Goal: Task Accomplishment & Management: Complete application form

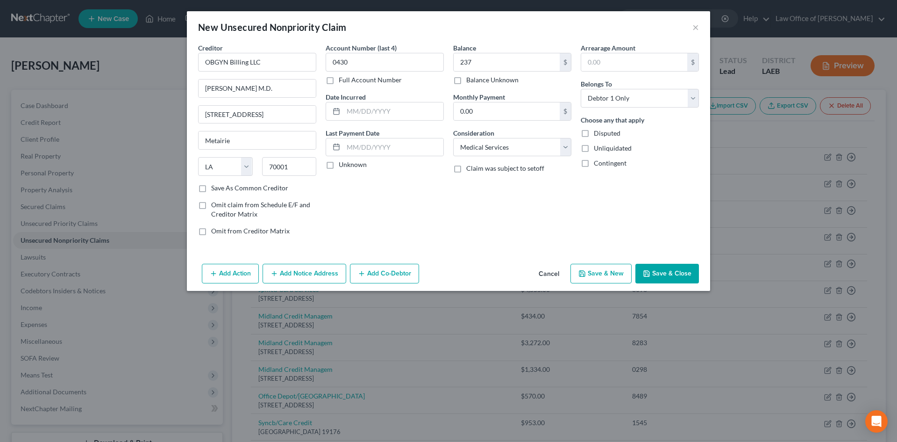
click at [673, 282] on button "Save & Close" at bounding box center [667, 274] width 64 height 20
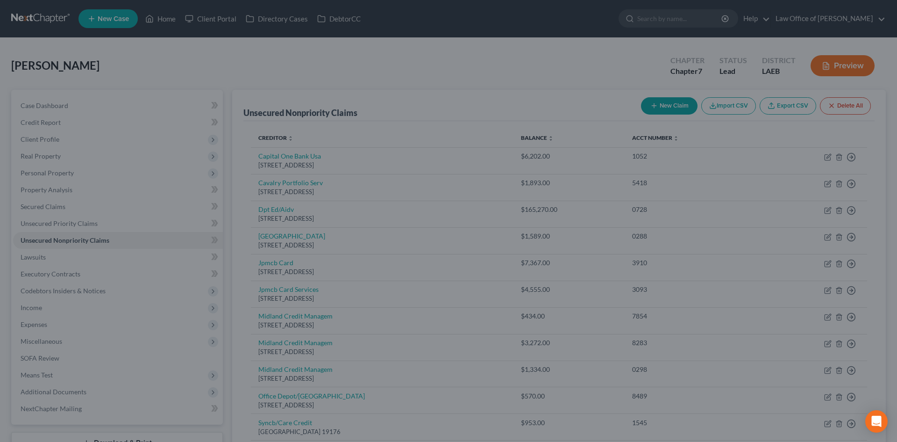
type input "237.00"
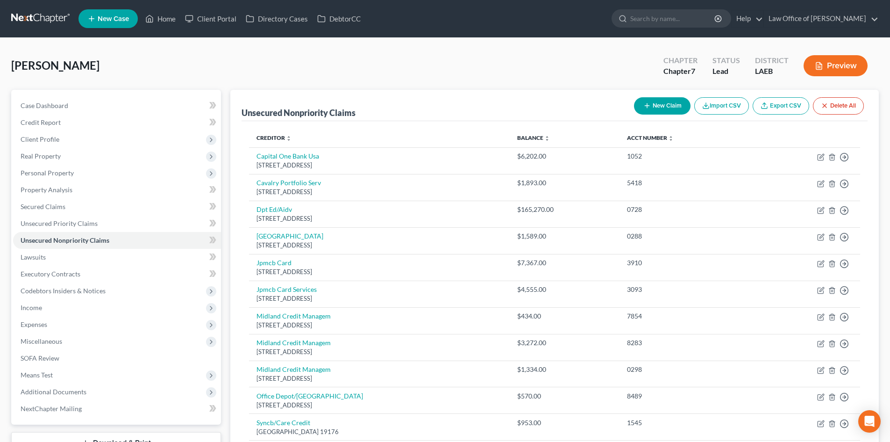
click at [661, 104] on button "New Claim" at bounding box center [662, 105] width 57 height 17
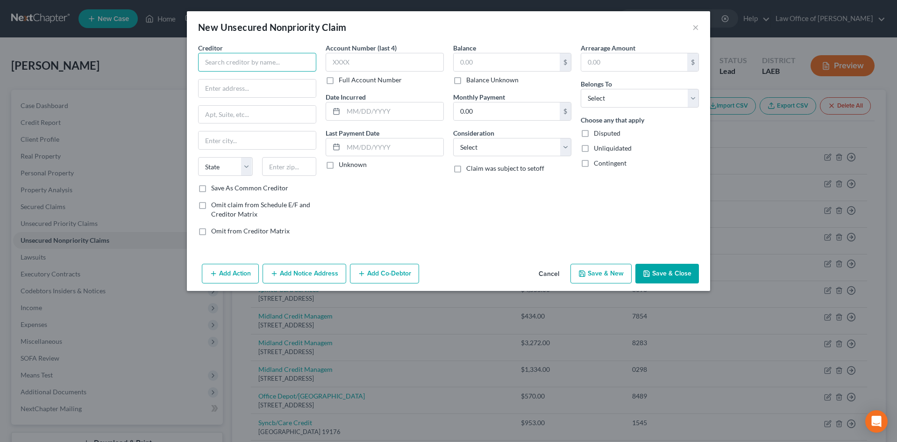
click at [223, 65] on input "text" at bounding box center [257, 62] width 118 height 19
type input "Quest Diagnostics"
type input "PO Box 740698"
type input "45274"
type input "Cincinnati"
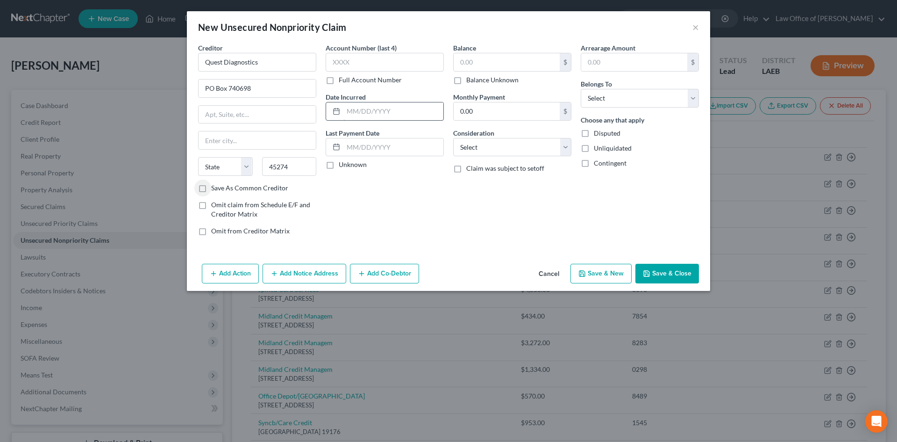
select select "36"
click at [368, 63] on input "text" at bounding box center [385, 62] width 118 height 19
type input "1392"
click at [512, 60] on input "text" at bounding box center [507, 62] width 106 height 18
type input "88"
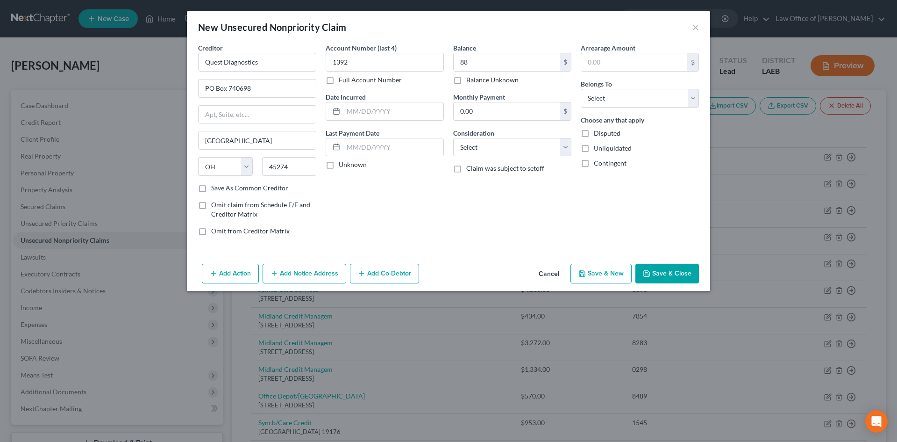
click at [600, 107] on div "Arrearage Amount $ Belongs To * Select Debtor 1 Only Debtor 2 Only Debtor 1 And…" at bounding box center [640, 143] width 128 height 200
click at [600, 105] on select "Select Debtor 1 Only Debtor 2 Only Debtor 1 And Debtor 2 Only At Least One Of T…" at bounding box center [640, 98] width 118 height 19
select select "0"
click at [581, 89] on select "Select Debtor 1 Only Debtor 2 Only Debtor 1 And Debtor 2 Only At Least One Of T…" at bounding box center [640, 98] width 118 height 19
click at [522, 152] on select "Select Cable / Satellite Services Collection Agency Credit Card Debt Debt Couns…" at bounding box center [512, 147] width 118 height 19
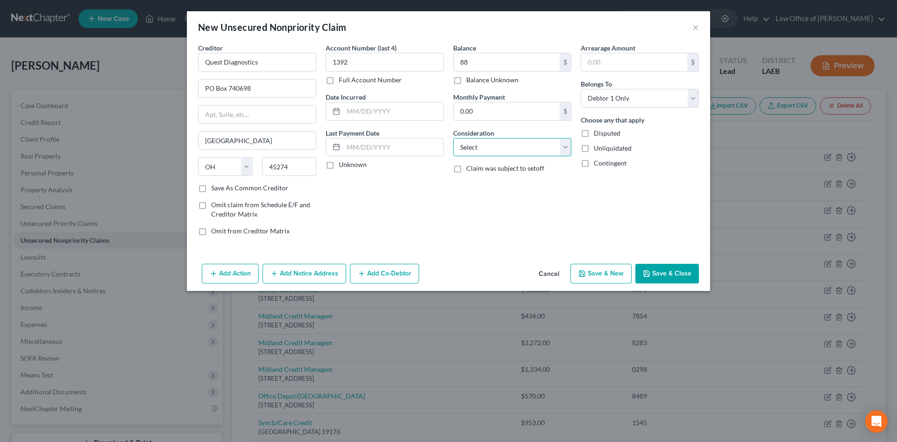
select select "9"
click at [453, 138] on select "Select Cable / Satellite Services Collection Agency Credit Card Debt Debt Couns…" at bounding box center [512, 147] width 118 height 19
click at [678, 271] on button "Save & Close" at bounding box center [667, 274] width 64 height 20
type input "88.00"
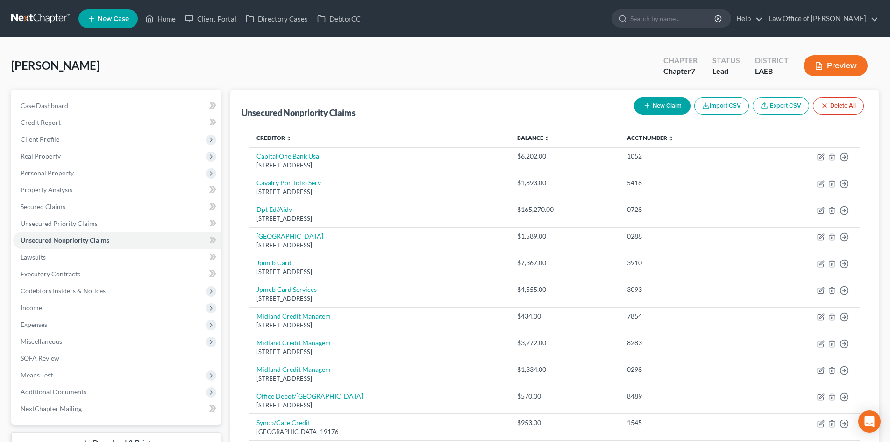
click at [646, 108] on icon "button" at bounding box center [646, 105] width 7 height 7
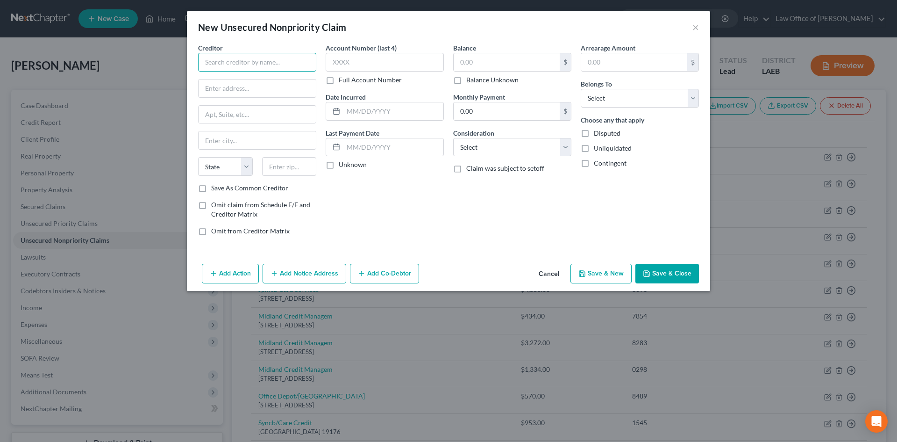
click at [281, 64] on input "text" at bounding box center [257, 62] width 118 height 19
type input "Tulane University Hospital"
type input "PO Box 99400"
type input "40269"
type input "Louisville"
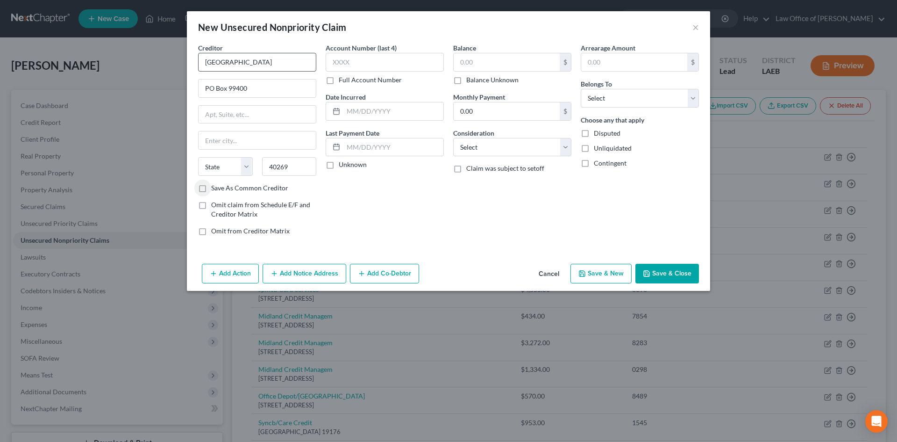
select select "18"
click at [356, 57] on input "text" at bounding box center [385, 62] width 118 height 19
type input "1916"
click at [499, 57] on input "text" at bounding box center [507, 62] width 106 height 18
type input "65"
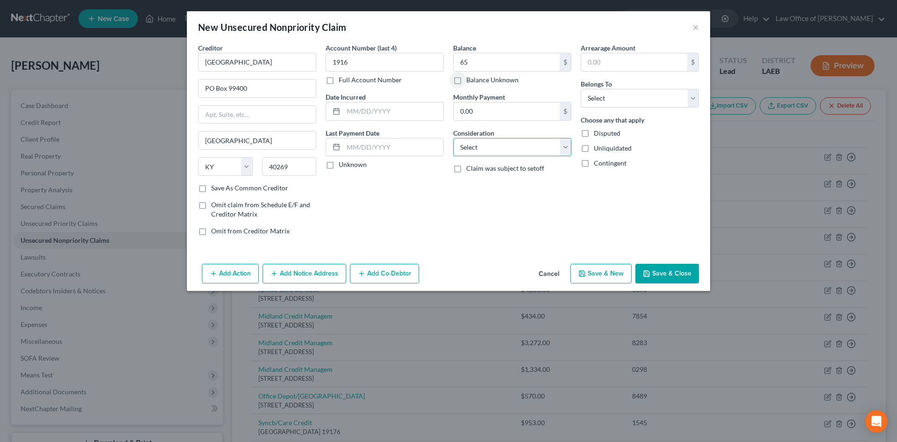
drag, startPoint x: 494, startPoint y: 142, endPoint x: 494, endPoint y: 155, distance: 13.1
click at [494, 142] on select "Select Cable / Satellite Services Collection Agency Credit Card Debt Debt Couns…" at bounding box center [512, 147] width 118 height 19
select select "9"
click at [453, 138] on select "Select Cable / Satellite Services Collection Agency Credit Card Debt Debt Couns…" at bounding box center [512, 147] width 118 height 19
click at [621, 101] on select "Select Debtor 1 Only Debtor 2 Only Debtor 1 And Debtor 2 Only At Least One Of T…" at bounding box center [640, 98] width 118 height 19
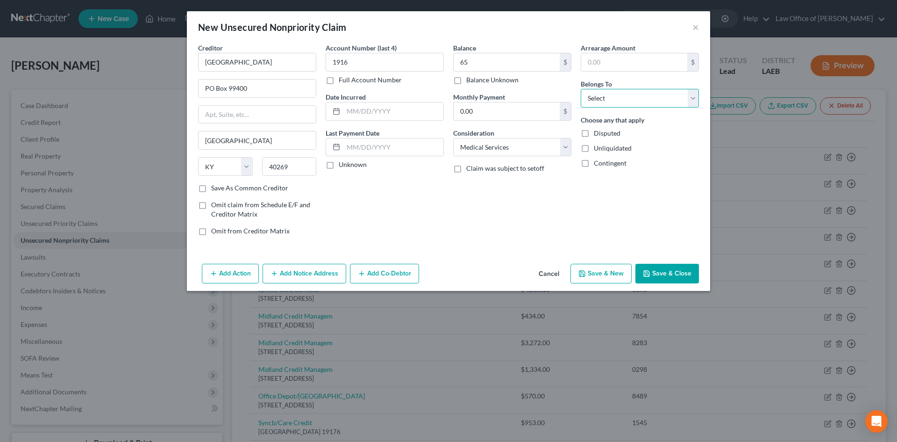
select select "0"
click at [581, 89] on select "Select Debtor 1 Only Debtor 2 Only Debtor 1 And Debtor 2 Only At Least One Of T…" at bounding box center [640, 98] width 118 height 19
click at [664, 273] on button "Save & Close" at bounding box center [667, 274] width 64 height 20
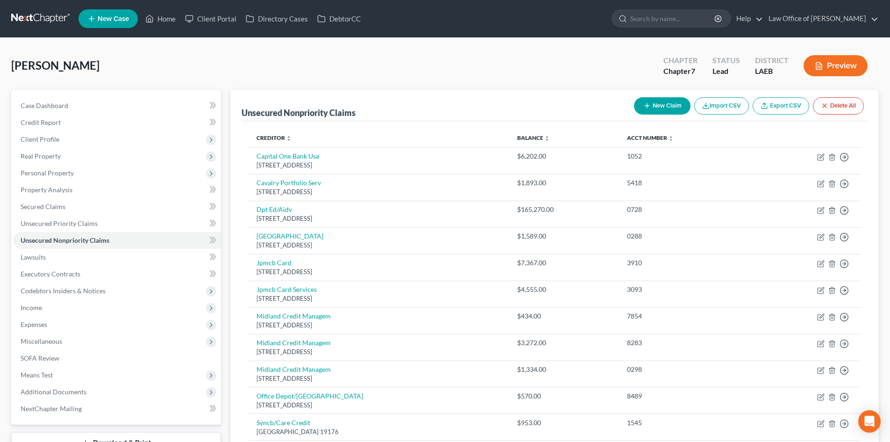
click at [659, 107] on button "New Claim" at bounding box center [662, 105] width 57 height 17
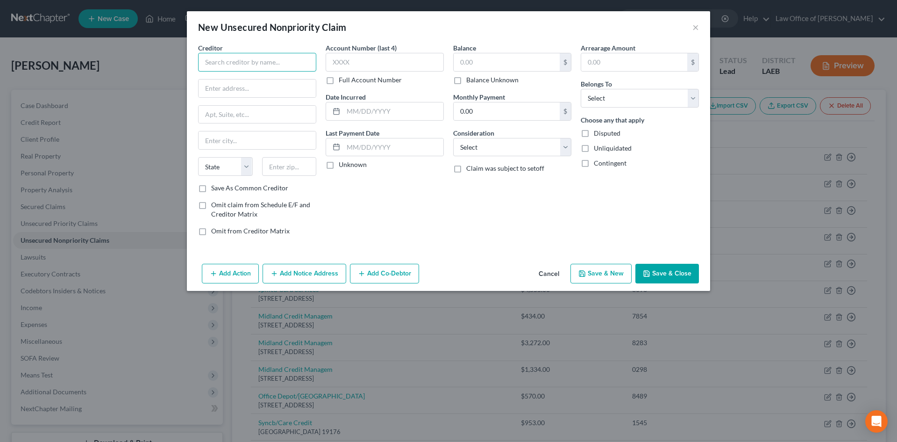
click at [236, 64] on input "text" at bounding box center [257, 62] width 118 height 19
type input "Louisiana Dept of Revenue"
type input "PO Box 201"
type input "70821"
type input "Baton Rouge"
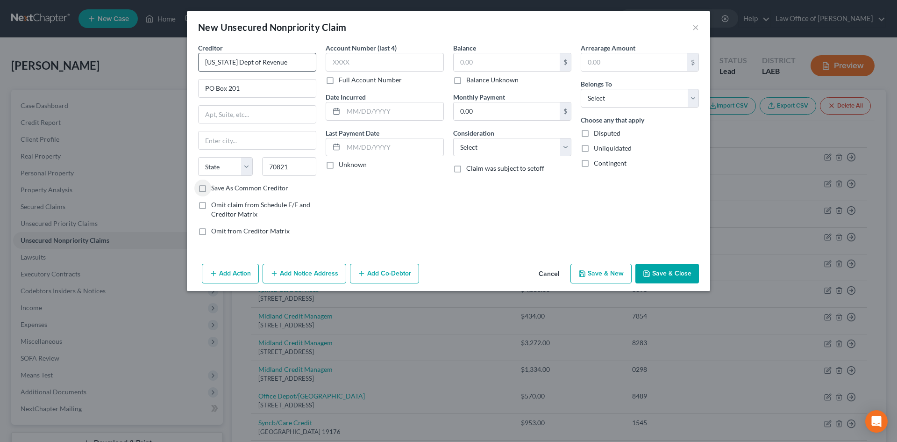
select select "19"
click at [349, 56] on input "text" at bounding box center [385, 62] width 118 height 19
type input "3600"
type input "370"
click at [492, 144] on select "Select Cable / Satellite Services Collection Agency Credit Card Debt Debt Couns…" at bounding box center [512, 147] width 118 height 19
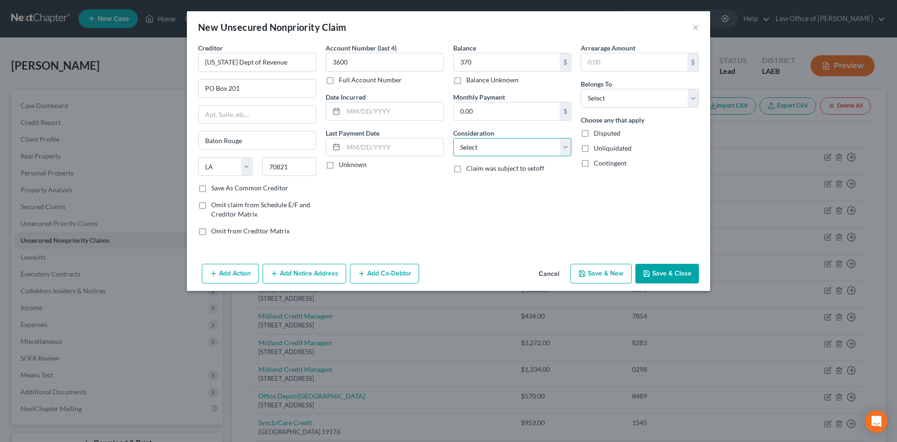
select select "7"
click at [453, 138] on select "Select Cable / Satellite Services Collection Agency Credit Card Debt Debt Couns…" at bounding box center [512, 147] width 118 height 19
click at [629, 100] on select "Select Debtor 1 Only Debtor 2 Only Debtor 1 And Debtor 2 Only At Least One Of T…" at bounding box center [640, 98] width 118 height 19
select select "0"
click at [581, 89] on select "Select Debtor 1 Only Debtor 2 Only Debtor 1 And Debtor 2 Only At Least One Of T…" at bounding box center [640, 98] width 118 height 19
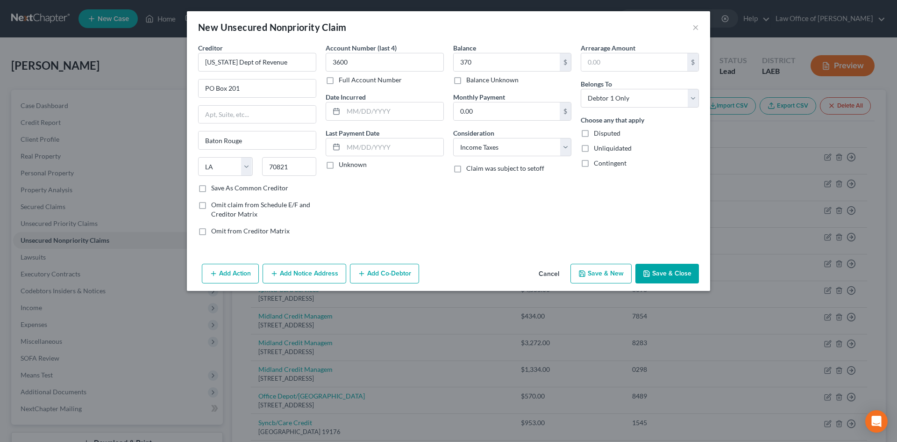
click at [668, 277] on button "Save & Close" at bounding box center [667, 274] width 64 height 20
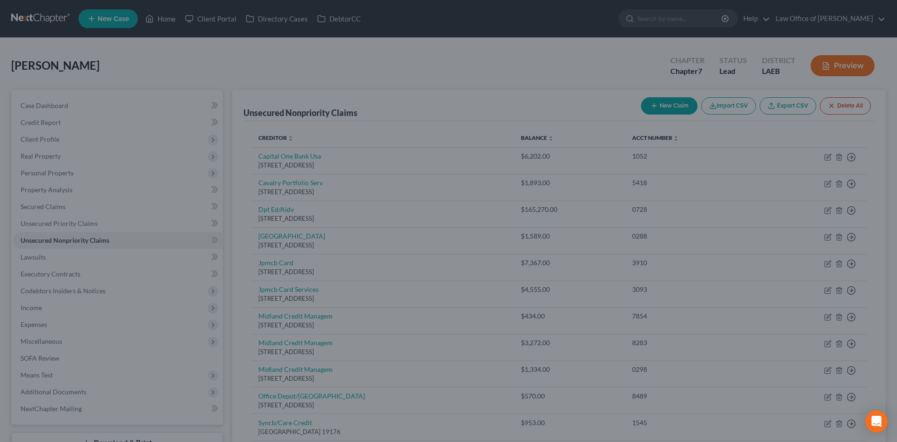
type input "370.00"
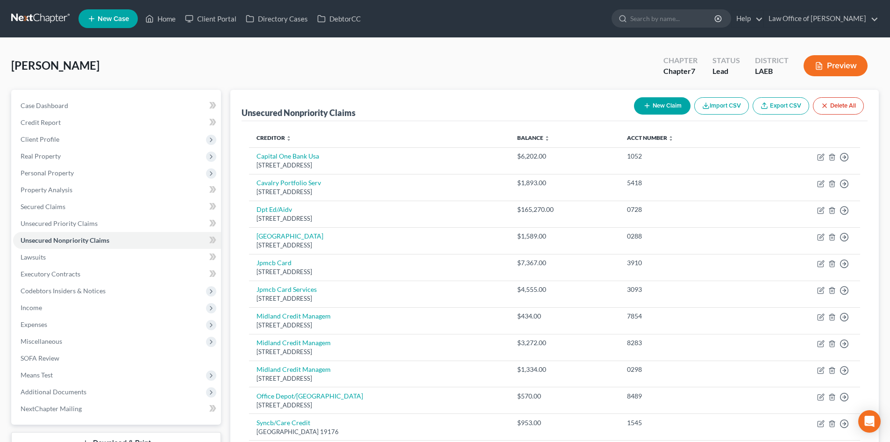
click at [657, 104] on button "New Claim" at bounding box center [662, 105] width 57 height 17
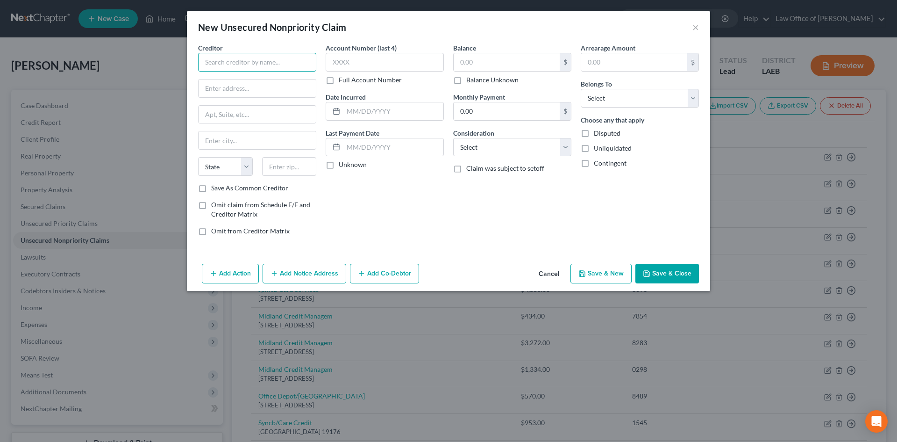
click at [241, 61] on input "text" at bounding box center [257, 62] width 118 height 19
type input "EMBCC Patient Services"
type input "{"
type input "PO Box 650292"
type input "75265"
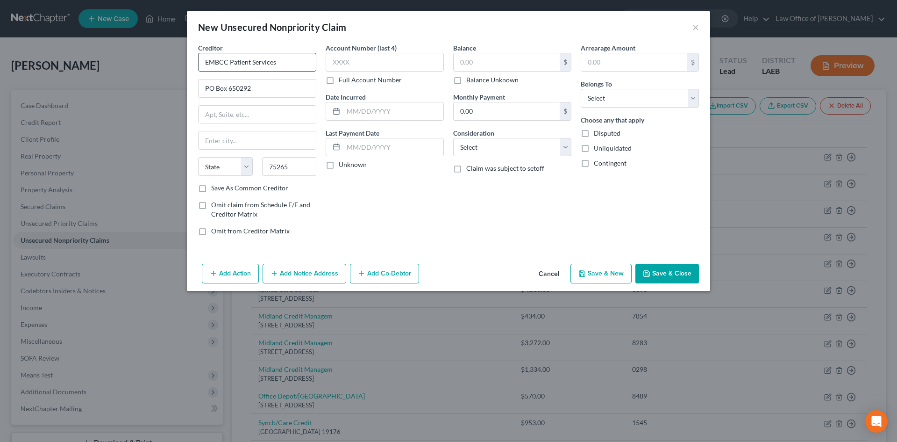
type input "Dallas"
select select "45"
click at [366, 67] on input "text" at bounding box center [385, 62] width 118 height 19
type input "7787"
type input "313"
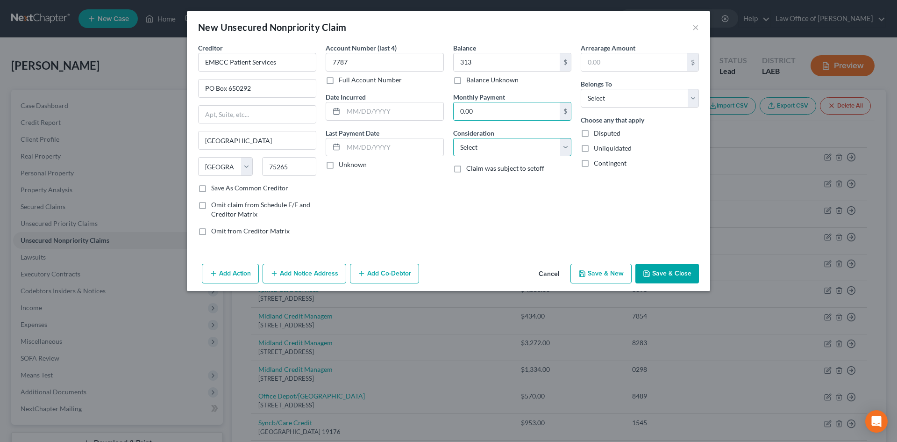
click at [476, 150] on select "Select Cable / Satellite Services Collection Agency Credit Card Debt Debt Couns…" at bounding box center [512, 147] width 118 height 19
select select "9"
click at [453, 138] on select "Select Cable / Satellite Services Collection Agency Credit Card Debt Debt Couns…" at bounding box center [512, 147] width 118 height 19
click at [600, 91] on select "Select Debtor 1 Only Debtor 2 Only Debtor 1 And Debtor 2 Only At Least One Of T…" at bounding box center [640, 98] width 118 height 19
select select "0"
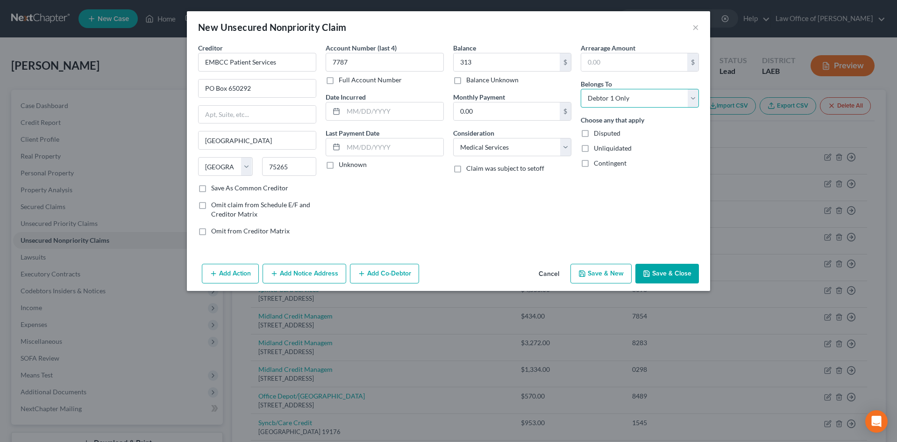
click at [581, 89] on select "Select Debtor 1 Only Debtor 2 Only Debtor 1 And Debtor 2 Only At Least One Of T…" at bounding box center [640, 98] width 118 height 19
click at [669, 269] on button "Save & Close" at bounding box center [667, 274] width 64 height 20
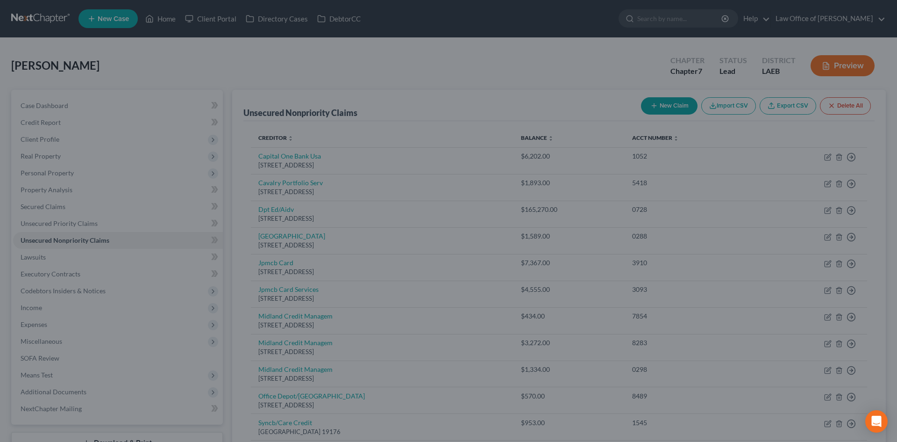
type input "313.00"
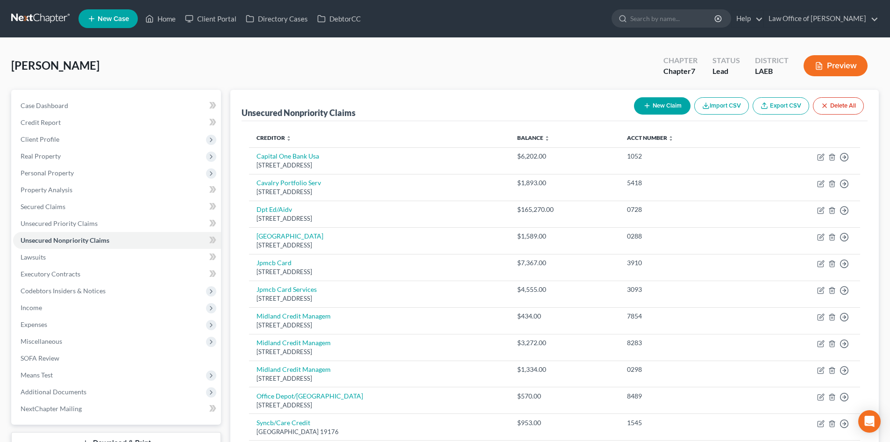
click at [658, 102] on button "New Claim" at bounding box center [662, 105] width 57 height 17
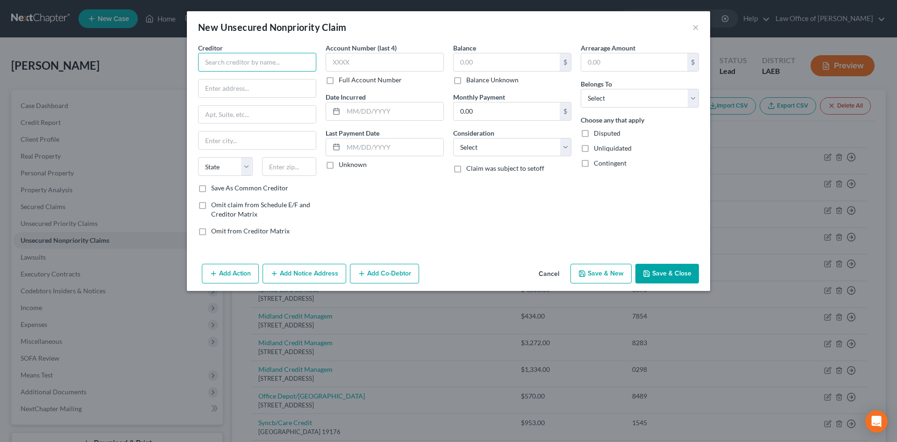
click at [235, 64] on input "text" at bounding box center [257, 62] width 118 height 19
type input "Florida Dept of Transportation"
type input "PO Box 31241"
type input "33631"
type input "Tampa"
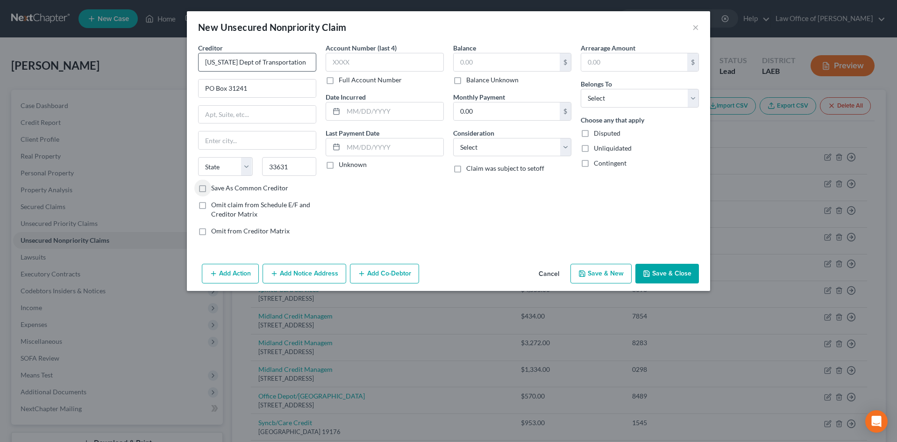
select select "9"
click at [369, 58] on input "text" at bounding box center [385, 62] width 118 height 19
type input "3347"
click at [483, 65] on input "text" at bounding box center [507, 62] width 106 height 18
type input "22"
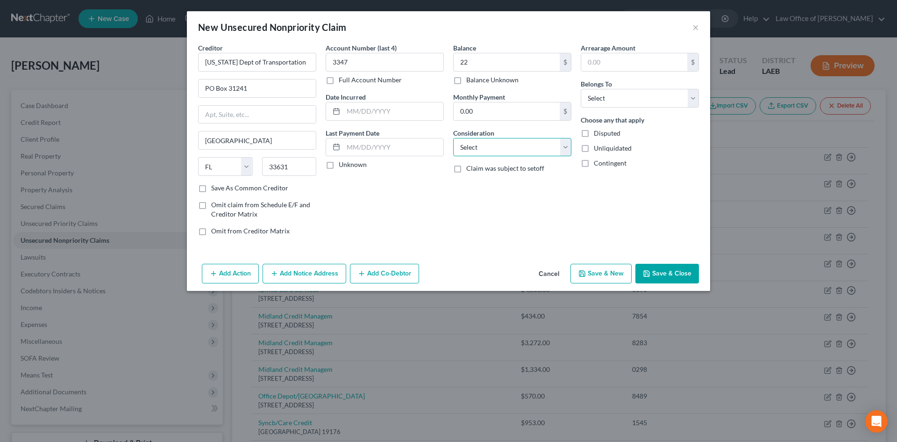
click at [499, 144] on select "Select Cable / Satellite Services Collection Agency Credit Card Debt Debt Couns…" at bounding box center [512, 147] width 118 height 19
select select "1"
click at [453, 138] on select "Select Cable / Satellite Services Collection Agency Credit Card Debt Debt Couns…" at bounding box center [512, 147] width 118 height 19
click at [615, 97] on select "Select Debtor 1 Only Debtor 2 Only Debtor 1 And Debtor 2 Only At Least One Of T…" at bounding box center [640, 98] width 118 height 19
select select "0"
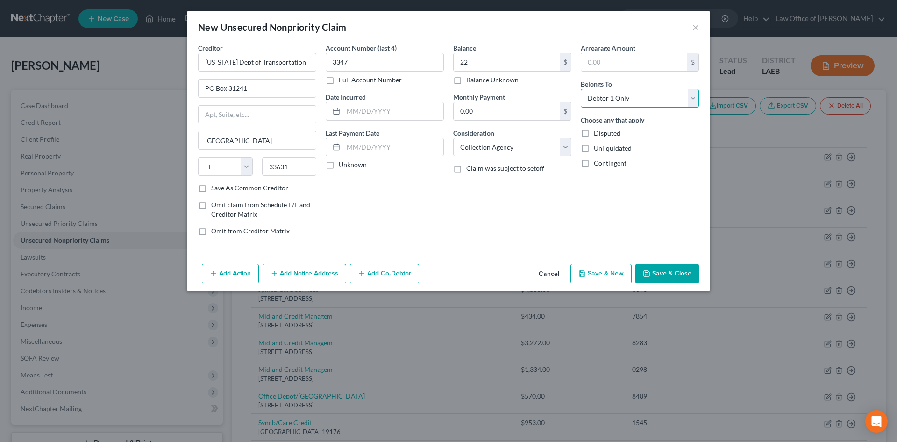
click at [581, 89] on select "Select Debtor 1 Only Debtor 2 Only Debtor 1 And Debtor 2 Only At Least One Of T…" at bounding box center [640, 98] width 118 height 19
click at [354, 62] on input "3347" at bounding box center [385, 62] width 118 height 19
type input "3556"
click at [662, 271] on button "Save & Close" at bounding box center [667, 274] width 64 height 20
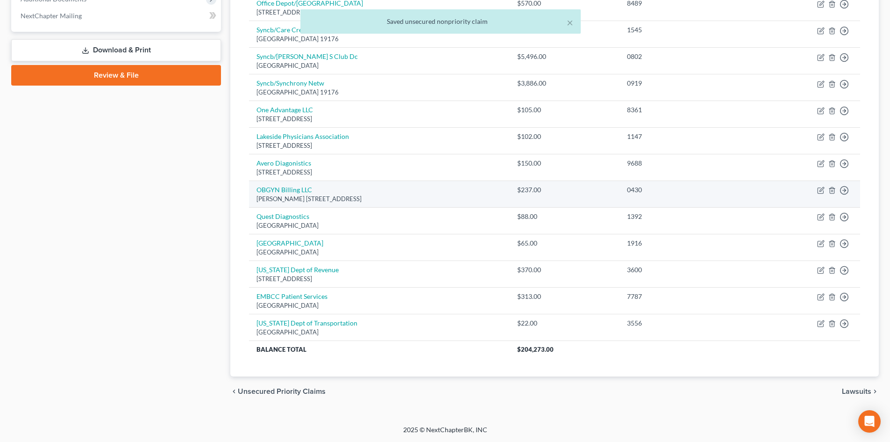
scroll to position [206, 0]
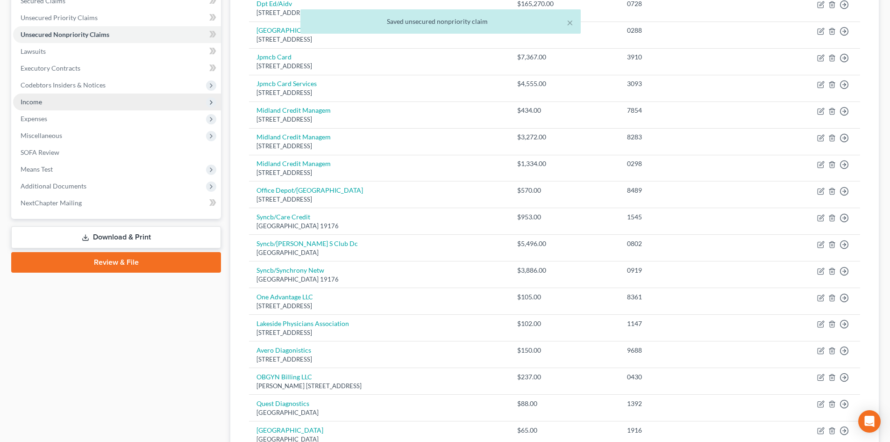
click at [36, 106] on span "Income" at bounding box center [117, 101] width 208 height 17
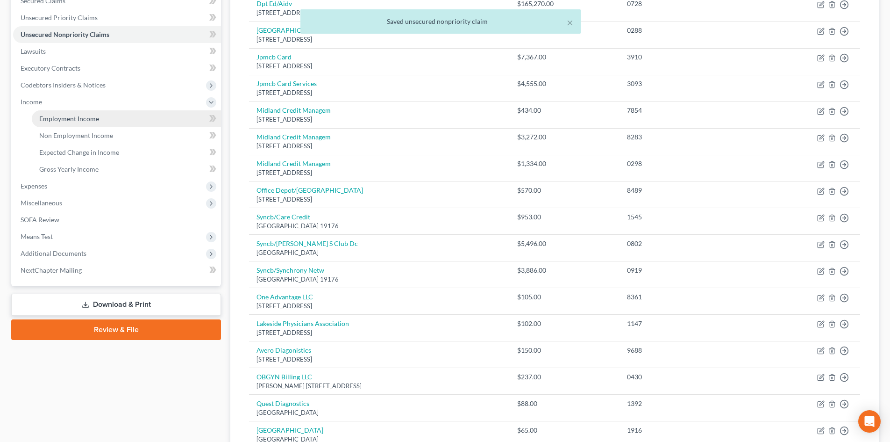
click at [62, 117] on span "Employment Income" at bounding box center [69, 118] width 60 height 8
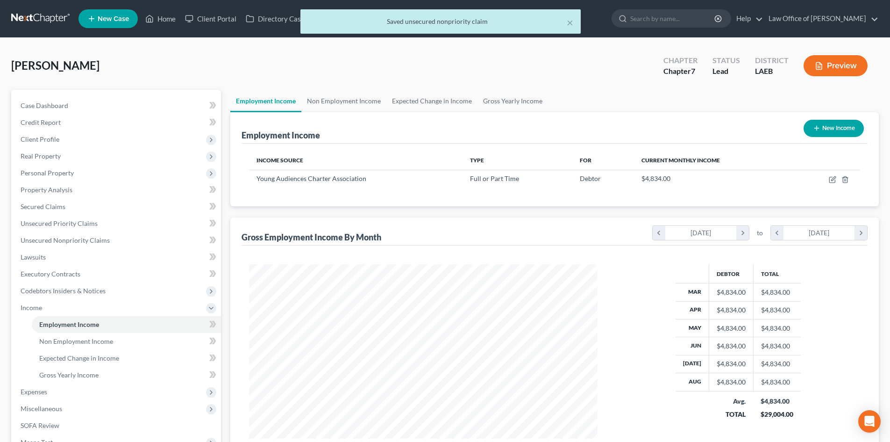
scroll to position [174, 367]
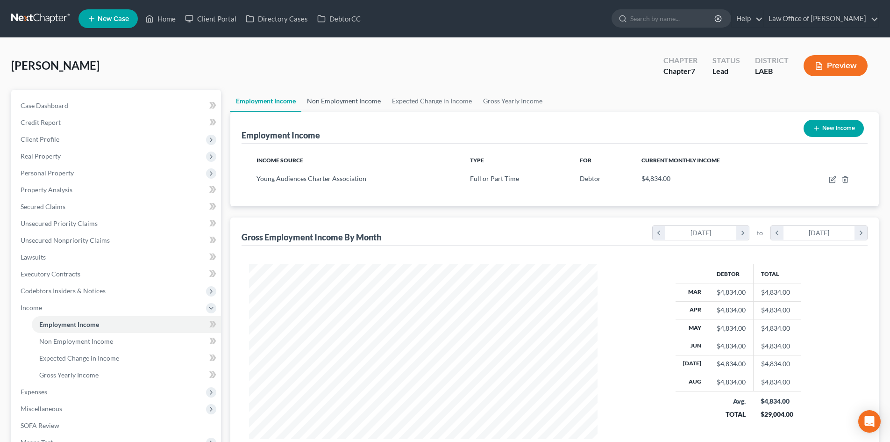
click at [339, 105] on link "Non Employment Income" at bounding box center [343, 101] width 85 height 22
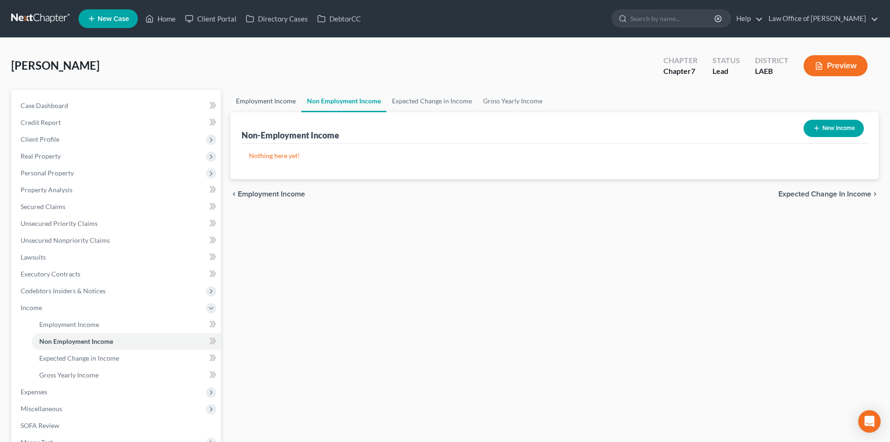
click at [257, 101] on link "Employment Income" at bounding box center [265, 101] width 71 height 22
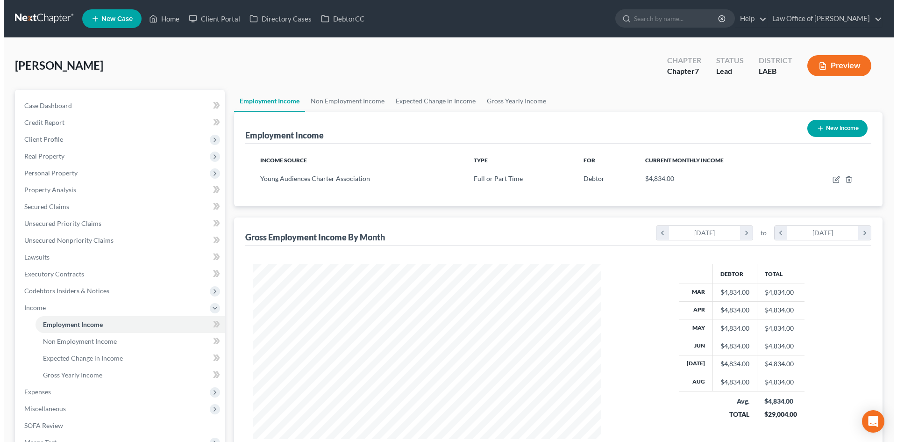
scroll to position [174, 367]
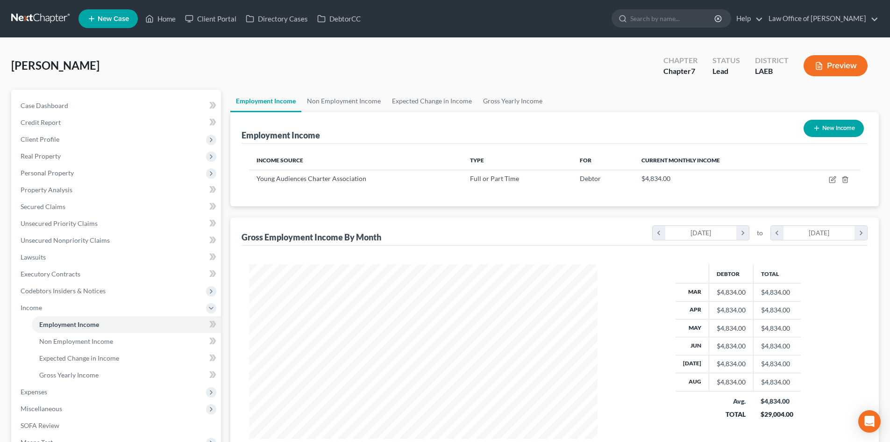
click at [817, 125] on icon "button" at bounding box center [816, 127] width 7 height 7
select select "0"
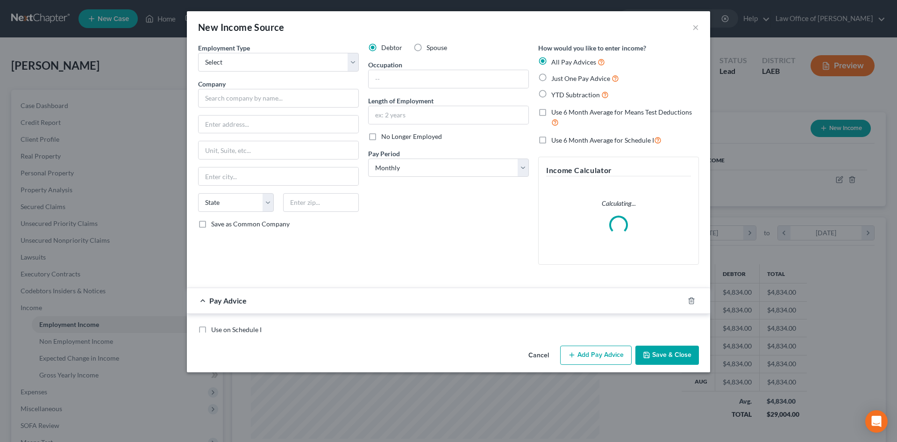
scroll to position [176, 371]
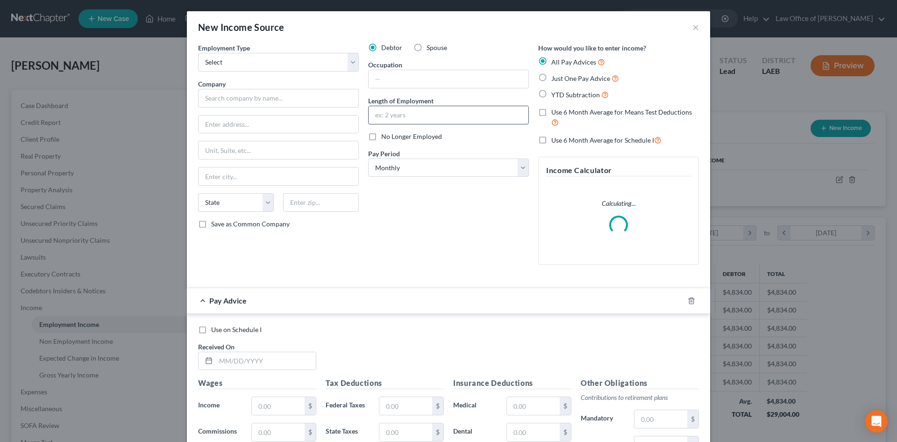
click at [386, 112] on input "text" at bounding box center [449, 115] width 160 height 18
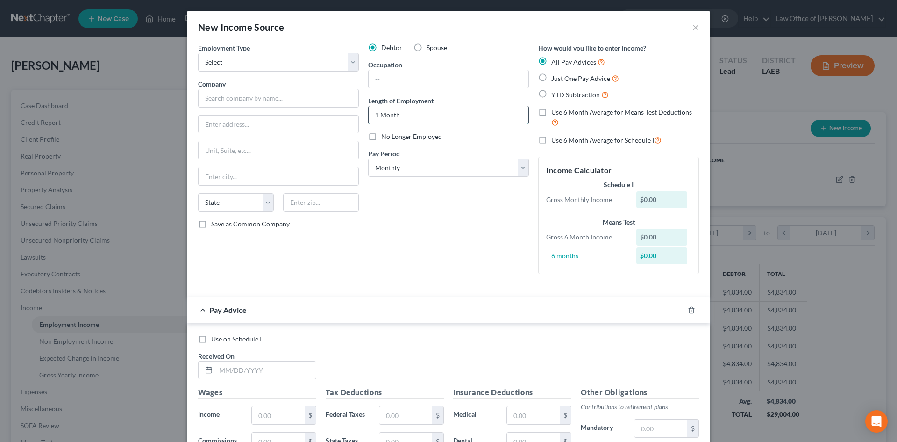
type input "1 Month"
click at [584, 82] on label "Just One Pay Advice" at bounding box center [585, 78] width 68 height 11
click at [561, 79] on input "Just One Pay Advice" at bounding box center [558, 76] width 6 height 6
radio input "true"
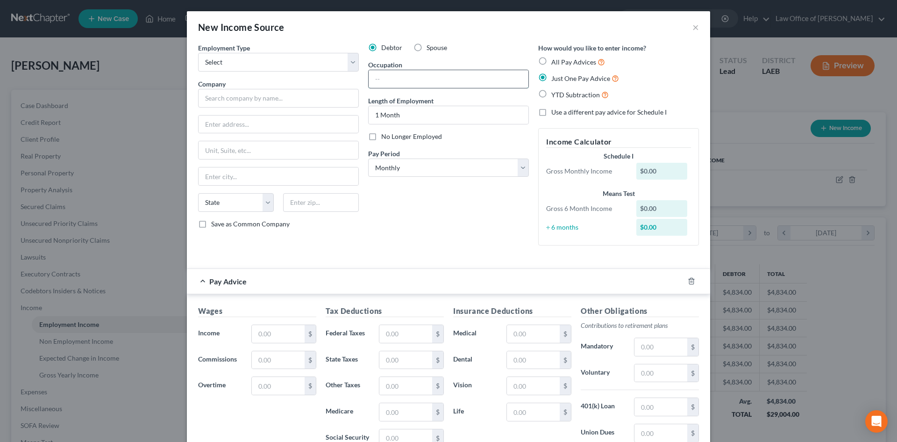
click at [442, 79] on input "text" at bounding box center [449, 79] width 160 height 18
type input "Summer Camp Temp Job"
click at [381, 136] on label "No Longer Employed" at bounding box center [411, 136] width 61 height 9
click at [385, 136] on input "No Longer Employed" at bounding box center [388, 135] width 6 height 6
checkbox input "true"
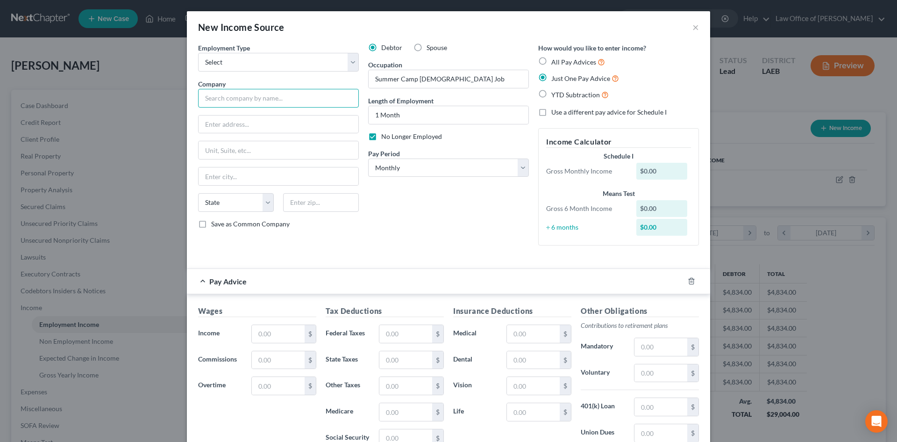
click at [211, 101] on input "text" at bounding box center [278, 98] width 161 height 19
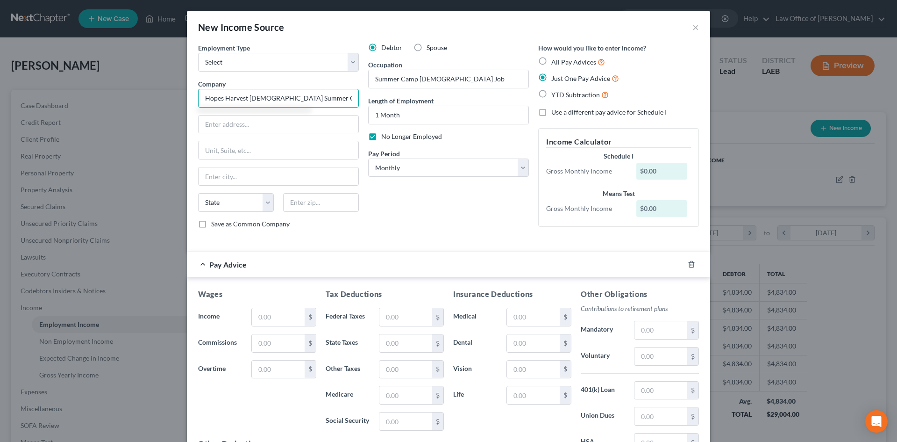
type input "Hopes Harvest Christian Summer Camp"
type input "9301 Chef Menteur Hwy"
type input "70127"
type input "New Orleans"
select select "19"
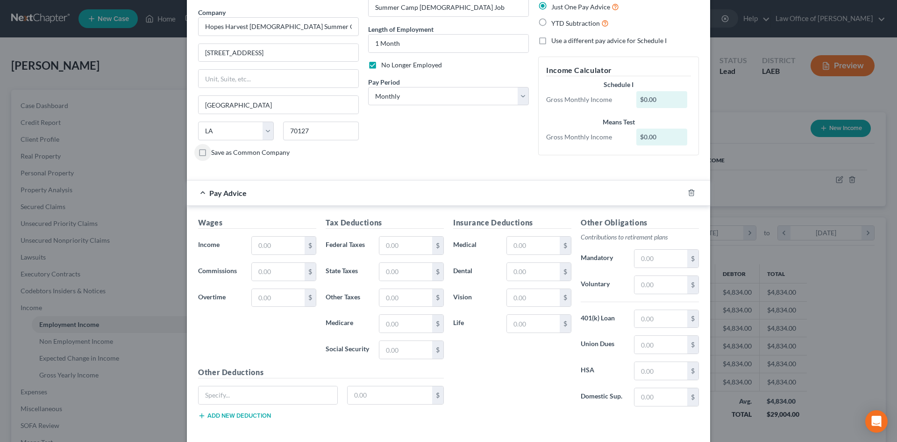
scroll to position [93, 0]
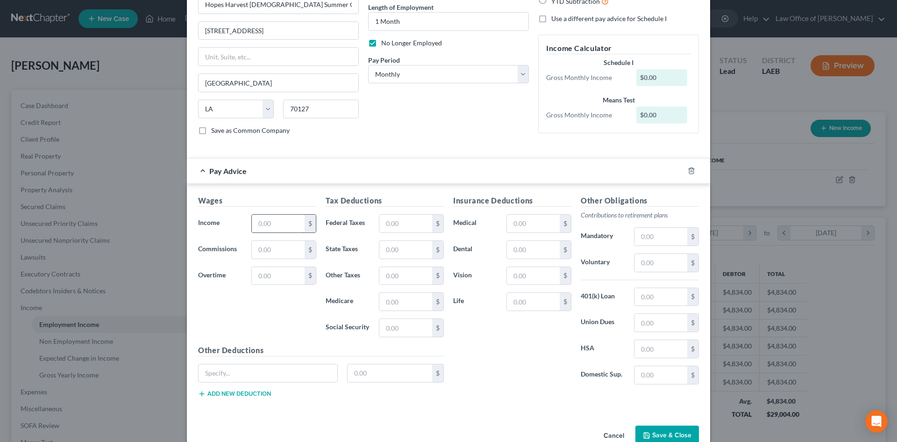
click at [271, 223] on input "text" at bounding box center [278, 223] width 53 height 18
type input "3,467"
click at [503, 344] on div "Insurance Deductions Medical $ Dental $ Vision $ Life $" at bounding box center [513, 293] width 128 height 197
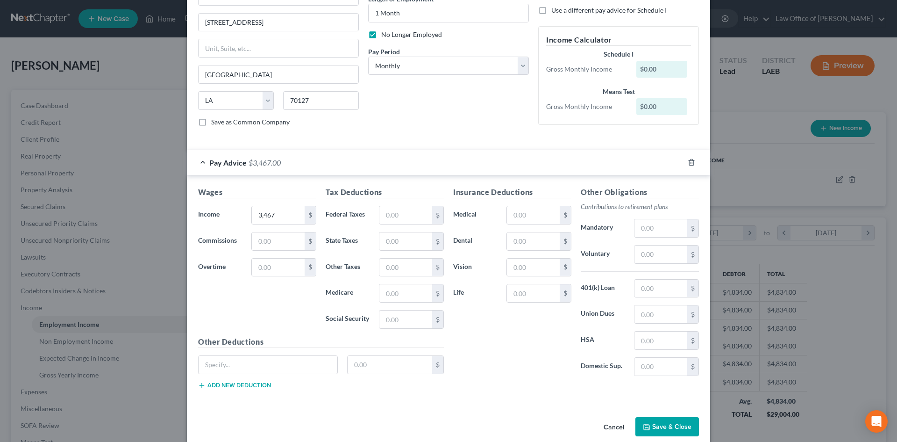
scroll to position [115, 0]
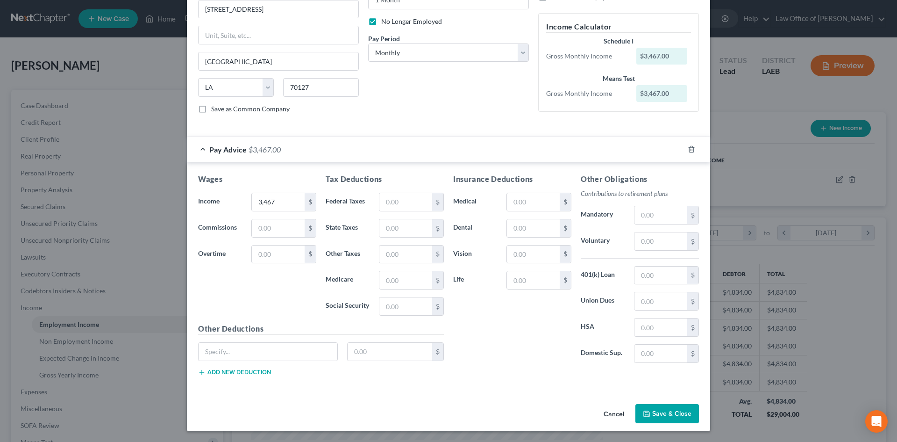
click at [659, 413] on button "Save & Close" at bounding box center [667, 414] width 64 height 20
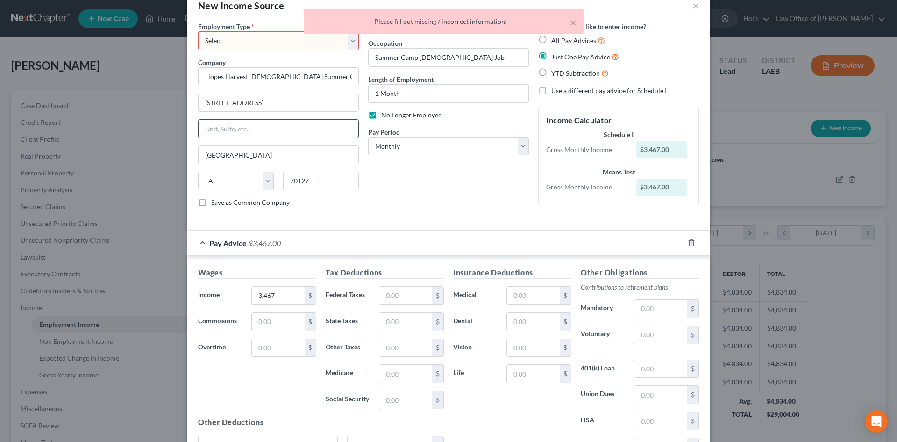
scroll to position [0, 0]
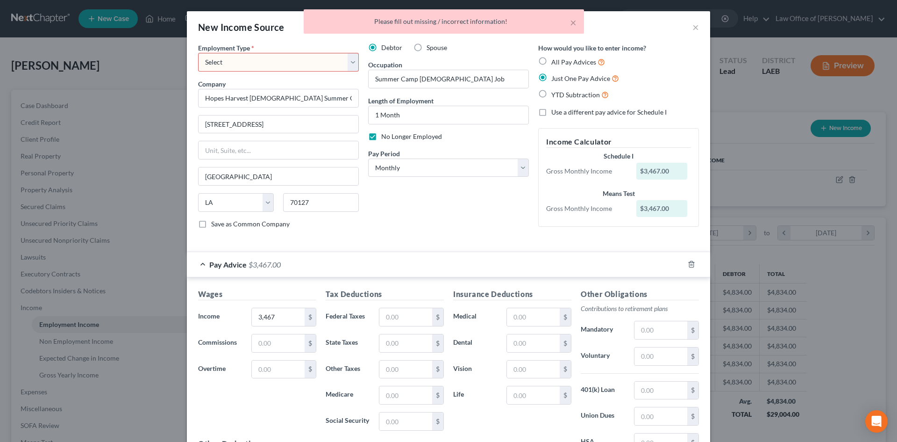
click at [258, 66] on select "Select Full or Part Time Employment Self Employment" at bounding box center [278, 62] width 161 height 19
select select "0"
click at [198, 53] on select "Select Full or Part Time Employment Self Employment" at bounding box center [278, 62] width 161 height 19
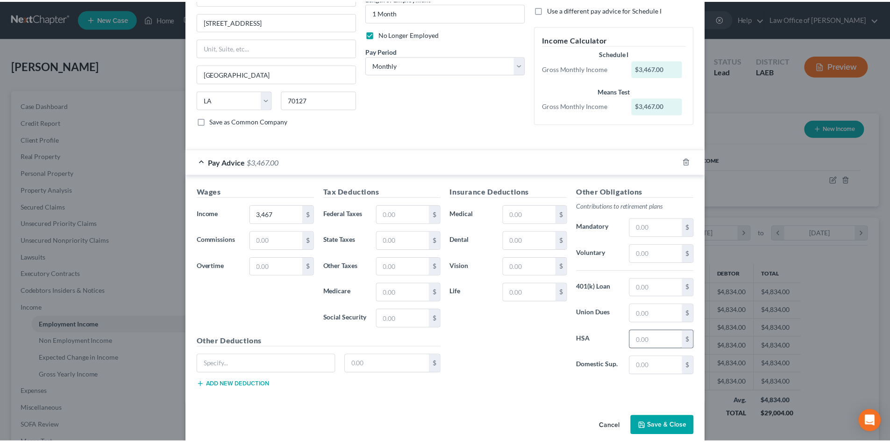
scroll to position [115, 0]
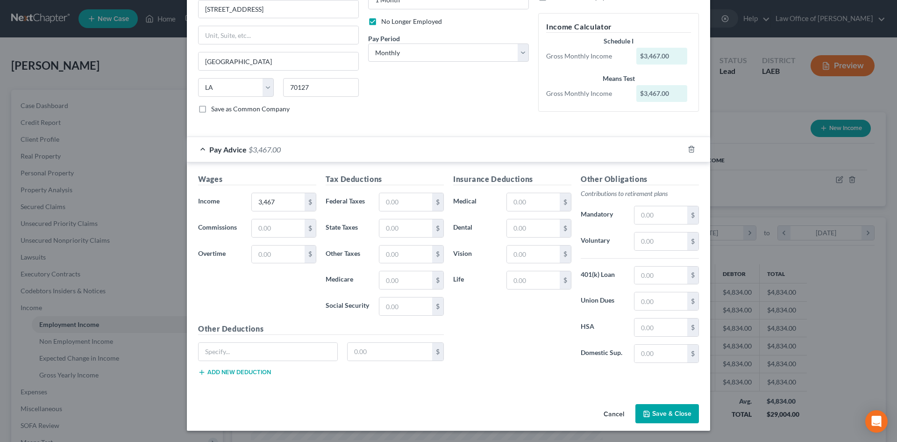
click at [663, 413] on button "Save & Close" at bounding box center [667, 414] width 64 height 20
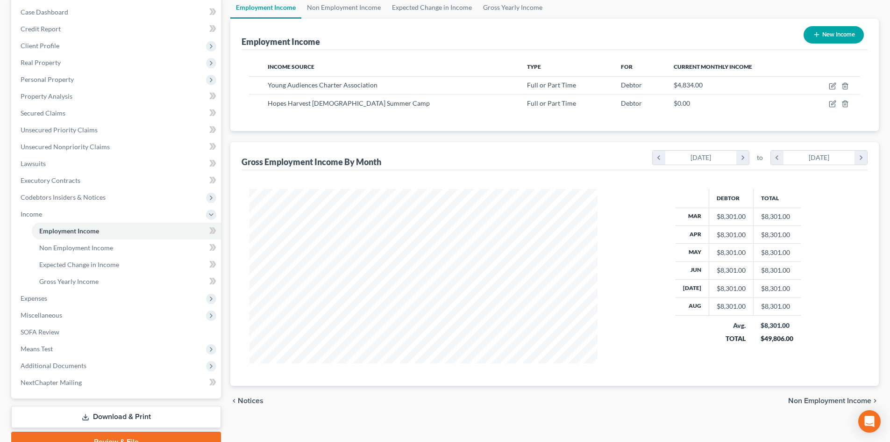
scroll to position [139, 0]
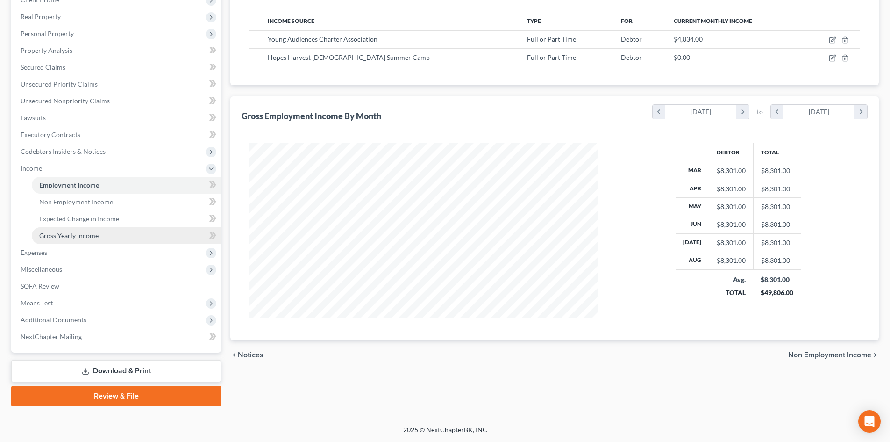
click at [64, 236] on span "Gross Yearly Income" at bounding box center [68, 235] width 59 height 8
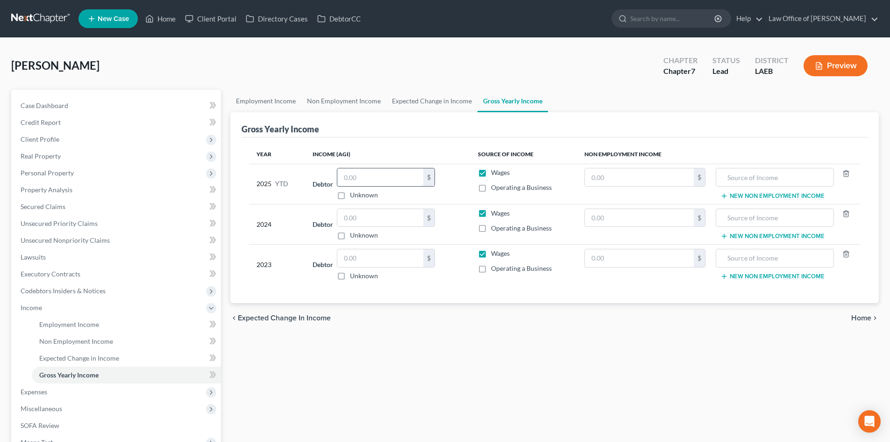
click at [362, 177] on input "text" at bounding box center [380, 177] width 86 height 18
click at [378, 178] on input "text" at bounding box center [380, 177] width 86 height 18
type input "35,167"
click at [380, 218] on input "text" at bounding box center [380, 218] width 86 height 18
type input "53,896"
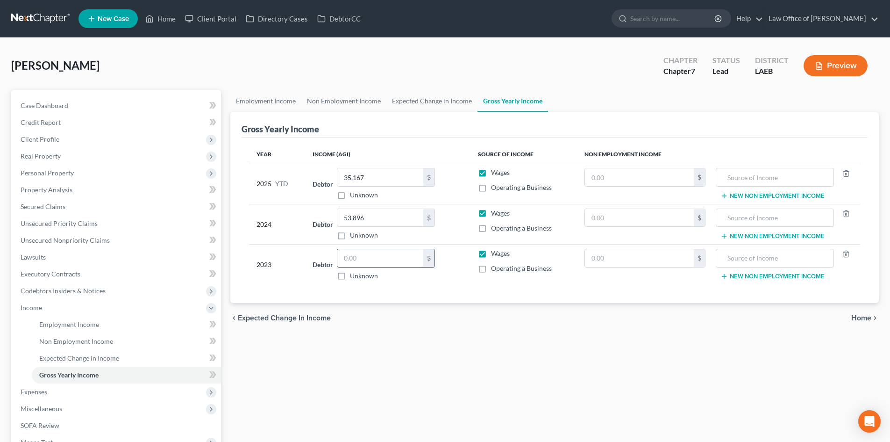
click at [396, 260] on input "text" at bounding box center [380, 258] width 86 height 18
type input "53,679"
click at [482, 354] on div "Employment Income Non Employment Income Expected Change in Income Gross Yearly …" at bounding box center [555, 318] width 658 height 456
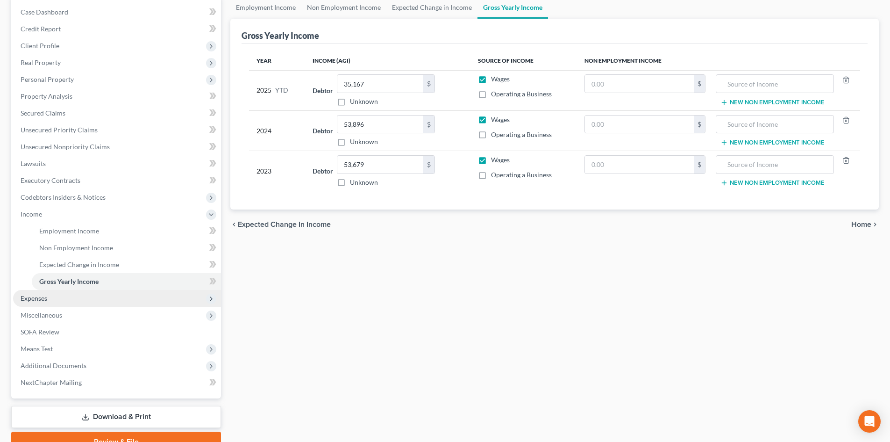
click at [44, 302] on span "Expenses" at bounding box center [117, 298] width 208 height 17
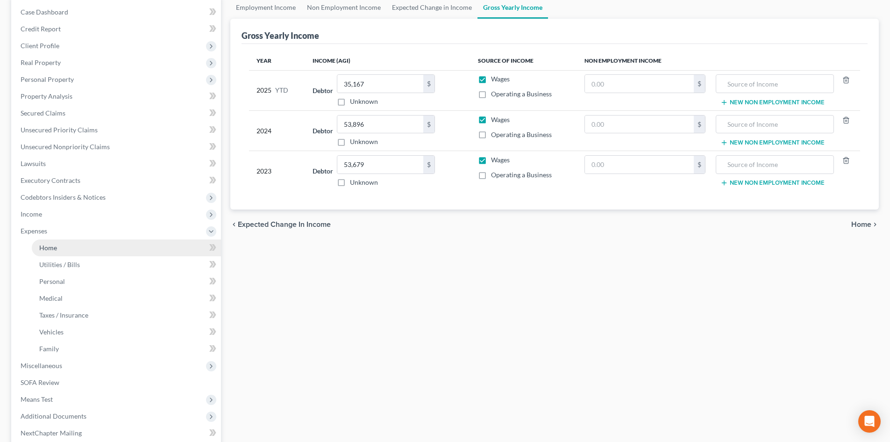
click at [58, 250] on link "Home" at bounding box center [126, 247] width 189 height 17
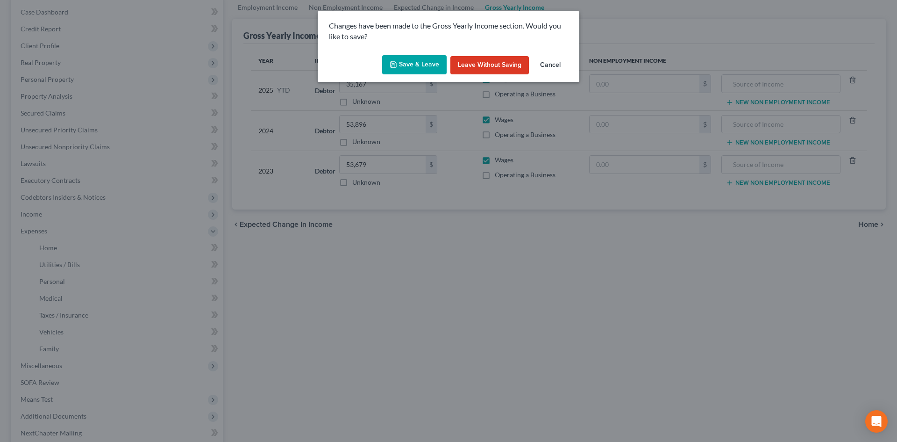
click at [388, 67] on button "Save & Leave" at bounding box center [414, 65] width 64 height 20
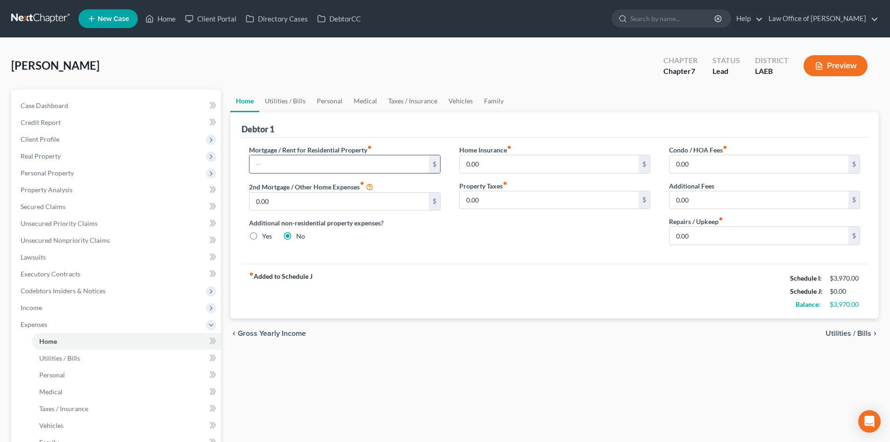
click at [314, 164] on input "text" at bounding box center [339, 164] width 179 height 18
type input "900"
click at [273, 98] on link "Utilities / Bills" at bounding box center [285, 101] width 52 height 22
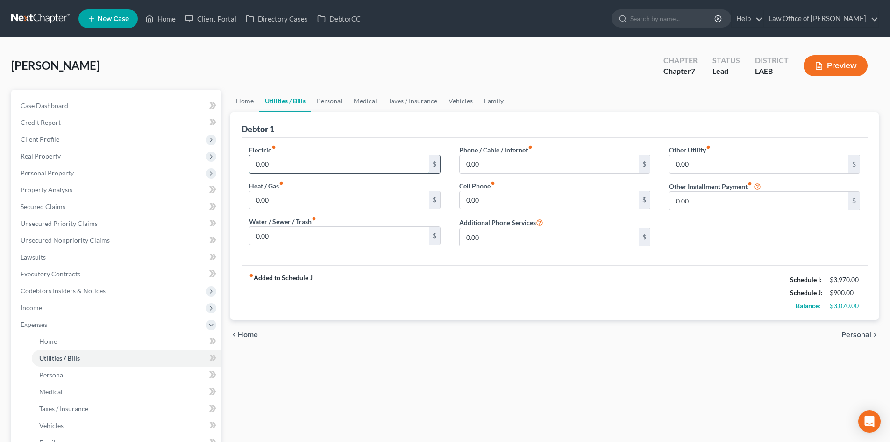
click at [285, 164] on input "0.00" at bounding box center [339, 164] width 179 height 18
type input "200"
type input "100"
type input "125"
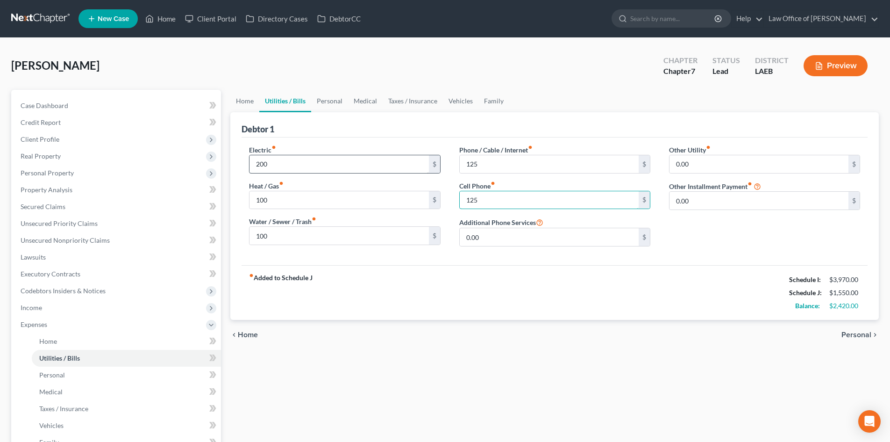
type input "125"
click at [325, 102] on link "Personal" at bounding box center [329, 101] width 37 height 22
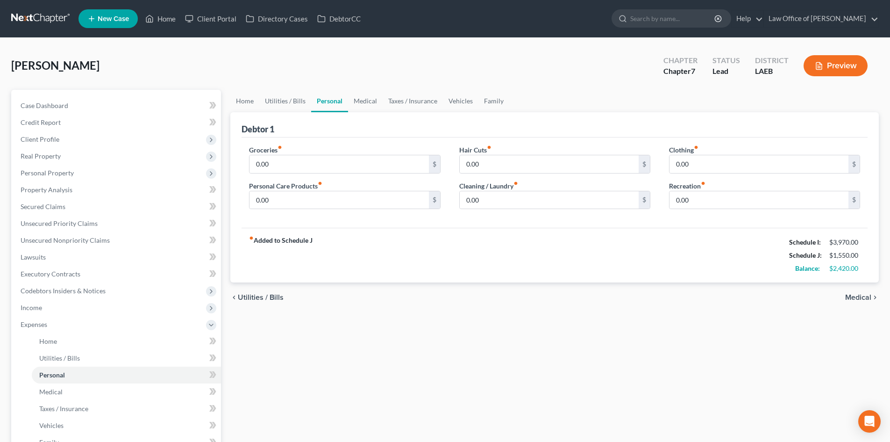
click at [325, 174] on div "Groceries fiber_manual_record 0.00 $ Personal Care Products fiber_manual_record…" at bounding box center [345, 181] width 210 height 72
click at [319, 162] on input "0.00" at bounding box center [339, 164] width 179 height 18
type input "1,000"
type input "50"
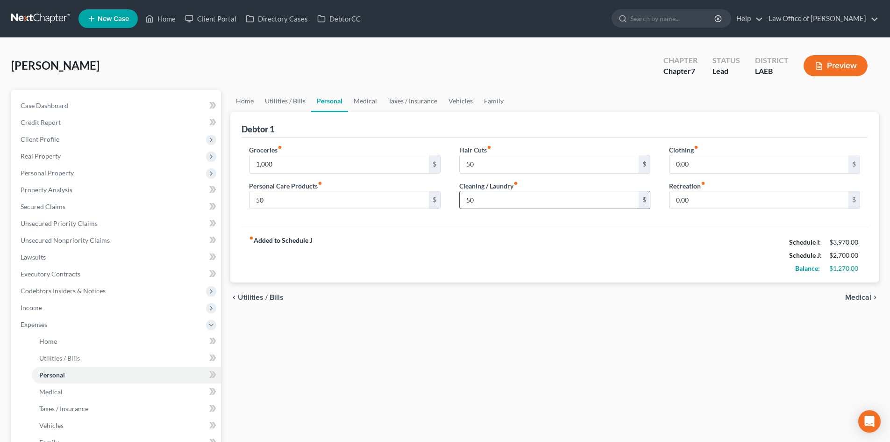
type input "50"
click at [364, 102] on link "Medical" at bounding box center [365, 101] width 35 height 22
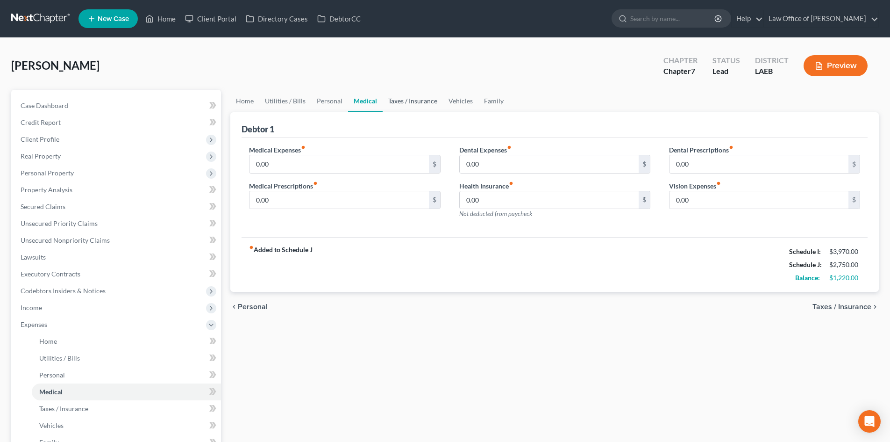
click at [408, 97] on link "Taxes / Insurance" at bounding box center [413, 101] width 60 height 22
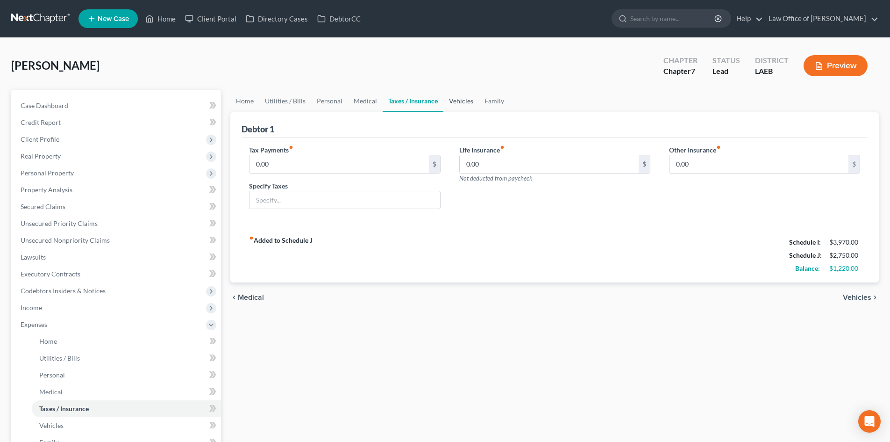
click at [457, 101] on link "Vehicles" at bounding box center [461, 101] width 36 height 22
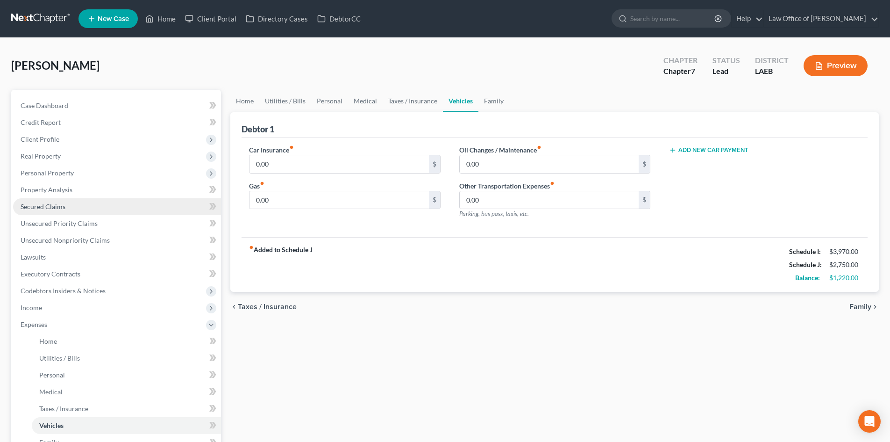
click at [40, 205] on span "Secured Claims" at bounding box center [43, 206] width 45 height 8
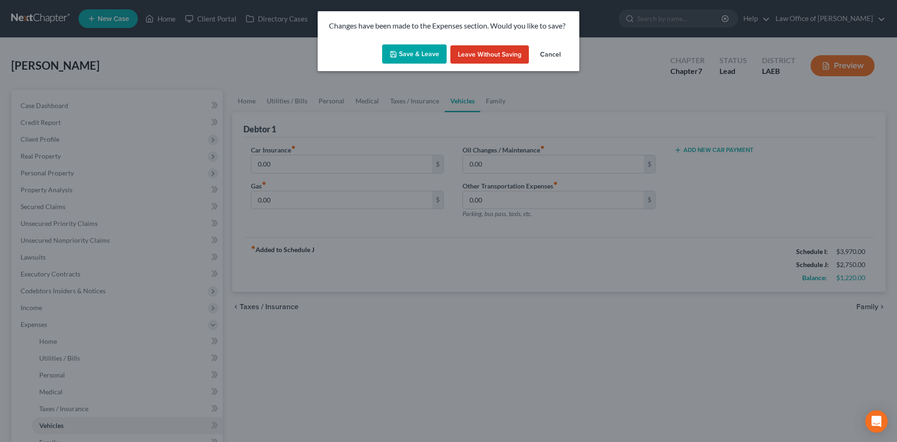
click at [399, 56] on button "Save & Leave" at bounding box center [414, 54] width 64 height 20
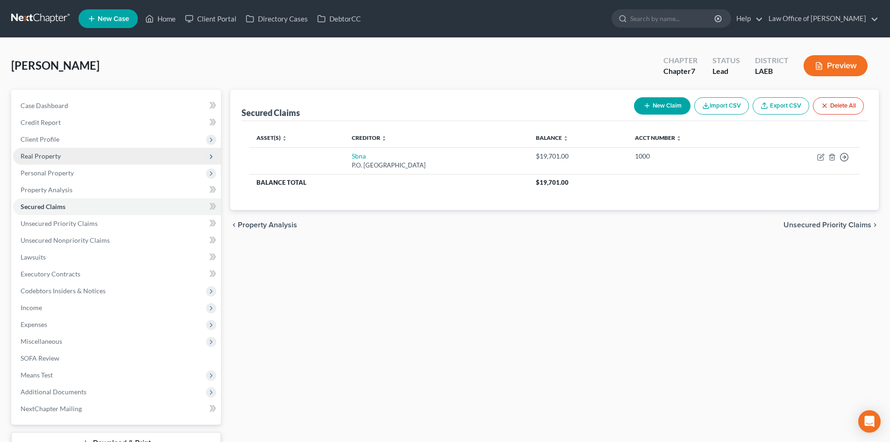
click at [41, 158] on span "Real Property" at bounding box center [41, 156] width 40 height 8
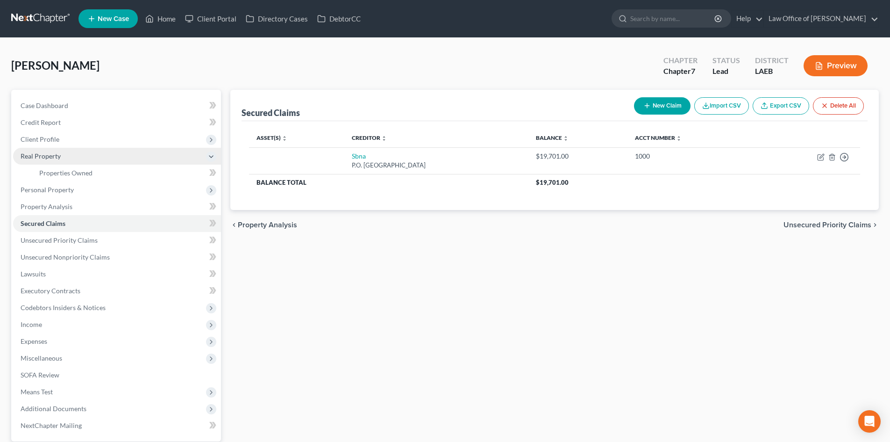
click at [45, 157] on span "Real Property" at bounding box center [41, 156] width 40 height 8
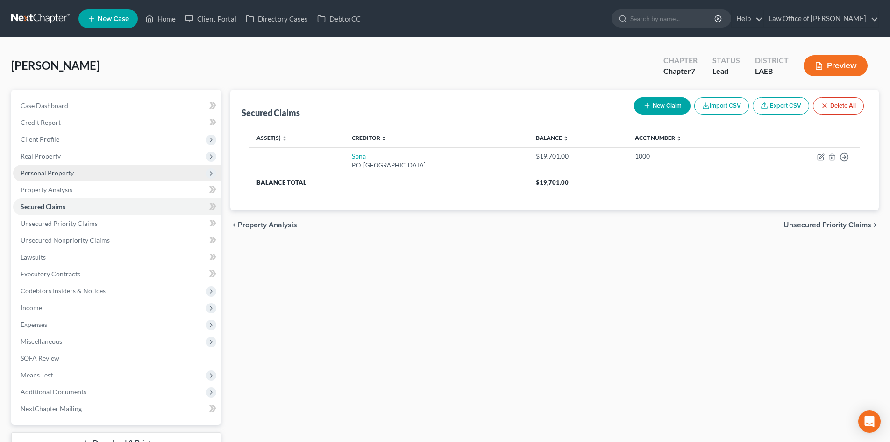
click at [45, 175] on span "Personal Property" at bounding box center [47, 173] width 53 height 8
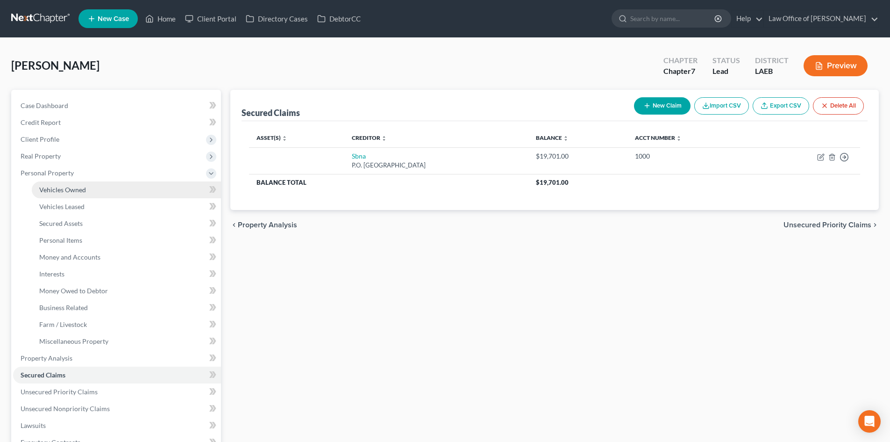
click at [59, 195] on link "Vehicles Owned" at bounding box center [126, 189] width 189 height 17
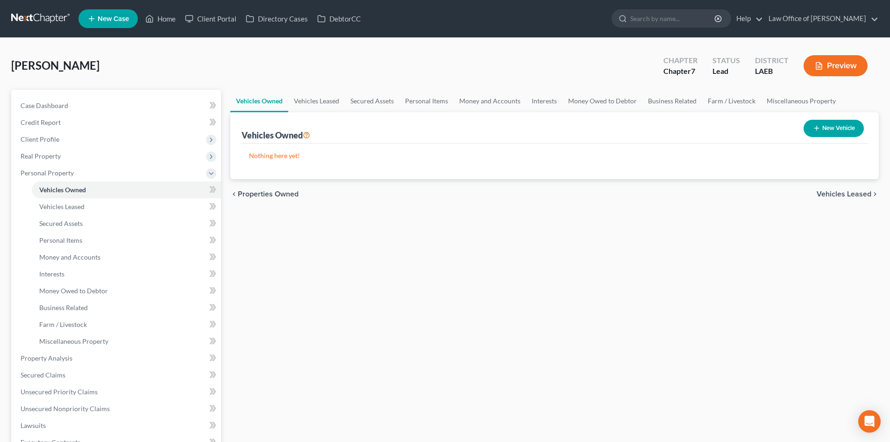
click at [825, 133] on button "New Vehicle" at bounding box center [834, 128] width 60 height 17
select select "0"
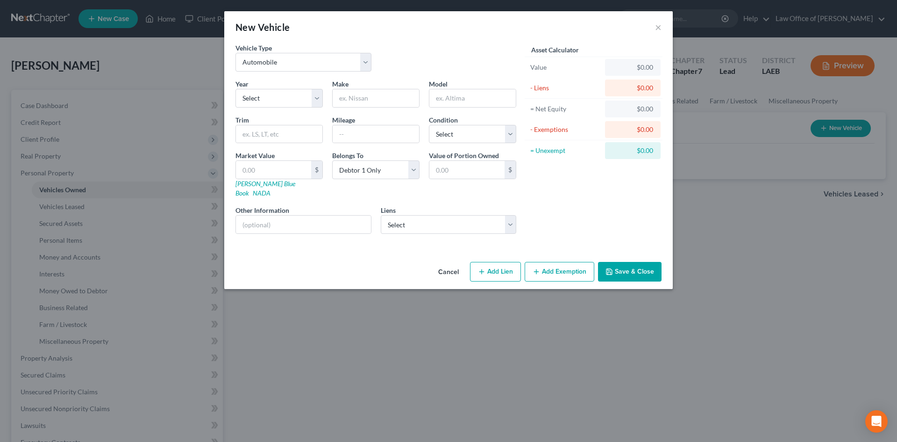
click at [267, 111] on div "Year Select 2026 2025 2024 2023 2022 2021 2020 2019 2018 2017 2016 2015 2014 20…" at bounding box center [376, 160] width 290 height 162
click at [266, 104] on select "Select 2026 2025 2024 2023 2022 2021 2020 2019 2018 2017 2016 2015 2014 2013 20…" at bounding box center [278, 98] width 87 height 19
click at [281, 98] on select "Select 2026 2025 2024 2023 2022 2021 2020 2019 2018 2017 2016 2015 2014 2013 20…" at bounding box center [278, 98] width 87 height 19
select select "3"
click at [235, 89] on select "Select 2026 2025 2024 2023 2022 2021 2020 2019 2018 2017 2016 2015 2014 2013 20…" at bounding box center [278, 98] width 87 height 19
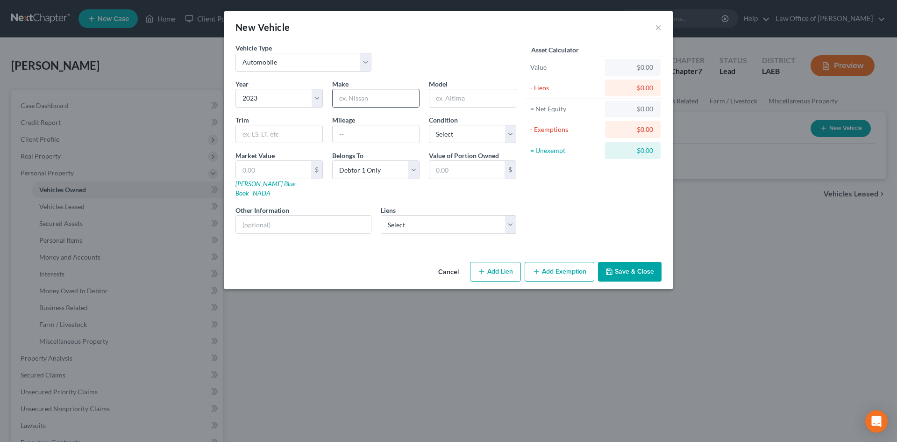
click at [354, 102] on input "text" at bounding box center [376, 98] width 86 height 18
type input "Nissan"
type input "Rouge"
type input "33000"
select select "3"
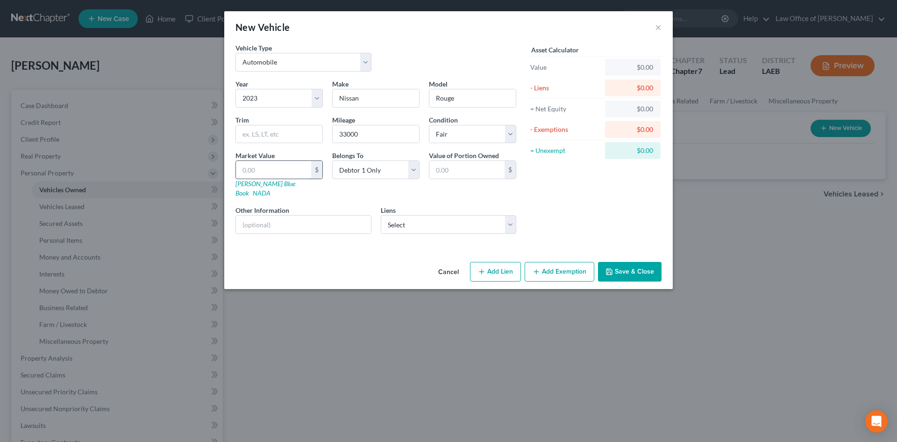
click at [280, 170] on input "text" at bounding box center [273, 170] width 75 height 18
type input "2"
type input "2.00"
type input "21"
type input "21.00"
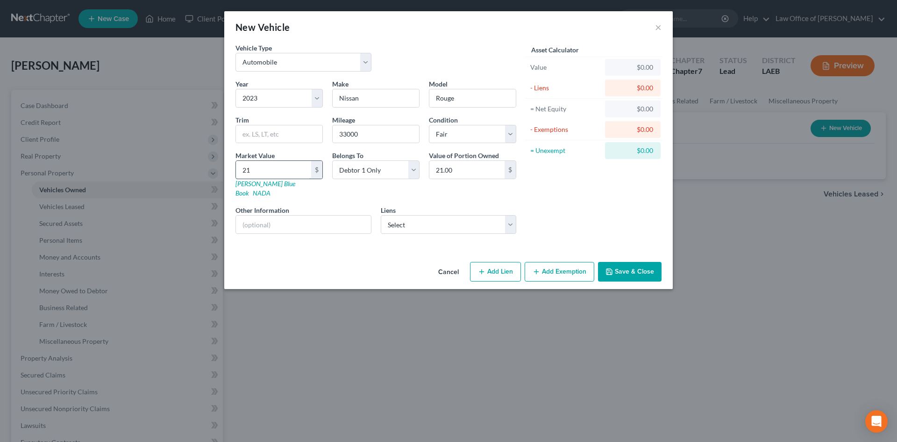
type input "215"
type input "215.00"
type input "2150"
type input "2,150.00"
type input "2,1500"
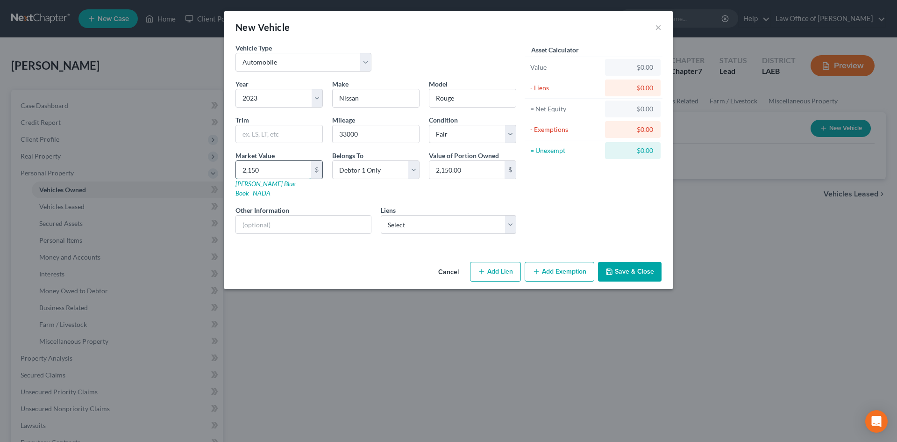
type input "21,500.00"
type input "21,500"
click at [452, 223] on select "Select Sbna - $19,701.00" at bounding box center [449, 224] width 136 height 19
select select "45"
select select "0"
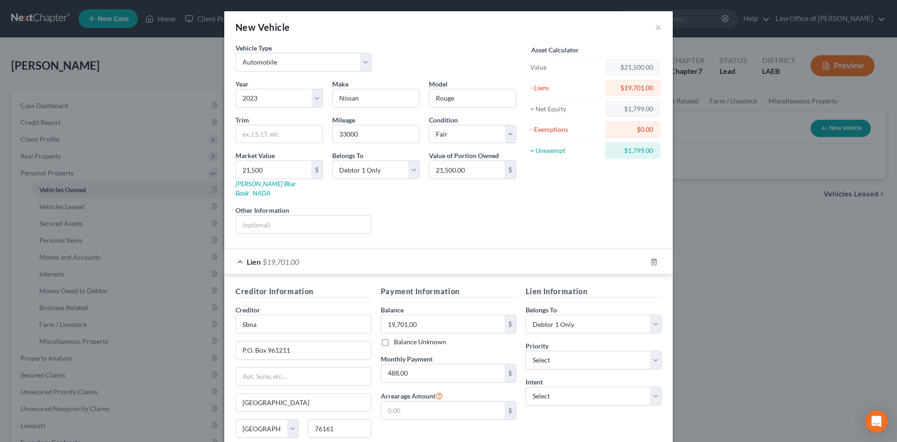
scroll to position [70, 0]
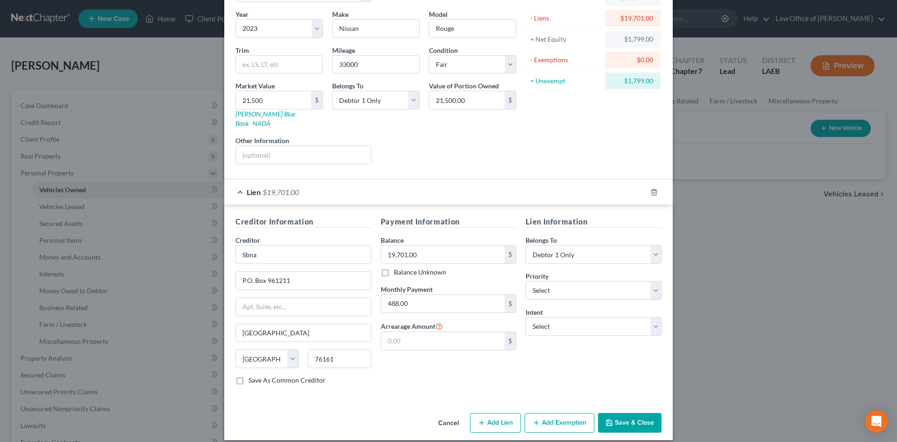
click at [558, 414] on button "Add Exemption" at bounding box center [560, 423] width 70 height 20
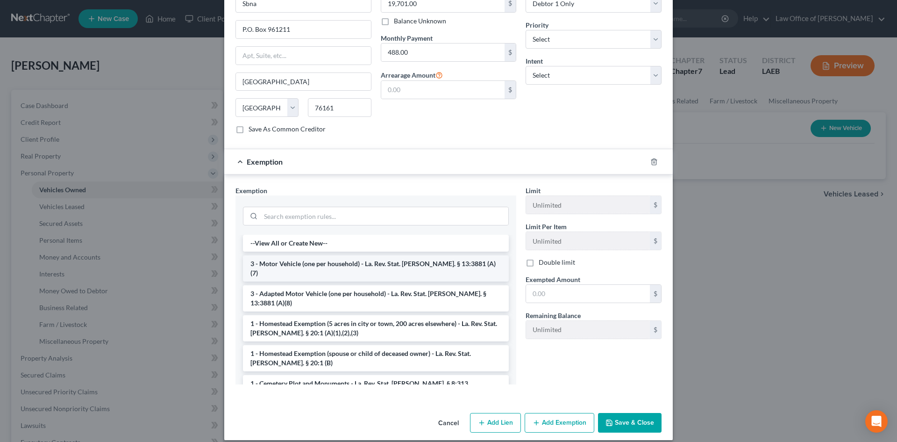
click at [274, 255] on li "3 - Motor Vehicle (one per household) - La. Rev. Stat. Ann. § 13:3881 (A)(7)" at bounding box center [376, 268] width 266 height 26
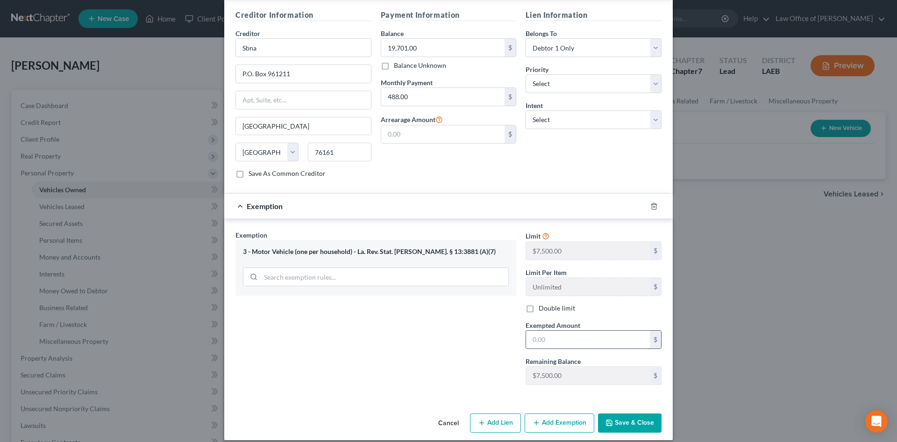
click at [568, 333] on input "text" at bounding box center [588, 339] width 124 height 18
type input "7,500"
click at [635, 414] on button "Save & Close" at bounding box center [630, 423] width 64 height 20
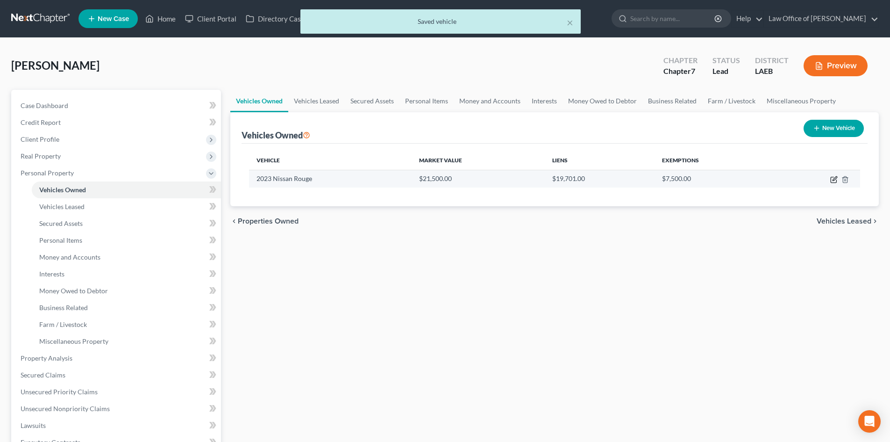
click at [832, 180] on icon "button" at bounding box center [833, 179] width 7 height 7
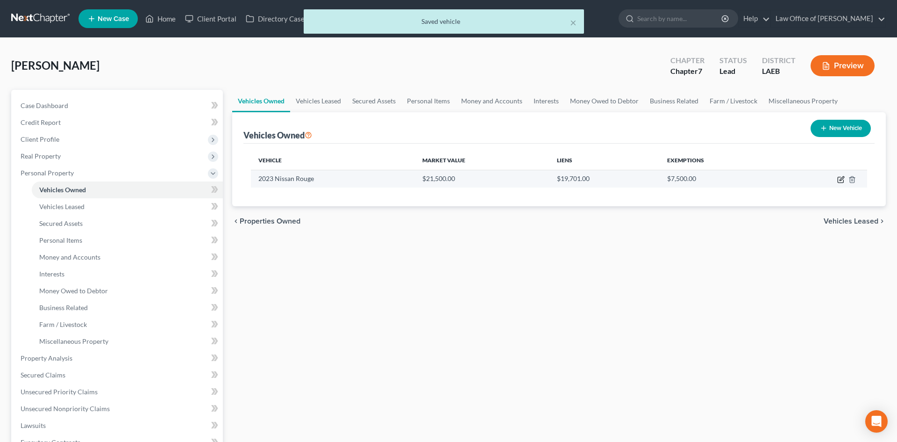
select select "0"
select select "3"
select select "0"
select select "45"
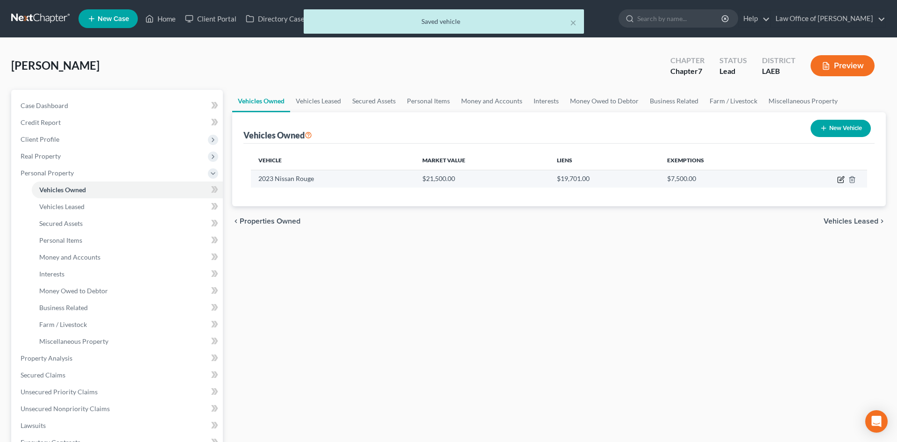
select select "0"
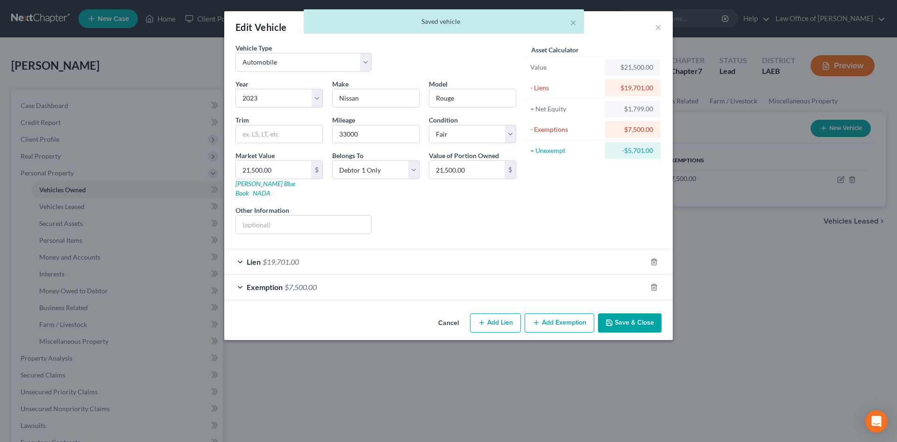
click at [426, 250] on div "Lien $19,701.00" at bounding box center [435, 261] width 422 height 25
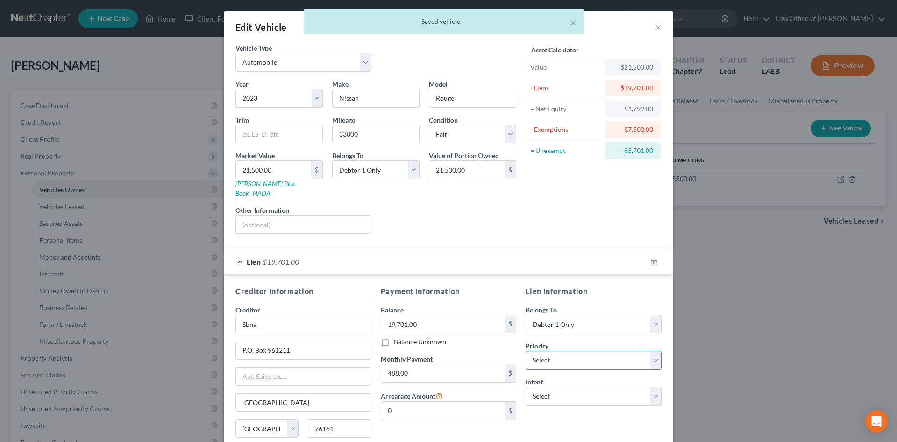
click at [583, 358] on select "Select 1st 2nd 3rd 4th 5th 6th 7th 8th 9th 10th 11th 12th 13th 14th 15th 16th 1…" at bounding box center [594, 359] width 136 height 19
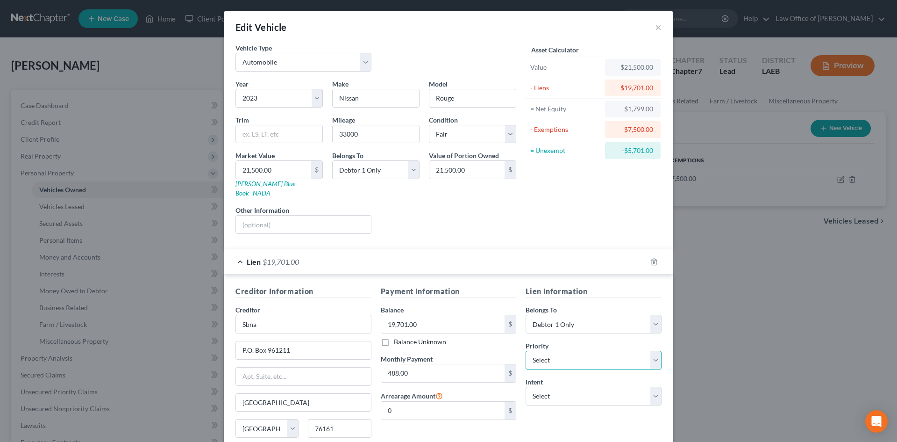
select select "0"
click at [526, 350] on select "Select 1st 2nd 3rd 4th 5th 6th 7th 8th 9th 10th 11th 12th 13th 14th 15th 16th 1…" at bounding box center [594, 359] width 136 height 19
click at [559, 386] on select "Select Surrender Redeem Reaffirm Avoid Other" at bounding box center [594, 395] width 136 height 19
select select "4"
click at [526, 386] on select "Select Surrender Redeem Reaffirm Avoid Other" at bounding box center [594, 395] width 136 height 19
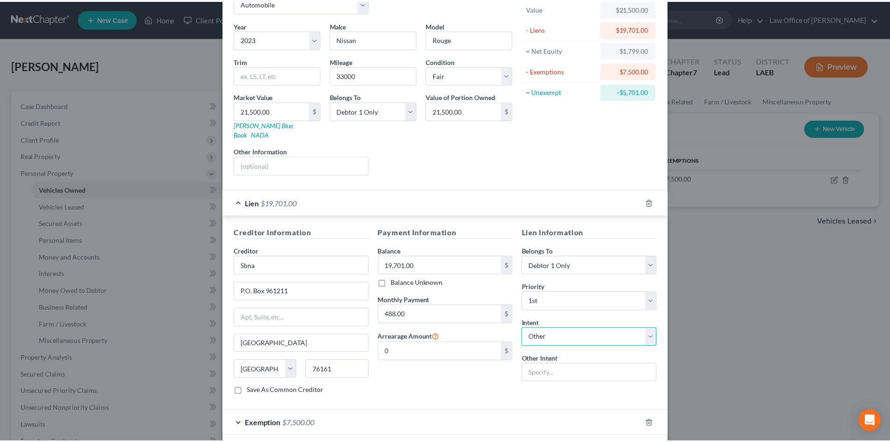
scroll to position [93, 0]
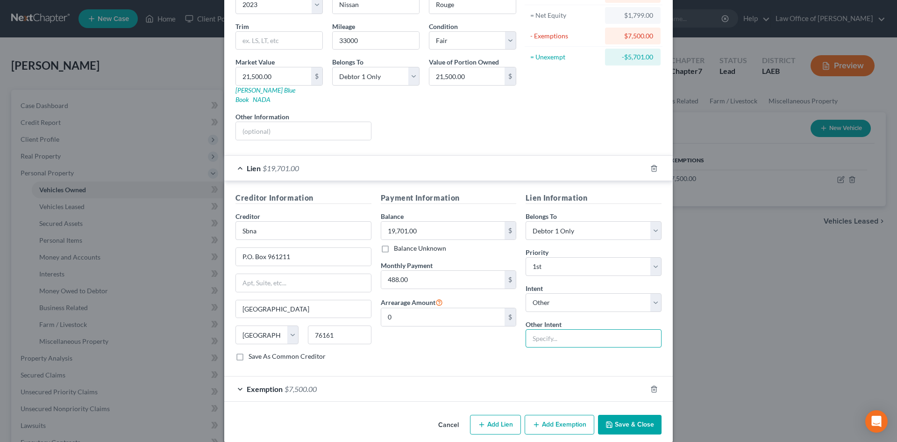
click at [550, 331] on input "text" at bounding box center [594, 338] width 136 height 19
type input "Pay and Retain"
click at [628, 420] on button "Save & Close" at bounding box center [630, 424] width 64 height 20
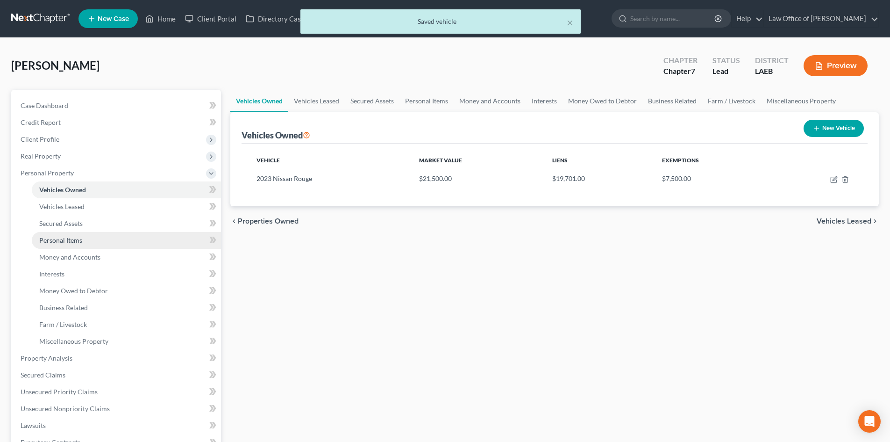
click at [61, 241] on span "Personal Items" at bounding box center [60, 240] width 43 height 8
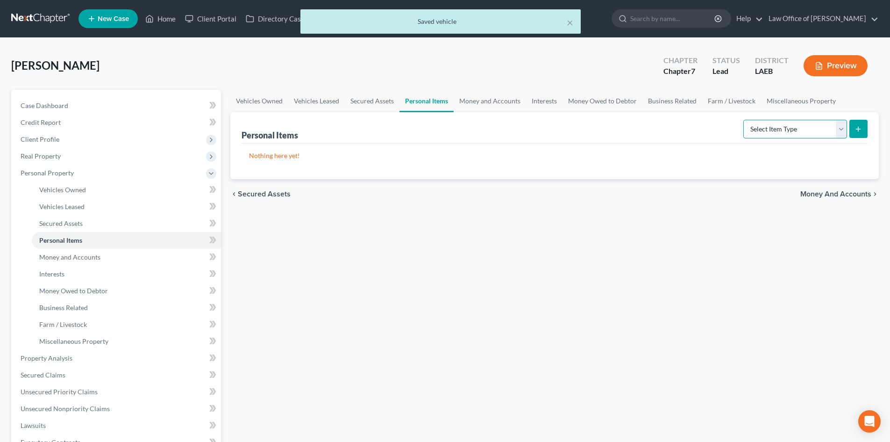
click at [785, 121] on select "Select Item Type Clothing Collectibles Of Value Electronics Firearms Household …" at bounding box center [795, 129] width 104 height 19
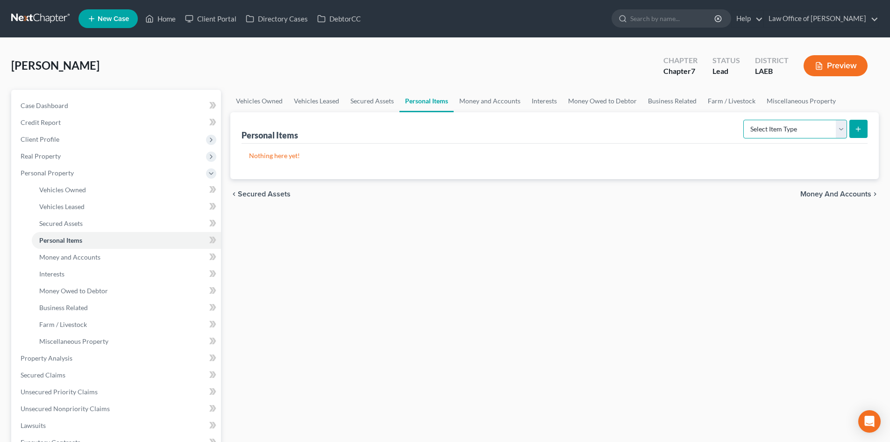
select select "clothing"
click at [744, 120] on select "Select Item Type Clothing Collectibles Of Value Electronics Firearms Household …" at bounding box center [795, 129] width 104 height 19
click at [857, 128] on icon "submit" at bounding box center [858, 128] width 7 height 7
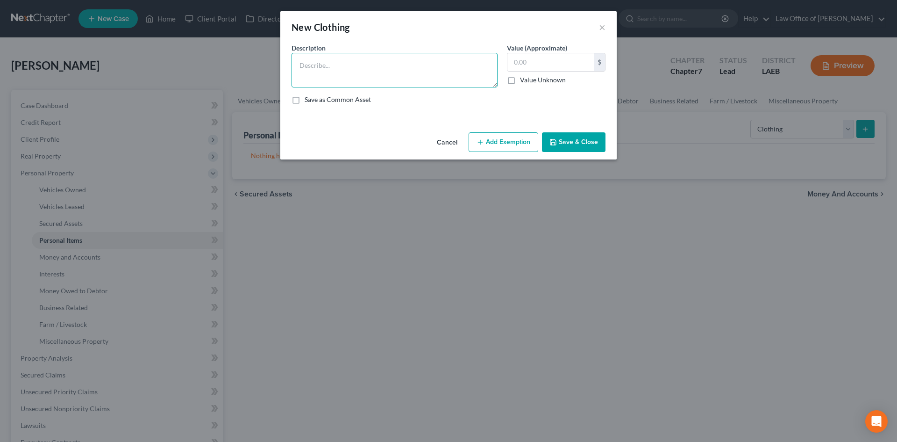
click at [348, 80] on textarea at bounding box center [395, 70] width 206 height 35
type textarea "3"
type textarea "Clothing"
type input "300"
click at [496, 133] on button "Add Exemption" at bounding box center [504, 142] width 70 height 20
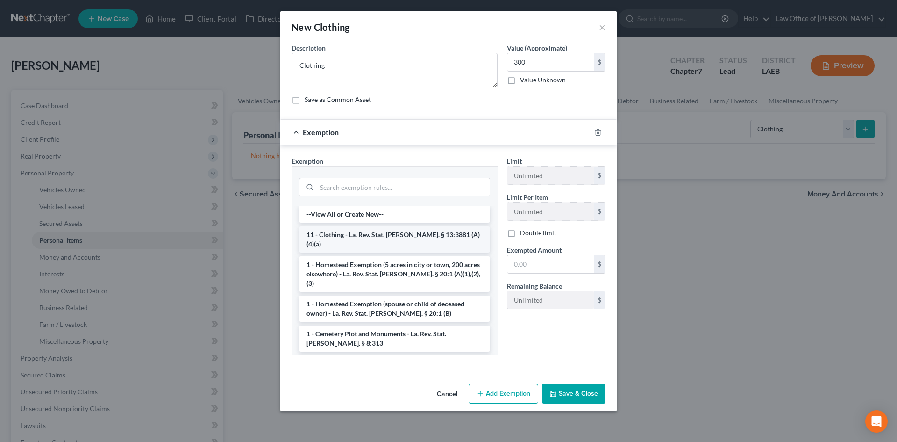
click at [355, 239] on li "11 - Clothing - La. Rev. Stat. Ann. § 13:3881 (A)(4)(a)" at bounding box center [394, 239] width 191 height 26
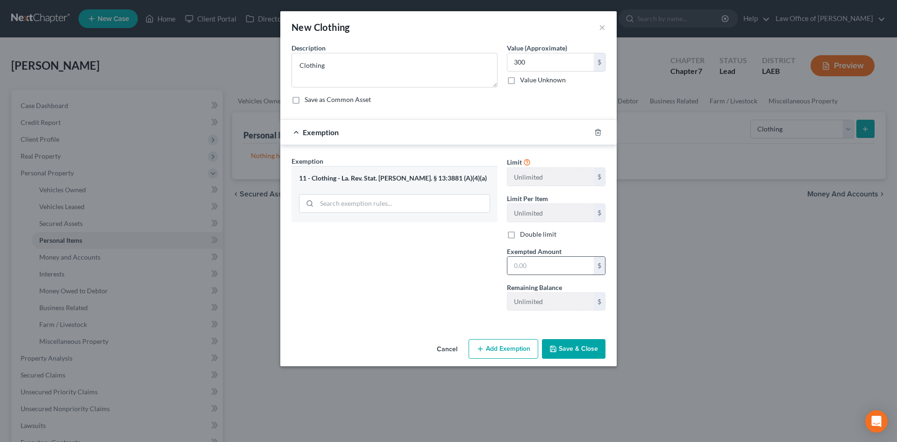
click at [536, 269] on input "text" at bounding box center [550, 266] width 86 height 18
type input "300"
click at [590, 346] on button "Save & Close" at bounding box center [574, 349] width 64 height 20
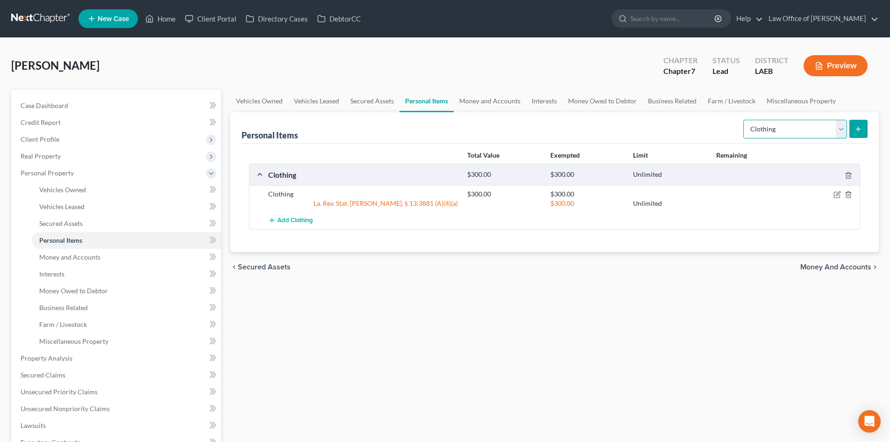
click at [782, 125] on select "Select Item Type Clothing Collectibles Of Value Electronics Firearms Household …" at bounding box center [795, 129] width 104 height 19
select select "household_goods"
click at [744, 120] on select "Select Item Type Clothing Collectibles Of Value Electronics Firearms Household …" at bounding box center [795, 129] width 104 height 19
click at [863, 134] on button "submit" at bounding box center [858, 129] width 18 height 18
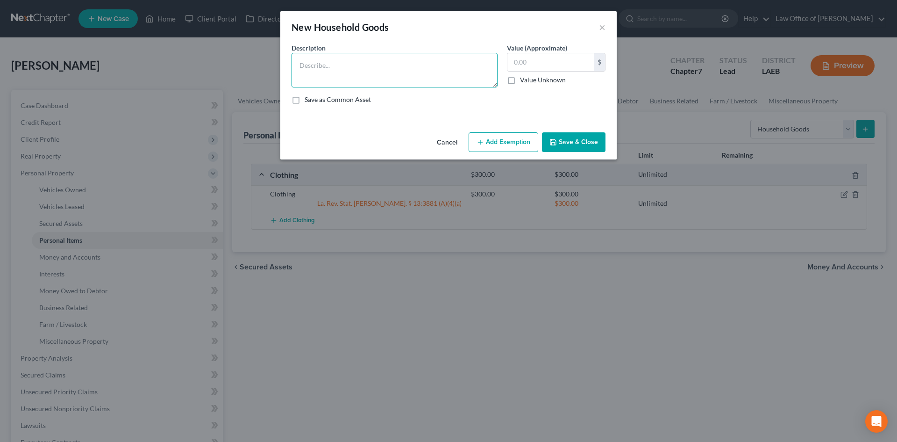
click at [383, 80] on textarea at bounding box center [395, 70] width 206 height 35
type textarea "Furniture and Small Appliances"
type input "3"
type input "3,500"
click at [495, 147] on button "Add Exemption" at bounding box center [504, 142] width 70 height 20
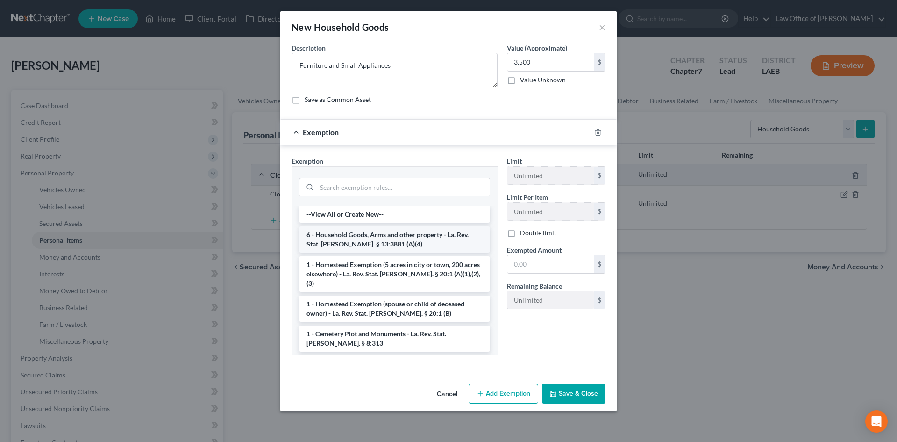
click at [401, 237] on li "6 - Household Goods, Arms and other property - La. Rev. Stat. Ann. § 13:3881 (A…" at bounding box center [394, 239] width 191 height 26
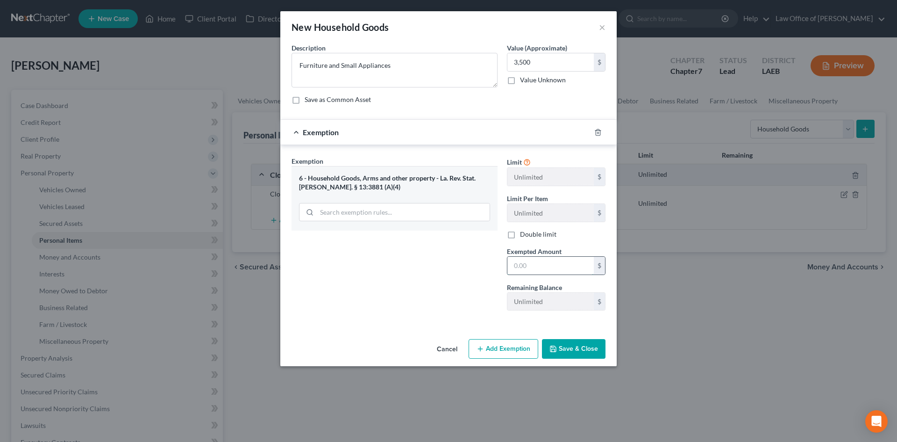
click at [540, 267] on input "text" at bounding box center [550, 266] width 86 height 18
type input "3,500"
click at [587, 352] on button "Save & Close" at bounding box center [574, 349] width 64 height 20
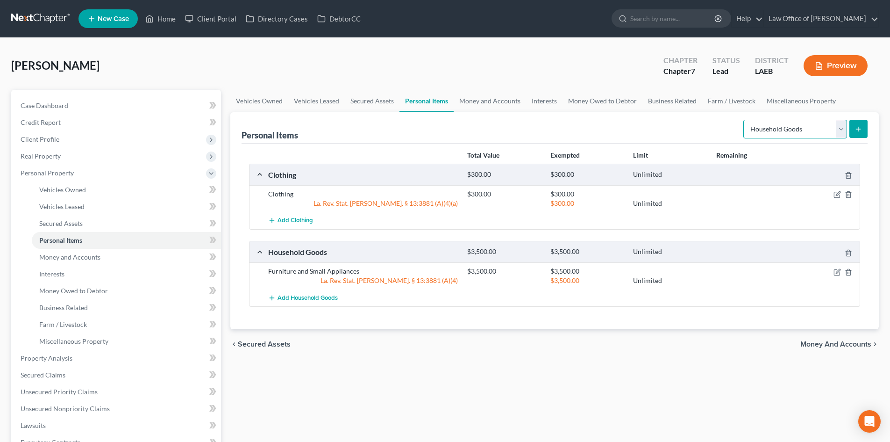
click at [808, 133] on select "Select Item Type Clothing Collectibles Of Value Electronics Firearms Household …" at bounding box center [795, 129] width 104 height 19
select select "firearms"
click at [744, 120] on select "Select Item Type Clothing Collectibles Of Value Electronics Firearms Household …" at bounding box center [795, 129] width 104 height 19
click at [864, 128] on button "submit" at bounding box center [858, 129] width 18 height 18
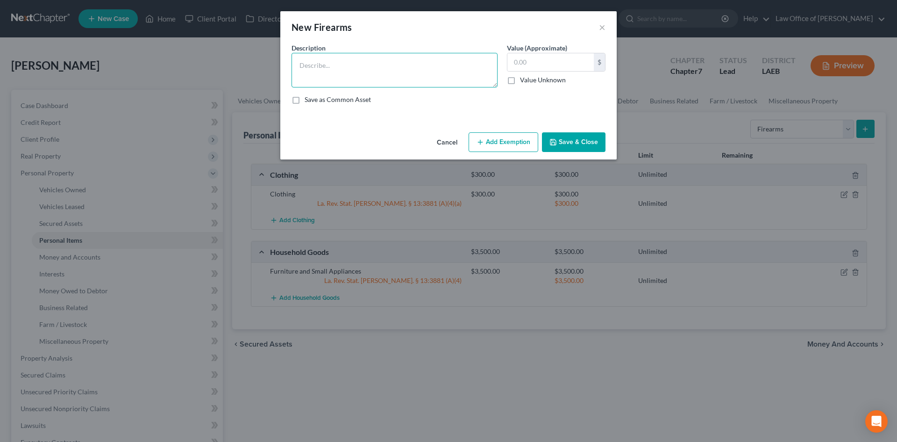
click at [312, 64] on textarea at bounding box center [395, 70] width 206 height 35
type textarea "Handgun"
type input "350"
click at [501, 149] on button "Add Exemption" at bounding box center [504, 142] width 70 height 20
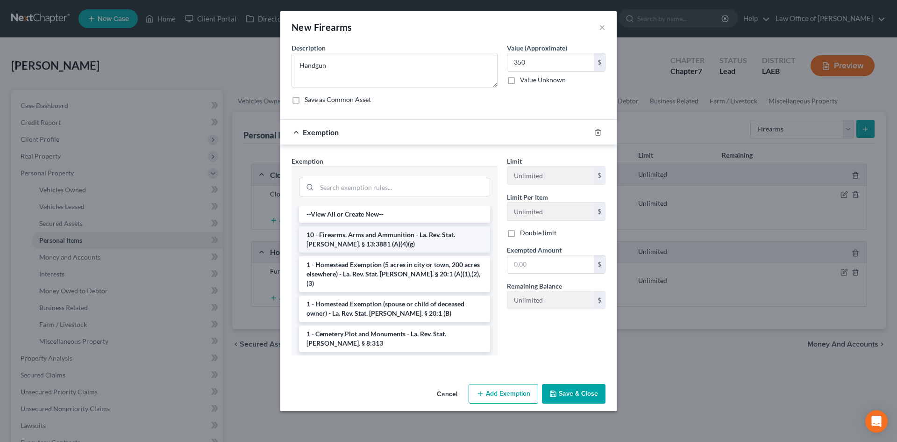
click at [362, 243] on li "10 - Firearms, Arms and Ammunition - La. Rev. Stat. Ann. § 13:3881 (A)(4)(g)" at bounding box center [394, 239] width 191 height 26
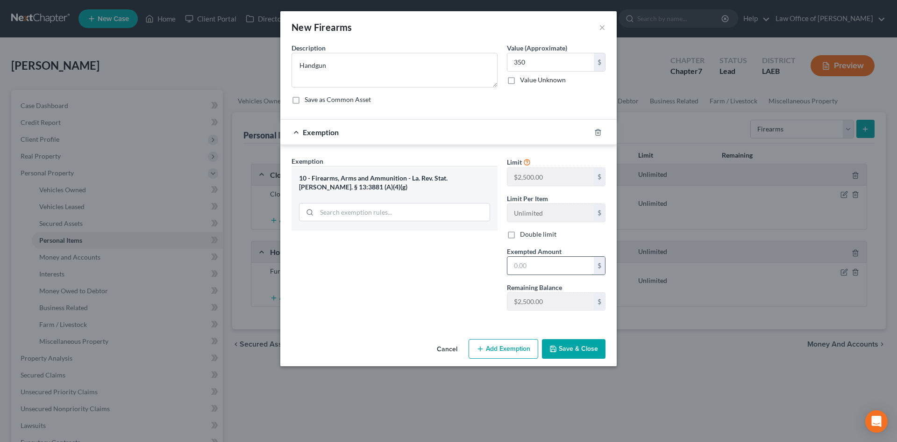
click at [538, 267] on input "text" at bounding box center [550, 266] width 86 height 18
type input "350"
click at [585, 354] on button "Save & Close" at bounding box center [574, 349] width 64 height 20
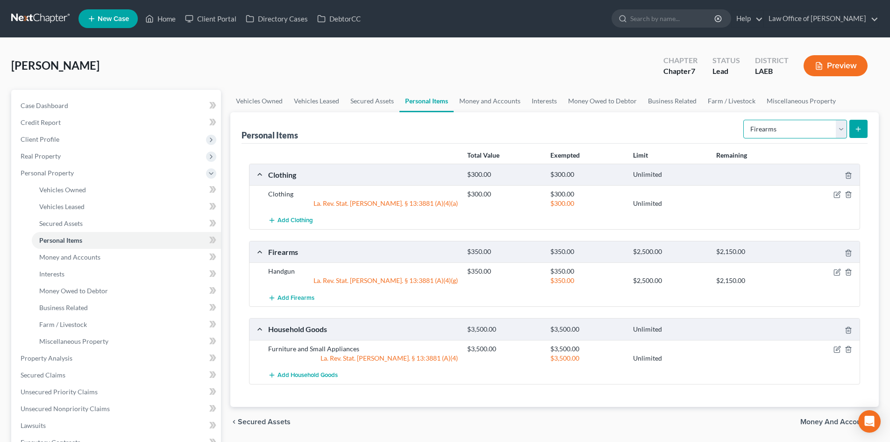
click at [775, 130] on select "Select Item Type Clothing Collectibles Of Value Electronics Firearms Household …" at bounding box center [795, 129] width 104 height 19
select select "jewelry"
click at [744, 120] on select "Select Item Type Clothing Collectibles Of Value Electronics Firearms Household …" at bounding box center [795, 129] width 104 height 19
click at [854, 125] on button "submit" at bounding box center [858, 129] width 18 height 18
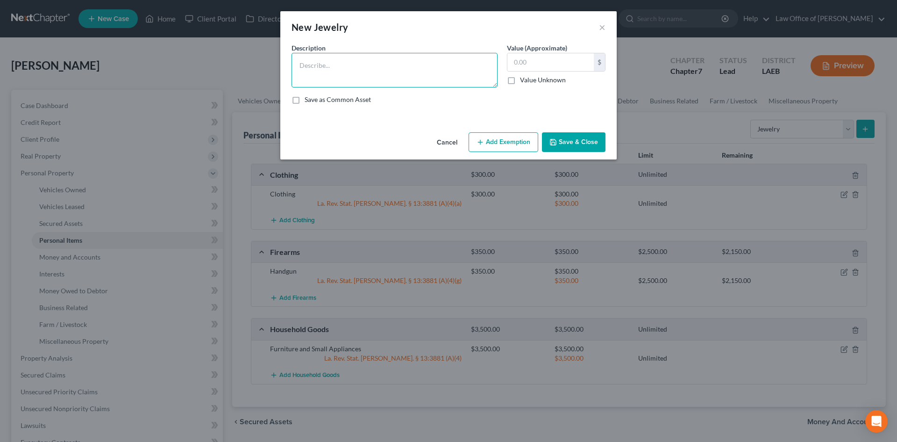
click at [388, 79] on textarea at bounding box center [395, 70] width 206 height 35
type textarea "Costume Jewelry"
type input "20"
click at [555, 140] on icon "button" at bounding box center [552, 141] width 7 height 7
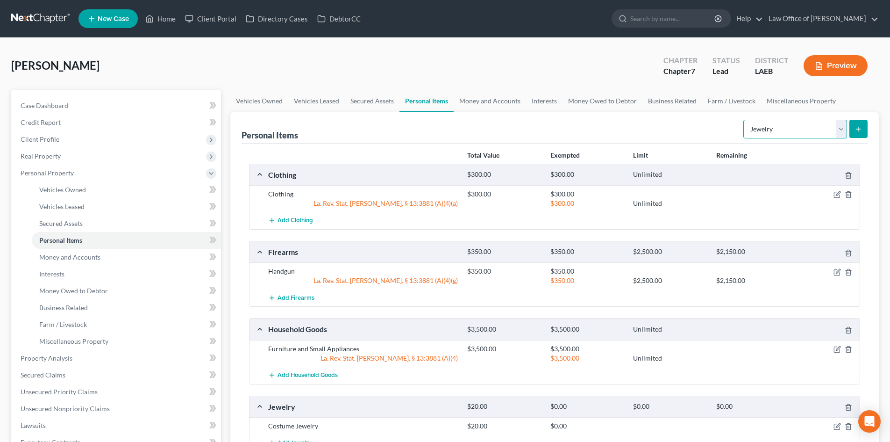
click at [803, 135] on select "Select Item Type Clothing Collectibles Of Value Electronics Firearms Household …" at bounding box center [795, 129] width 104 height 19
select select "electronics"
click at [744, 120] on select "Select Item Type Clothing Collectibles Of Value Electronics Firearms Household …" at bounding box center [795, 129] width 104 height 19
click at [853, 132] on button "submit" at bounding box center [858, 129] width 18 height 18
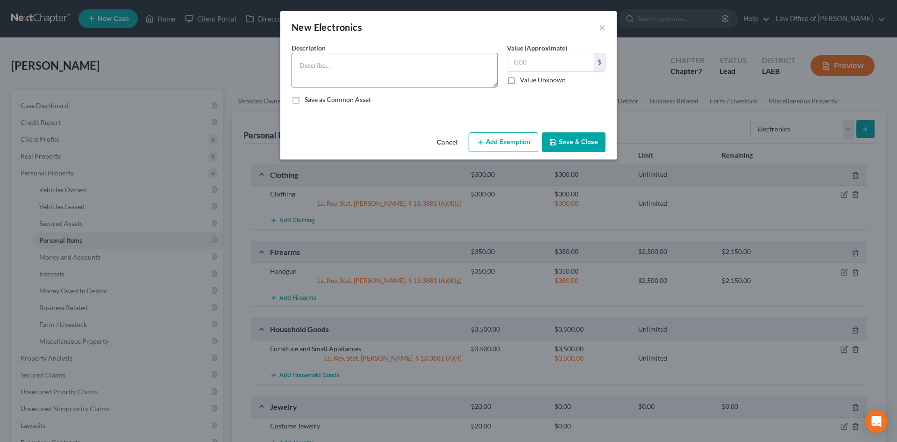
drag, startPoint x: 371, startPoint y: 58, endPoint x: 360, endPoint y: 59, distance: 10.8
click at [370, 58] on textarea at bounding box center [395, 70] width 206 height 35
type textarea "TV and Computer"
type input "100"
click at [571, 141] on button "Save & Close" at bounding box center [574, 142] width 64 height 20
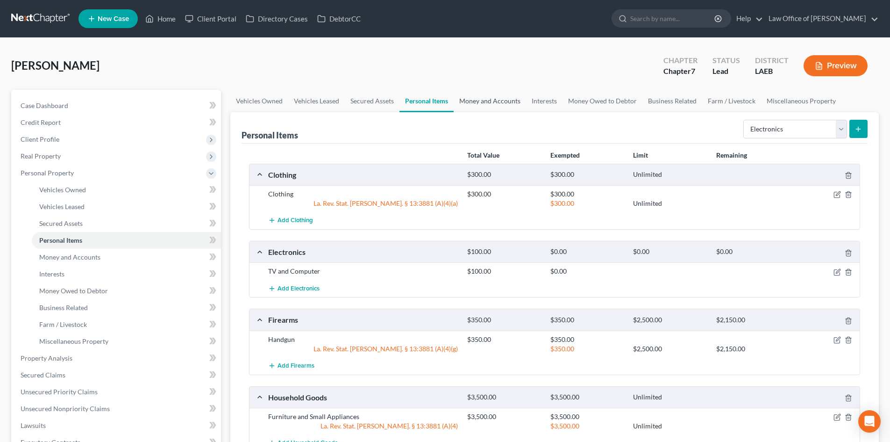
click at [494, 100] on link "Money and Accounts" at bounding box center [490, 101] width 72 height 22
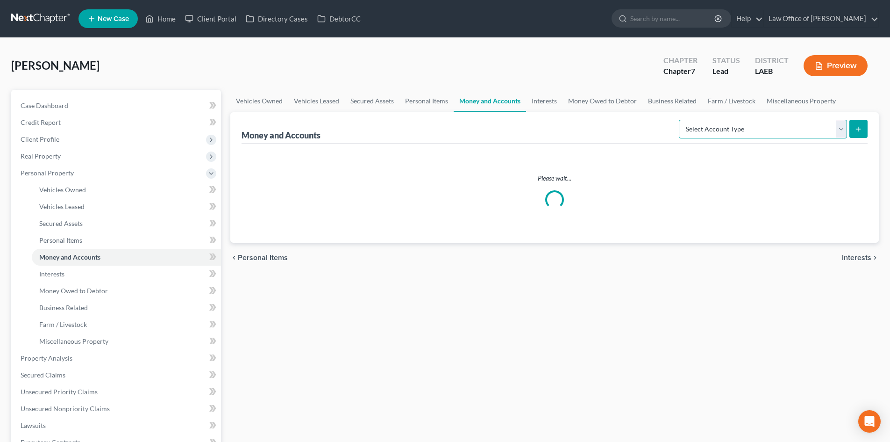
click at [758, 133] on select "Select Account Type Brokerage Cash on Hand Certificates of Deposit Checking Acc…" at bounding box center [763, 129] width 168 height 19
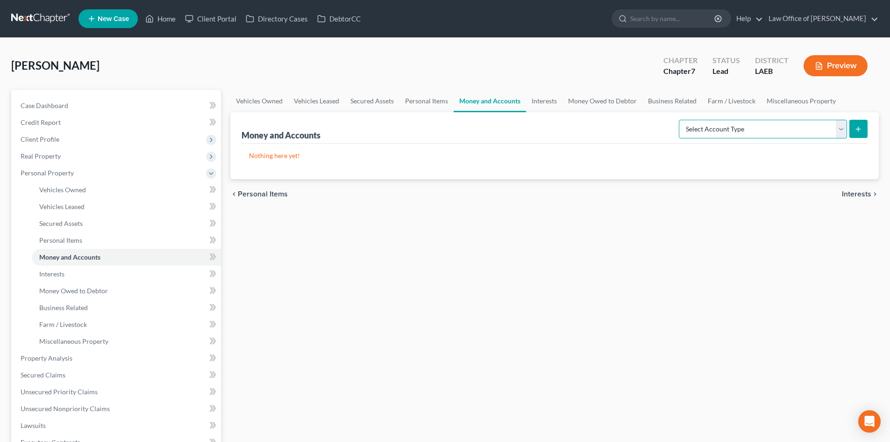
select select "checking"
click at [681, 120] on select "Select Account Type Brokerage Cash on Hand Certificates of Deposit Checking Acc…" at bounding box center [763, 129] width 168 height 19
click at [854, 132] on button "submit" at bounding box center [858, 129] width 18 height 18
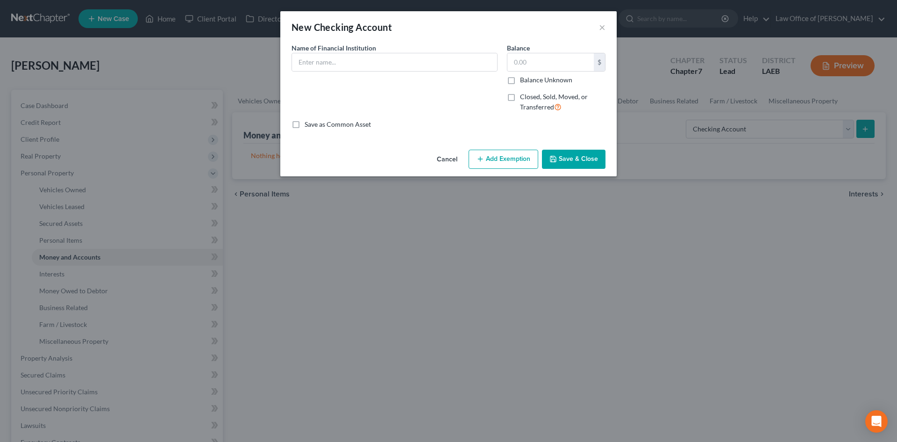
click at [385, 71] on div "Name of Financial Institution *" at bounding box center [394, 81] width 215 height 77
click at [352, 56] on input "text" at bounding box center [394, 62] width 205 height 18
type input "JP Morgan Chase"
click at [521, 55] on input "text" at bounding box center [550, 62] width 86 height 18
type input "100"
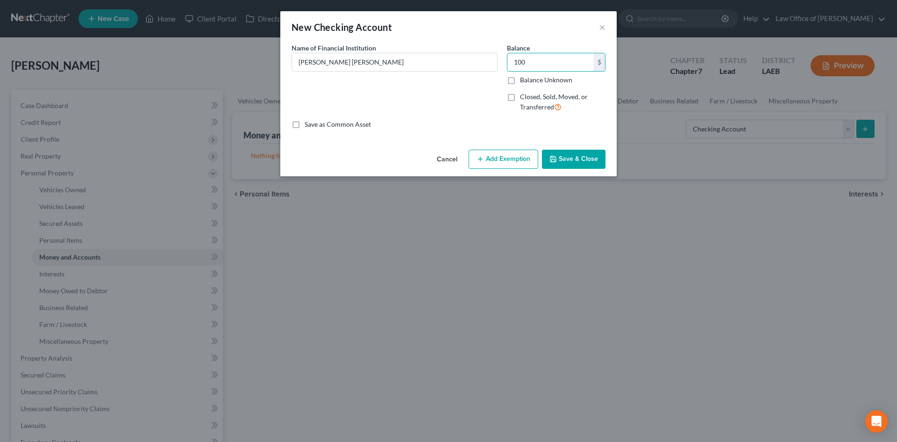
click at [572, 156] on button "Save & Close" at bounding box center [574, 160] width 64 height 20
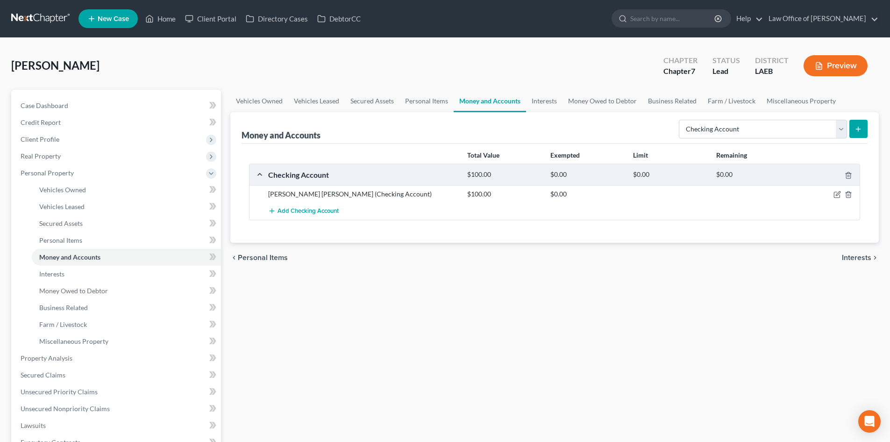
click at [856, 127] on icon "submit" at bounding box center [858, 128] width 7 height 7
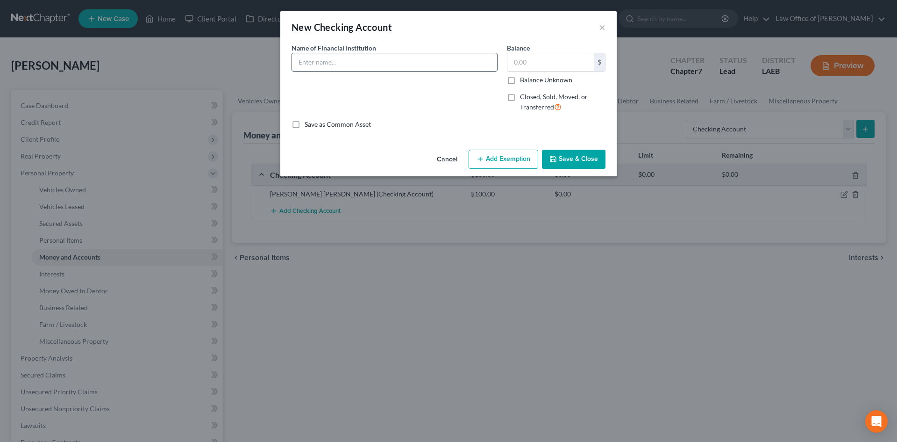
click at [338, 58] on input "text" at bounding box center [394, 62] width 205 height 18
type input "Navy Federal CU"
click at [551, 68] on input "text" at bounding box center [550, 62] width 86 height 18
type input "100"
click at [572, 156] on button "Save & Close" at bounding box center [574, 160] width 64 height 20
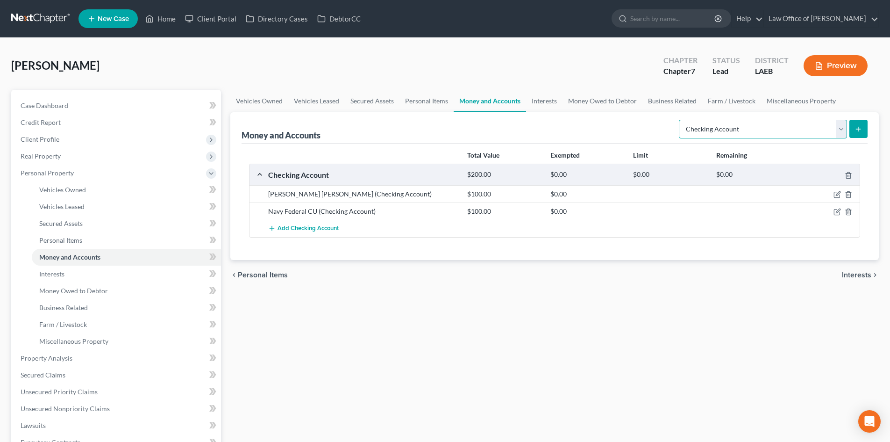
click at [734, 125] on select "Select Account Type Brokerage Cash on Hand Certificates of Deposit Checking Acc…" at bounding box center [763, 129] width 168 height 19
drag, startPoint x: 783, startPoint y: 123, endPoint x: 834, endPoint y: 124, distance: 50.5
click at [783, 123] on select "Select Account Type Brokerage Cash on Hand Certificates of Deposit Checking Acc…" at bounding box center [763, 129] width 168 height 19
click at [863, 131] on button "submit" at bounding box center [858, 129] width 18 height 18
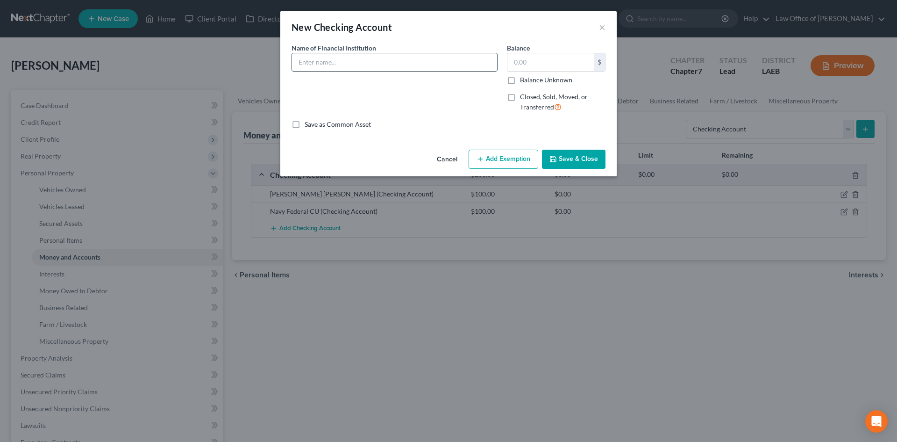
click at [357, 71] on input "text" at bounding box center [394, 62] width 205 height 18
type input "Cash App"
click at [571, 159] on button "Save & Close" at bounding box center [574, 160] width 64 height 20
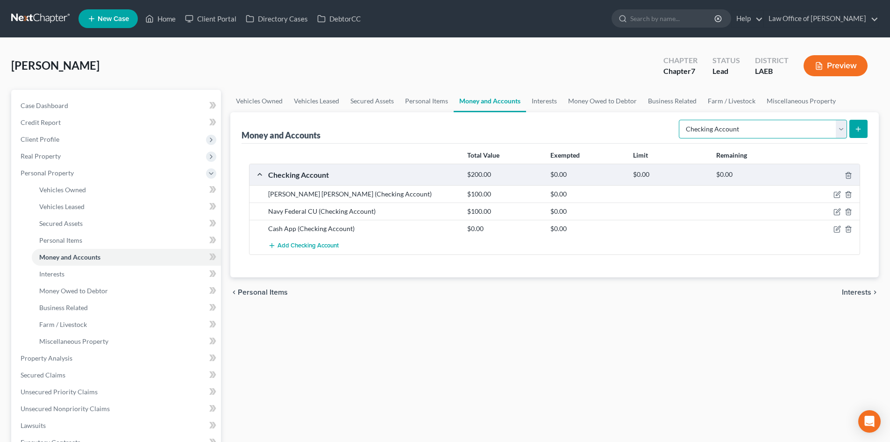
click at [835, 127] on select "Select Account Type Brokerage Cash on Hand Certificates of Deposit Checking Acc…" at bounding box center [763, 129] width 168 height 19
select select "savings"
click at [681, 120] on select "Select Account Type Brokerage Cash on Hand Certificates of Deposit Checking Acc…" at bounding box center [763, 129] width 168 height 19
click at [862, 131] on icon "submit" at bounding box center [858, 128] width 7 height 7
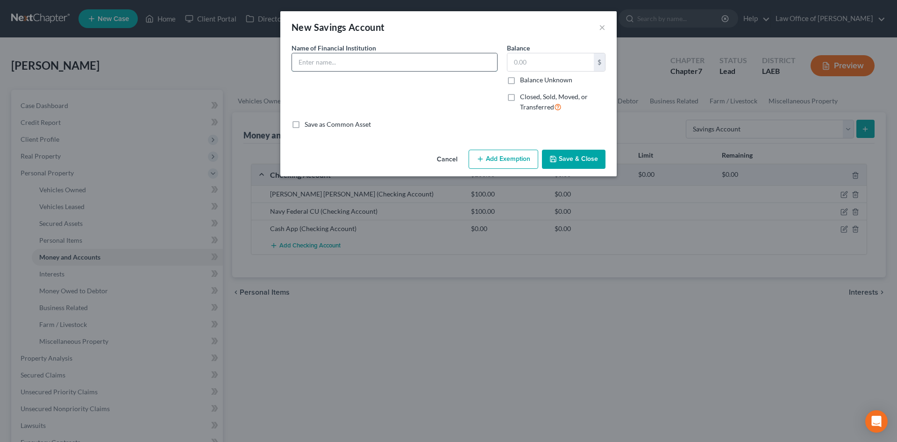
click at [410, 69] on input "text" at bounding box center [394, 62] width 205 height 18
type input "JP Morgan Chase"
click at [533, 69] on input "text" at bounding box center [550, 62] width 86 height 18
type input "0"
click at [575, 160] on button "Save & Close" at bounding box center [574, 160] width 64 height 20
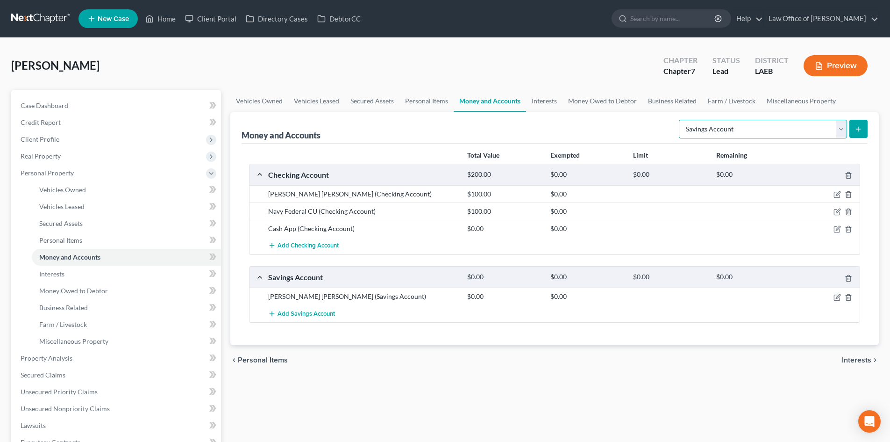
click at [813, 127] on select "Select Account Type Brokerage Cash on Hand Certificates of Deposit Checking Acc…" at bounding box center [763, 129] width 168 height 19
click at [859, 126] on icon "submit" at bounding box center [858, 128] width 7 height 7
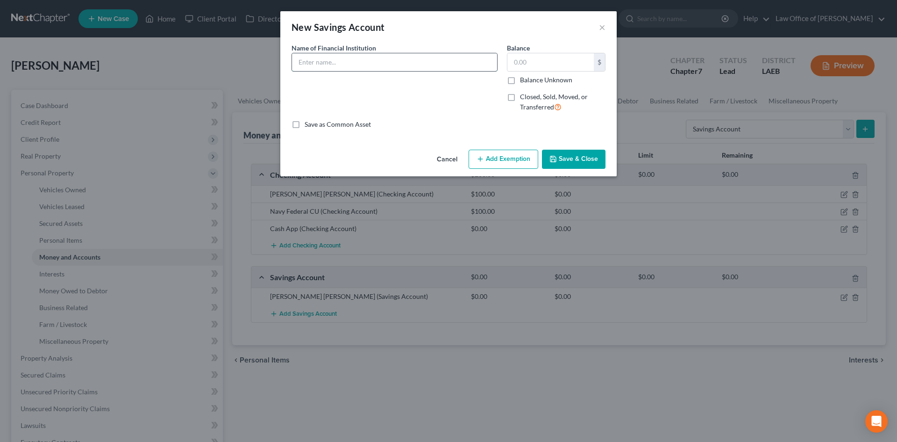
click at [356, 59] on input "text" at bounding box center [394, 62] width 205 height 18
type input "Navy Federal CU"
click at [526, 60] on input "text" at bounding box center [550, 62] width 86 height 18
click at [587, 157] on button "Save & Close" at bounding box center [574, 160] width 64 height 20
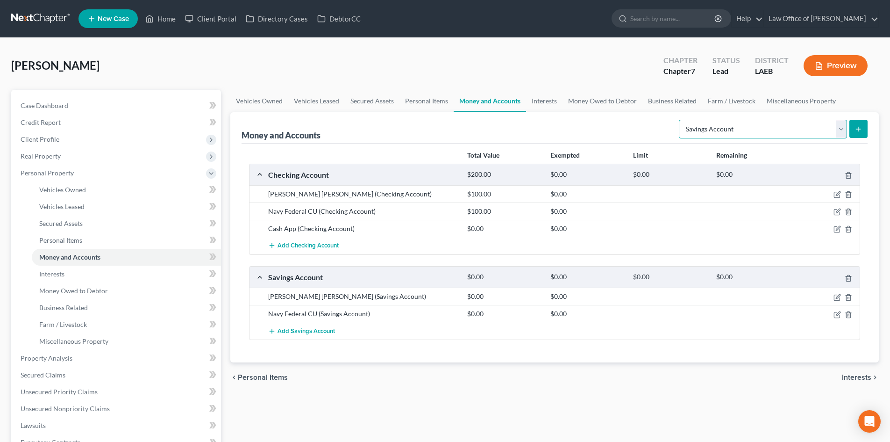
click at [742, 135] on select "Select Account Type Brokerage Cash on Hand Certificates of Deposit Checking Acc…" at bounding box center [763, 129] width 168 height 19
select select "checking"
click at [681, 120] on select "Select Account Type Brokerage Cash on Hand Certificates of Deposit Checking Acc…" at bounding box center [763, 129] width 168 height 19
click at [861, 135] on button "submit" at bounding box center [858, 129] width 18 height 18
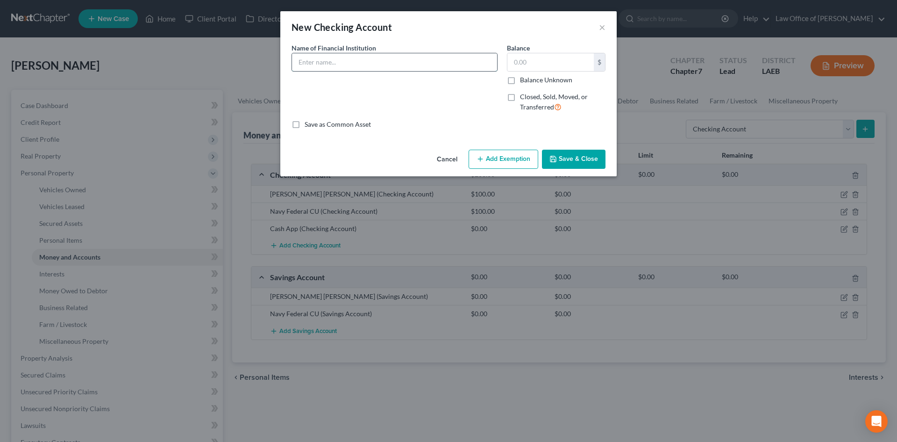
click at [340, 68] on input "text" at bounding box center [394, 62] width 205 height 18
type input "Chime"
click at [547, 71] on input "text" at bounding box center [550, 62] width 86 height 18
type input "20"
click at [575, 162] on button "Save & Close" at bounding box center [574, 160] width 64 height 20
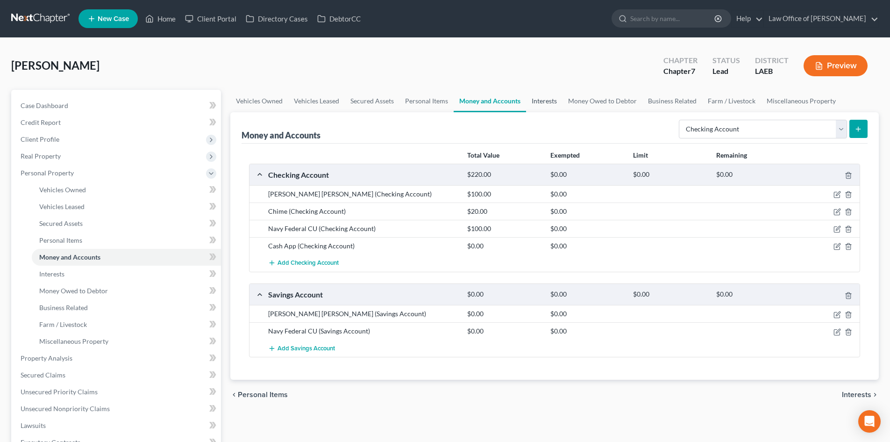
click at [543, 101] on link "Interests" at bounding box center [544, 101] width 36 height 22
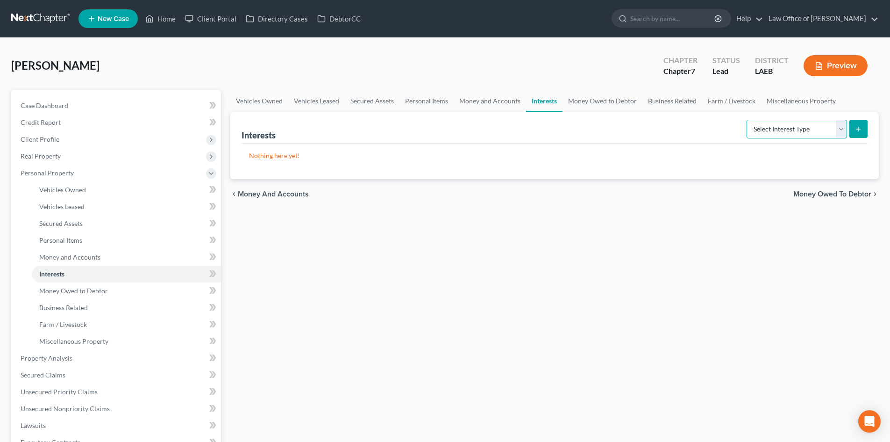
click at [784, 136] on select "Select Interest Type 401K Annuity Bond Education IRA Government Bond Government…" at bounding box center [797, 129] width 100 height 19
select select "stock"
click at [748, 120] on select "Select Interest Type 401K Annuity Bond Education IRA Government Bond Government…" at bounding box center [797, 129] width 100 height 19
click at [859, 130] on icon "submit" at bounding box center [858, 128] width 7 height 7
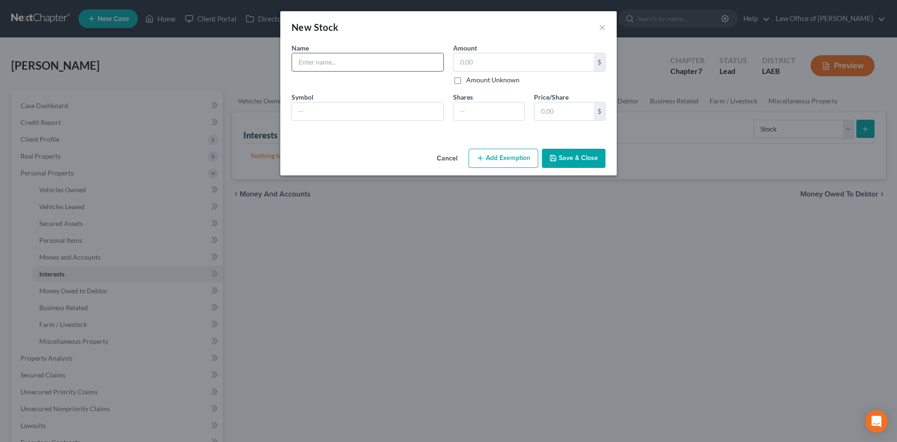
click at [336, 58] on input "text" at bounding box center [367, 62] width 151 height 18
type input "Robinhood"
click at [494, 58] on input "text" at bounding box center [524, 62] width 140 height 18
type input "100"
click at [576, 160] on button "Save & Close" at bounding box center [574, 159] width 64 height 20
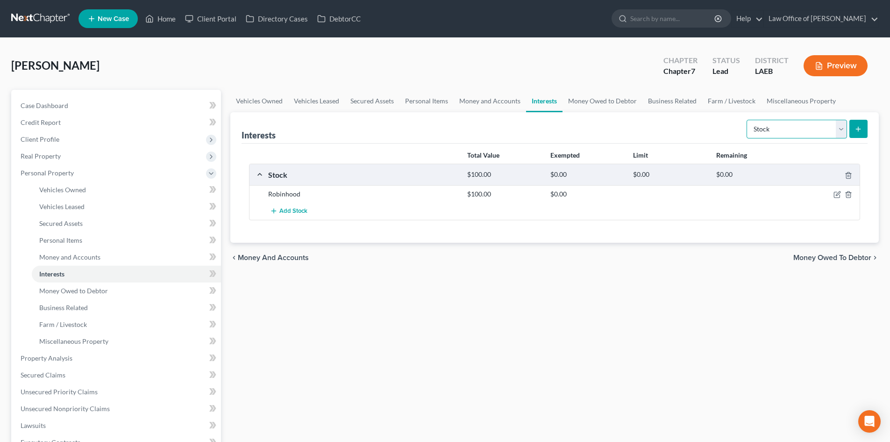
click at [784, 138] on select "Select Interest Type 401K Annuity Bond Education IRA Government Bond Government…" at bounding box center [797, 129] width 100 height 19
select select "401k"
click at [748, 120] on select "Select Interest Type 401K Annuity Bond Education IRA Government Bond Government…" at bounding box center [797, 129] width 100 height 19
click at [857, 124] on button "submit" at bounding box center [858, 129] width 18 height 18
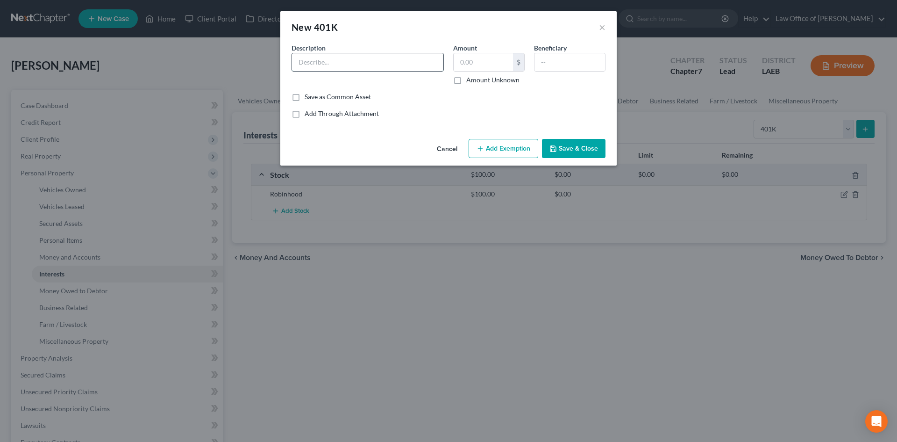
click at [364, 66] on input "text" at bounding box center [367, 62] width 151 height 18
type input "Employer 401k"
click at [480, 68] on input "text" at bounding box center [483, 62] width 59 height 18
type input "8,500"
click at [506, 142] on button "Add Exemption" at bounding box center [504, 149] width 70 height 20
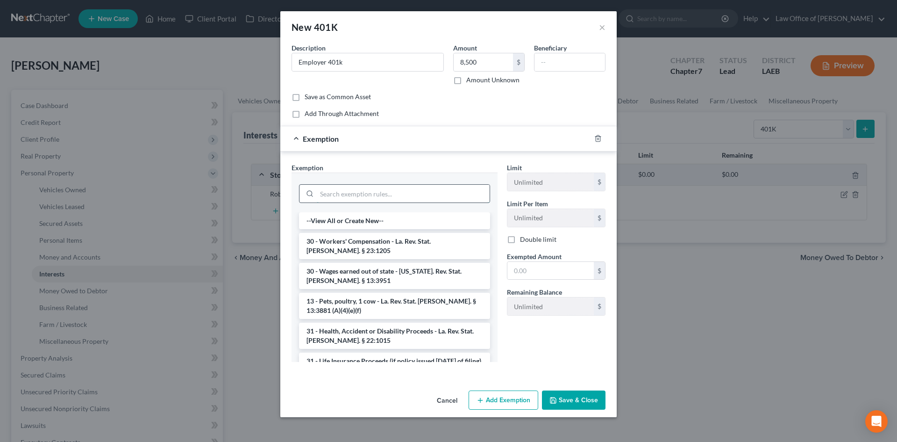
click at [351, 200] on input "search" at bounding box center [403, 194] width 173 height 18
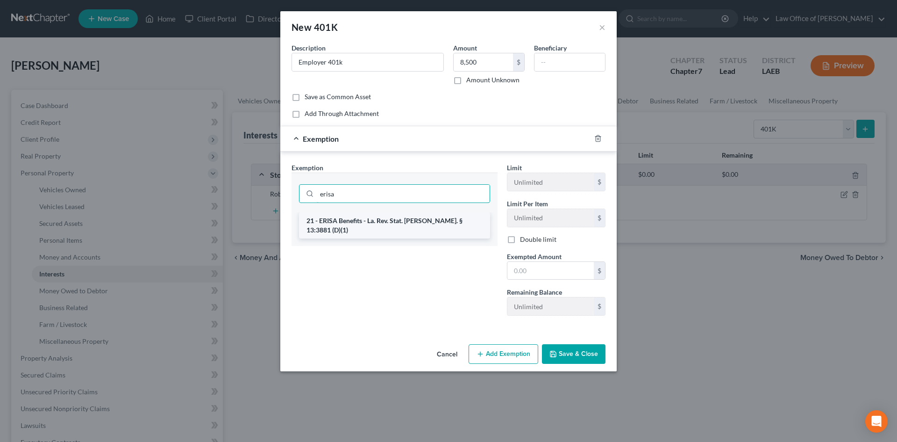
type input "erisa"
click at [397, 221] on li "21 - ERISA Benefits - La. Rev. Stat. Ann. § 13:3881 (D)(1)" at bounding box center [394, 225] width 191 height 26
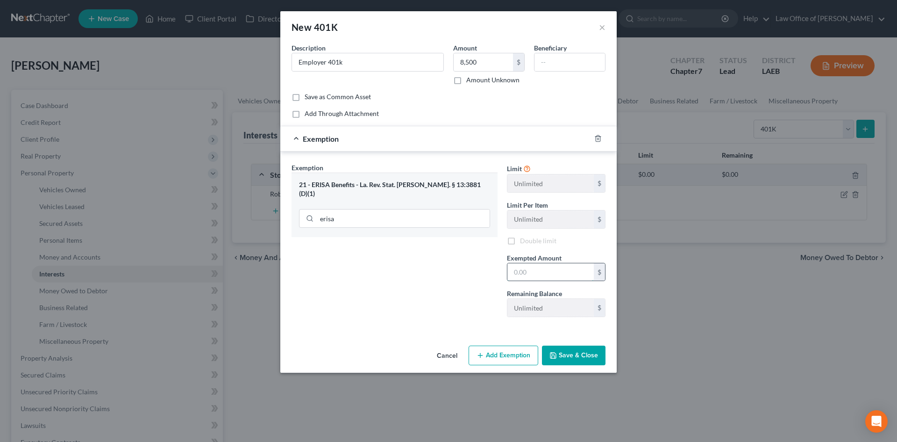
click at [535, 272] on input "text" at bounding box center [550, 272] width 86 height 18
type input "8,500"
click at [583, 360] on button "Save & Close" at bounding box center [574, 355] width 64 height 20
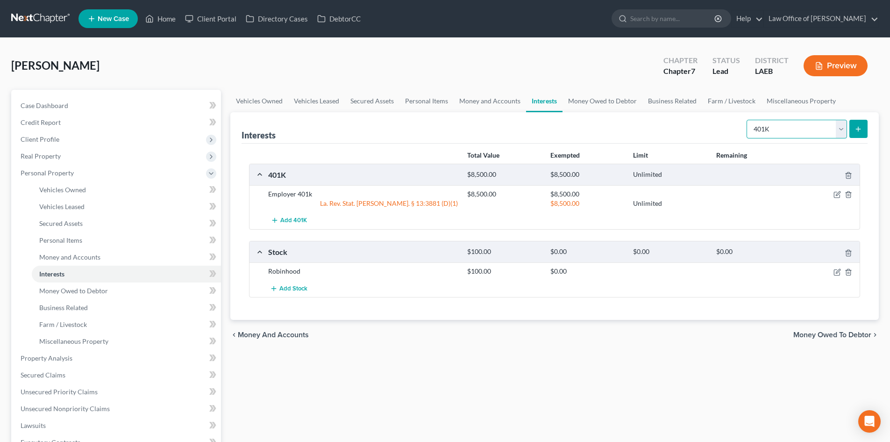
click at [787, 130] on select "Select Interest Type 401K Annuity Bond Education IRA Government Bond Government…" at bounding box center [797, 129] width 100 height 19
click at [583, 104] on link "Money Owed to Debtor" at bounding box center [603, 101] width 80 height 22
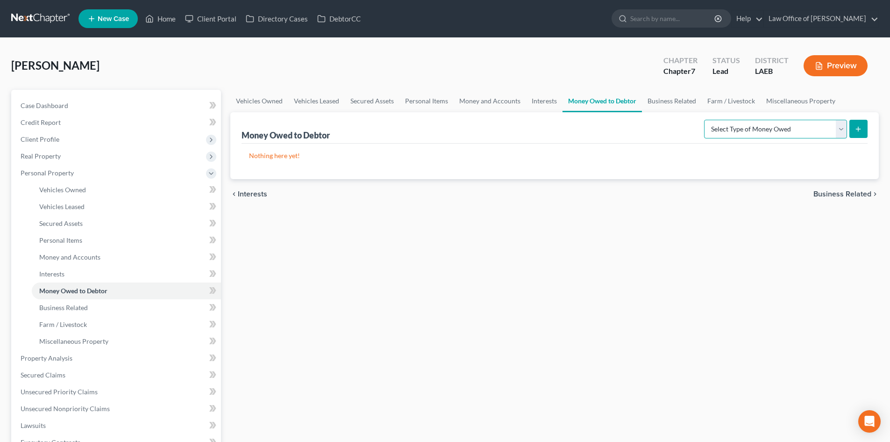
click at [757, 135] on select "Select Type of Money Owed Accounts Receivable Alimony Child Support Claims Agai…" at bounding box center [775, 129] width 143 height 19
select select "expected_tax_refund"
click at [706, 120] on select "Select Type of Money Owed Accounts Receivable Alimony Child Support Claims Agai…" at bounding box center [775, 129] width 143 height 19
click at [860, 128] on icon "submit" at bounding box center [858, 128] width 7 height 7
select select "0"
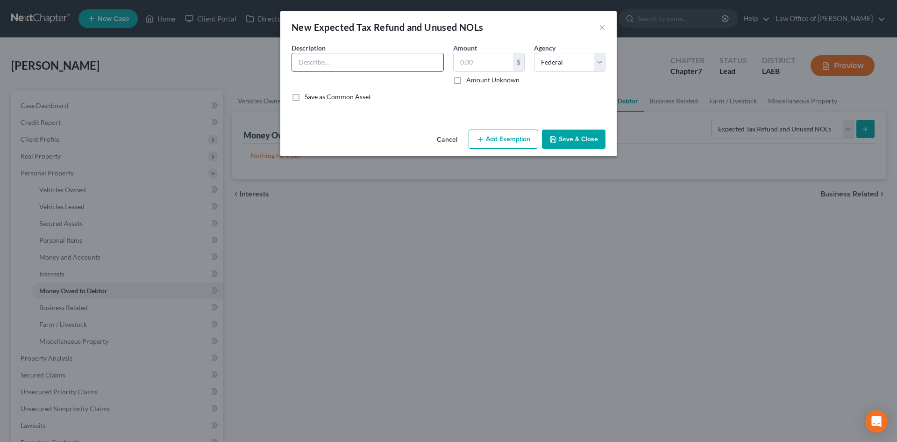
click at [369, 62] on input "text" at bounding box center [367, 62] width 151 height 18
click at [471, 60] on input "text" at bounding box center [483, 62] width 59 height 18
click at [495, 144] on button "Add Exemption" at bounding box center [504, 139] width 70 height 20
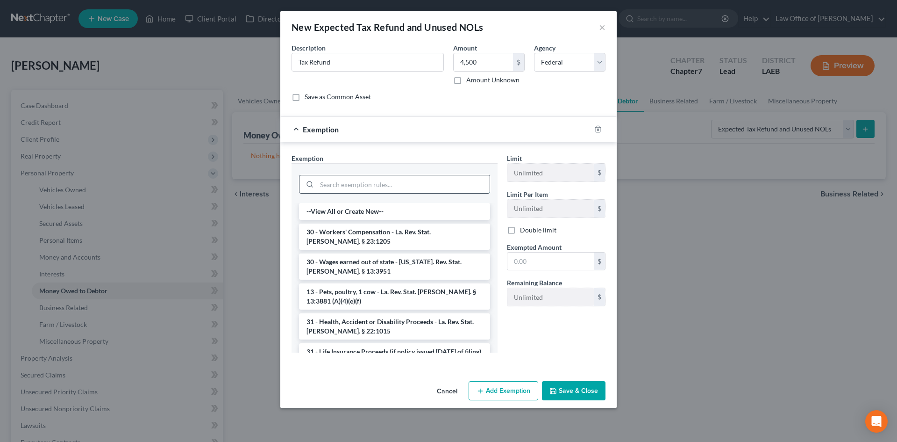
click at [370, 183] on input "search" at bounding box center [403, 184] width 173 height 18
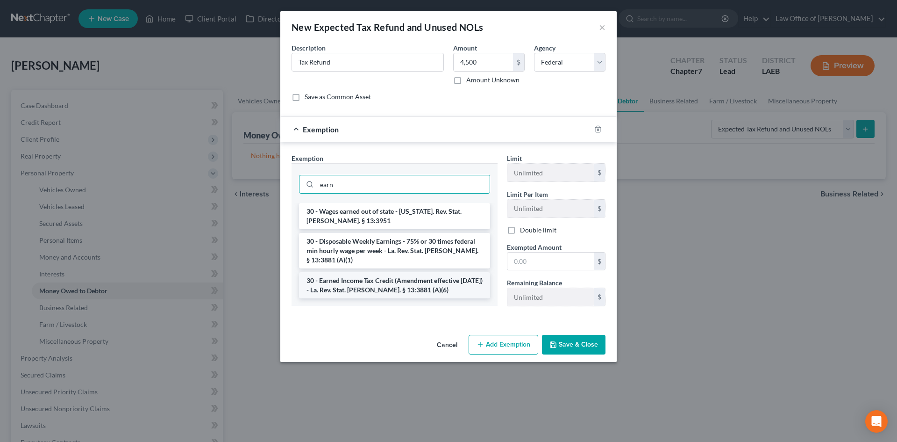
click at [394, 279] on li "30 - Earned Income Tax Credit (Amendment effective 6/11/19) - La. Rev. Stat. An…" at bounding box center [394, 285] width 191 height 26
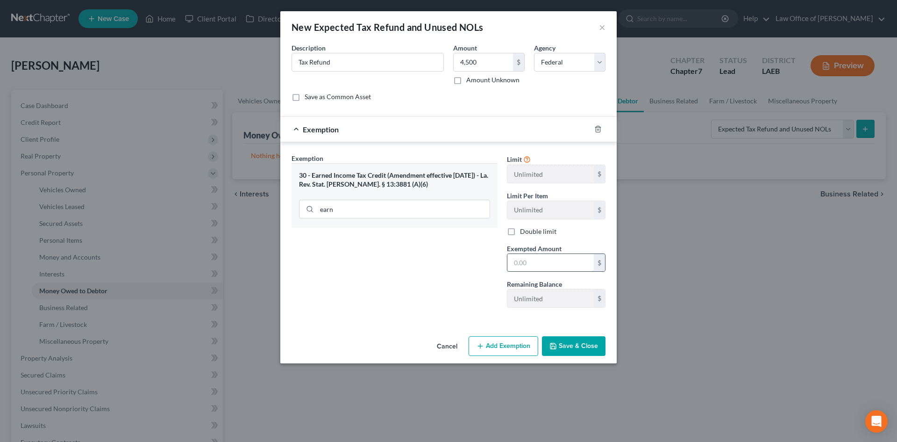
click at [534, 266] on input "text" at bounding box center [550, 263] width 86 height 18
click at [575, 346] on button "Save & Close" at bounding box center [574, 346] width 64 height 20
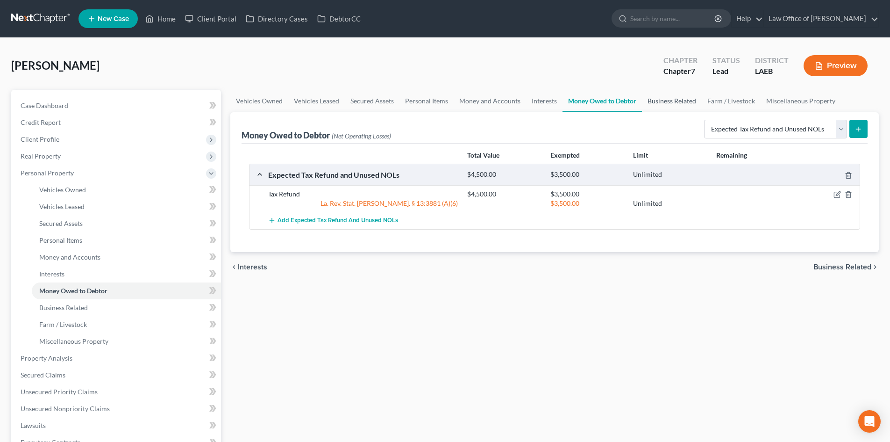
click at [661, 99] on link "Business Related" at bounding box center [672, 101] width 60 height 22
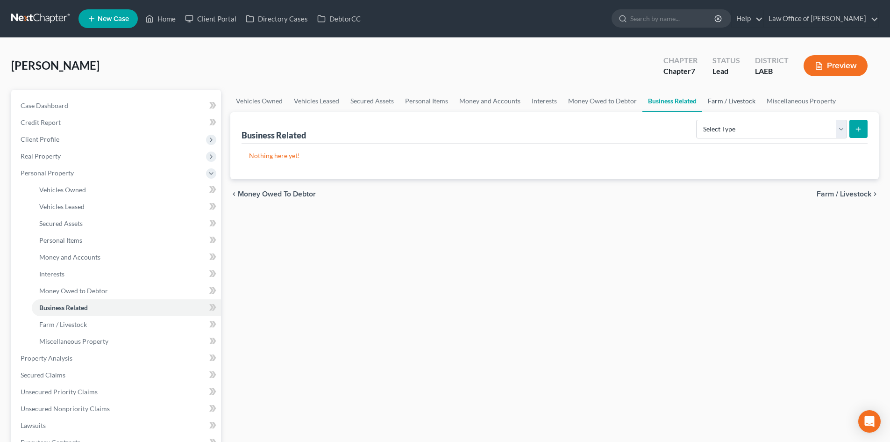
click at [725, 99] on link "Farm / Livestock" at bounding box center [731, 101] width 59 height 22
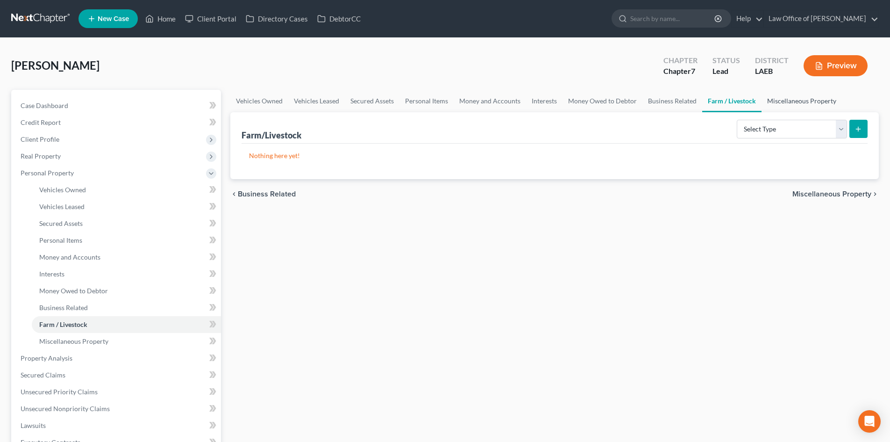
click at [815, 103] on link "Miscellaneous Property" at bounding box center [802, 101] width 80 height 22
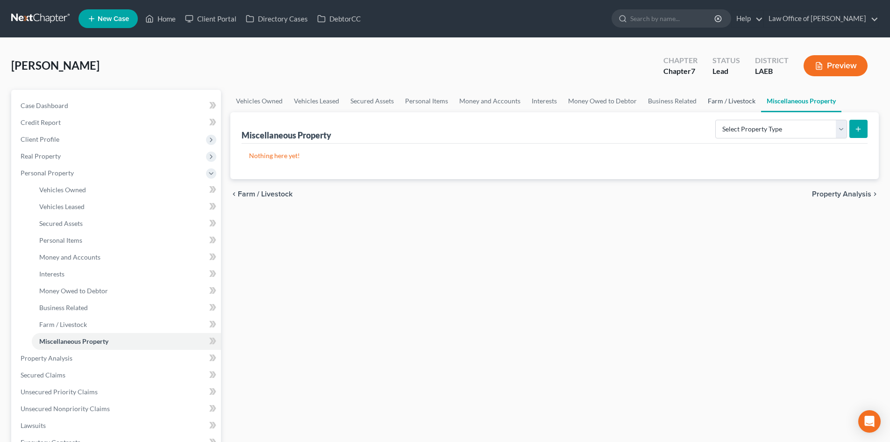
click at [754, 104] on link "Farm / Livestock" at bounding box center [731, 101] width 59 height 22
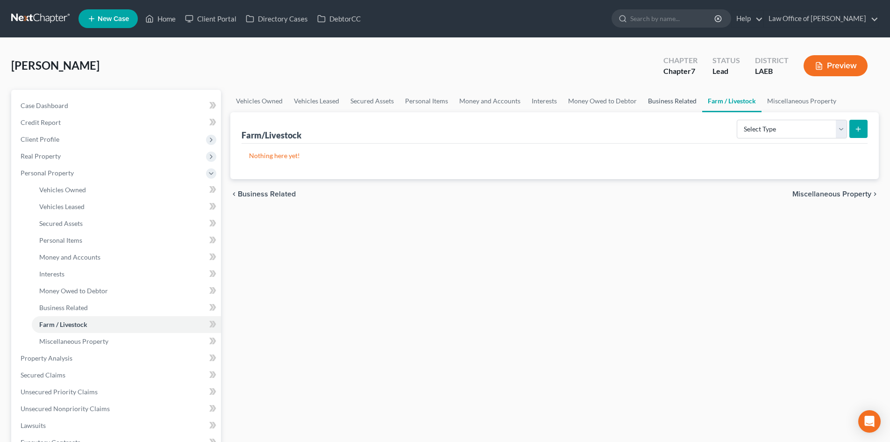
click at [668, 103] on link "Business Related" at bounding box center [672, 101] width 60 height 22
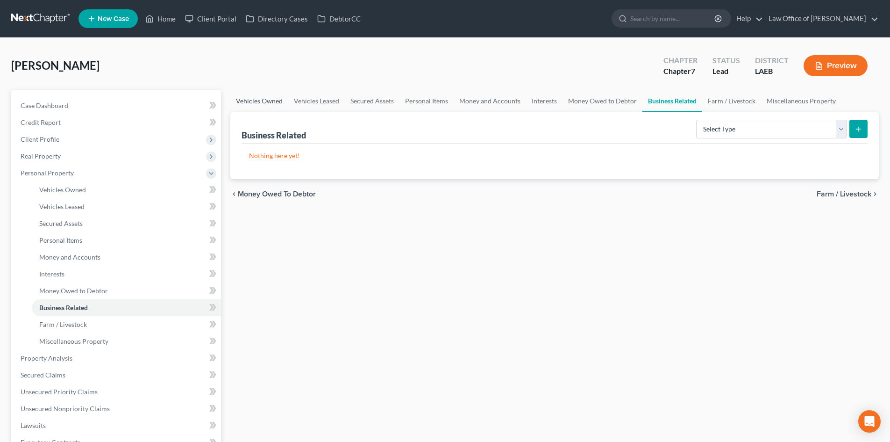
click at [267, 101] on link "Vehicles Owned" at bounding box center [259, 101] width 58 height 22
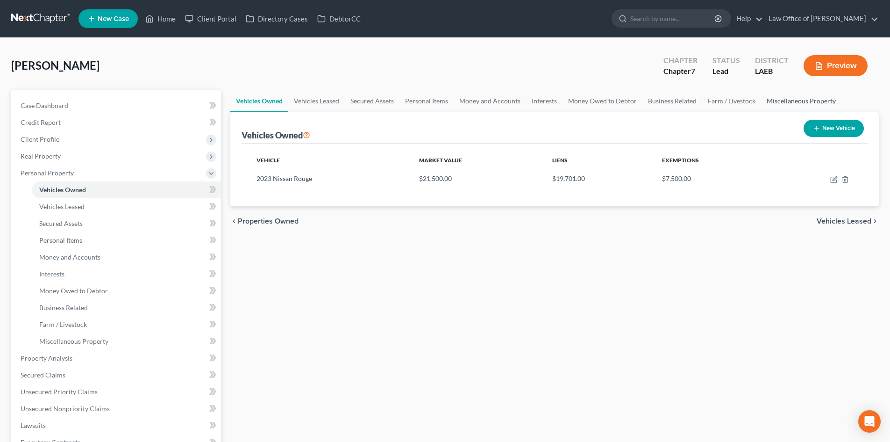
click at [781, 102] on link "Miscellaneous Property" at bounding box center [801, 101] width 80 height 22
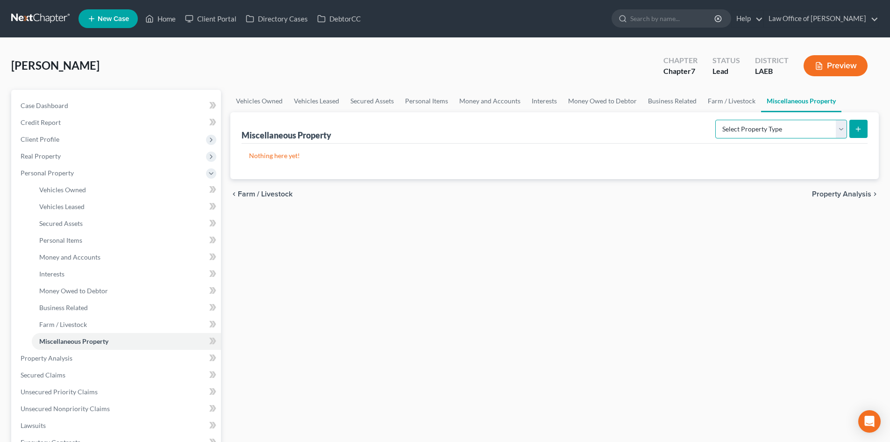
click at [759, 137] on select "Select Property Type Assigned for Creditor Benefit Within 1 Year Holding for An…" at bounding box center [781, 129] width 132 height 19
click at [715, 120] on select "Select Property Type Assigned for Creditor Benefit Within 1 Year Holding for An…" at bounding box center [781, 129] width 132 height 19
click at [861, 129] on icon "submit" at bounding box center [858, 128] width 7 height 7
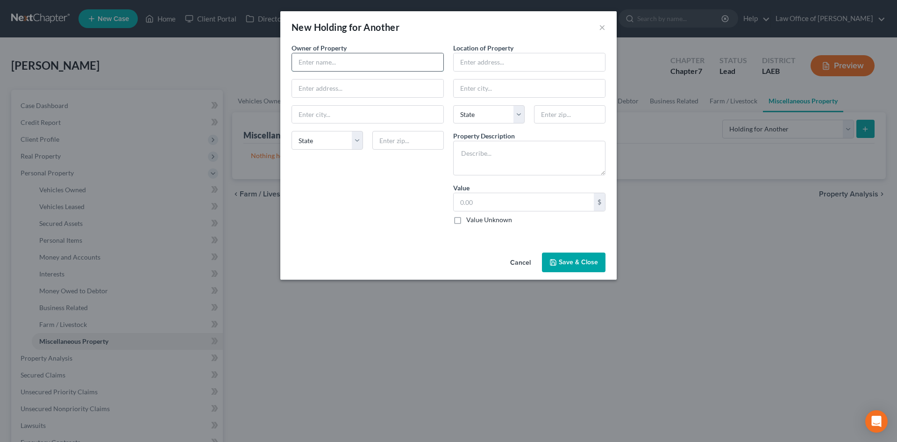
click at [357, 57] on input "text" at bounding box center [367, 62] width 151 height 18
click at [492, 151] on textarea at bounding box center [529, 158] width 152 height 35
click at [514, 266] on button "Cancel" at bounding box center [521, 262] width 36 height 19
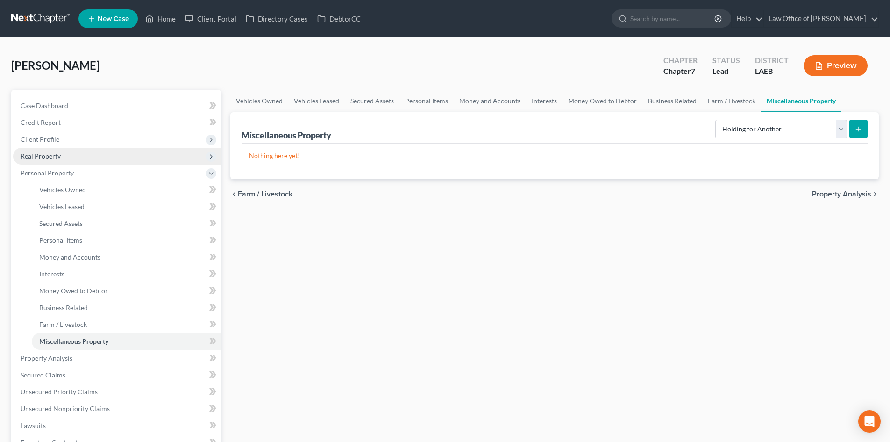
click at [43, 155] on span "Real Property" at bounding box center [41, 156] width 40 height 8
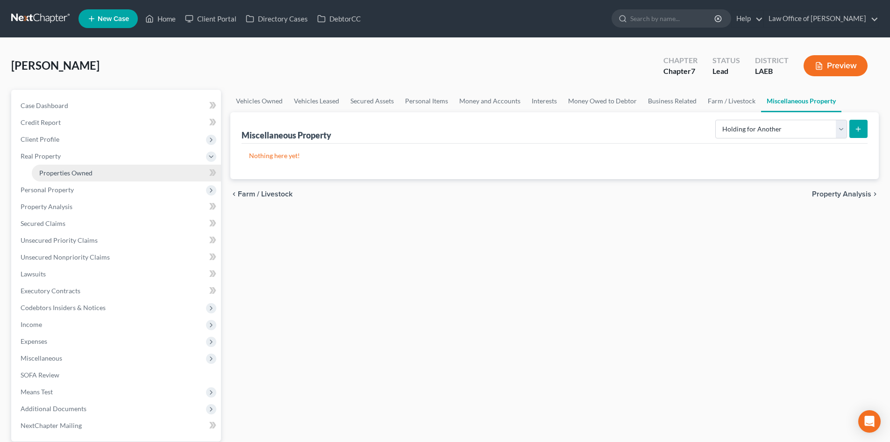
click at [48, 167] on link "Properties Owned" at bounding box center [126, 172] width 189 height 17
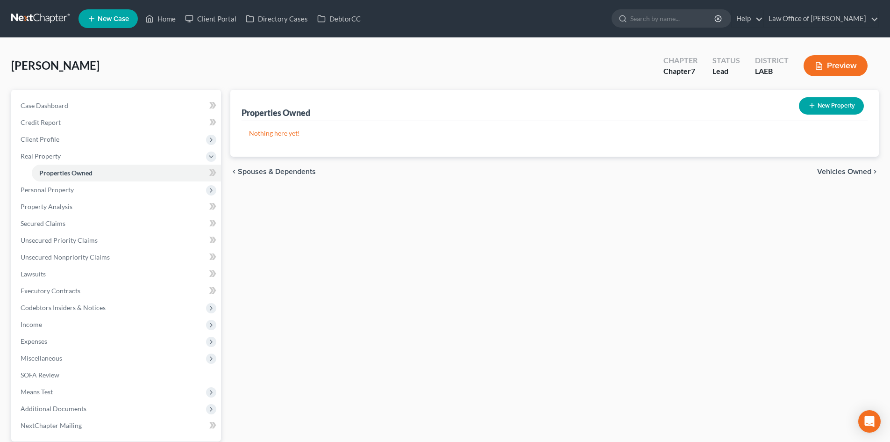
click at [836, 111] on button "New Property" at bounding box center [831, 105] width 65 height 17
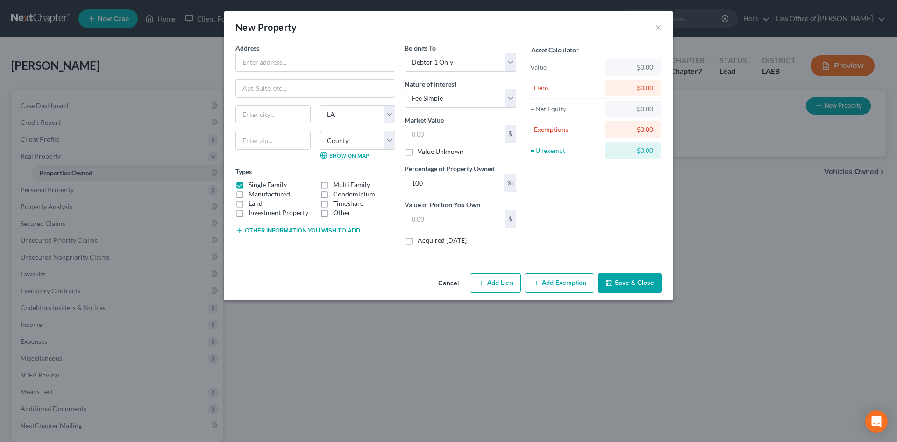
click at [276, 81] on input "text" at bounding box center [315, 88] width 159 height 18
click at [278, 61] on input "text" at bounding box center [315, 62] width 159 height 18
click at [333, 203] on label "Timeshare" at bounding box center [348, 203] width 30 height 9
click at [337, 203] on input "Timeshare" at bounding box center [340, 202] width 6 height 6
click at [624, 286] on button "Save & Close" at bounding box center [630, 283] width 64 height 20
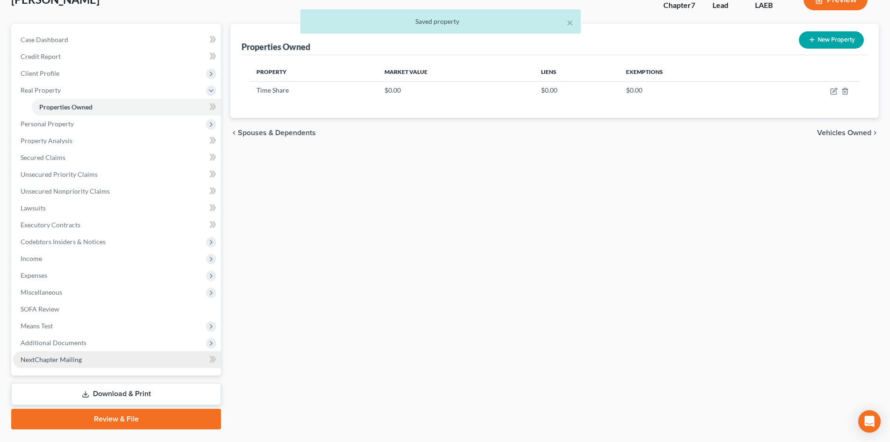
scroll to position [89, 0]
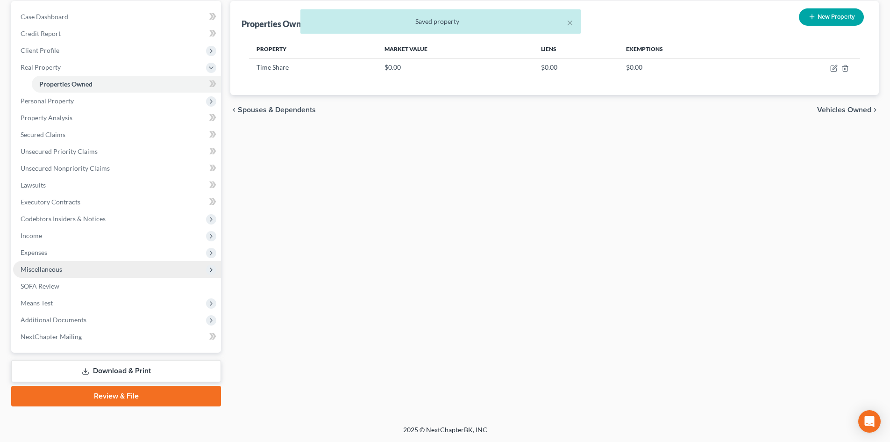
click at [60, 275] on span "Miscellaneous" at bounding box center [117, 269] width 208 height 17
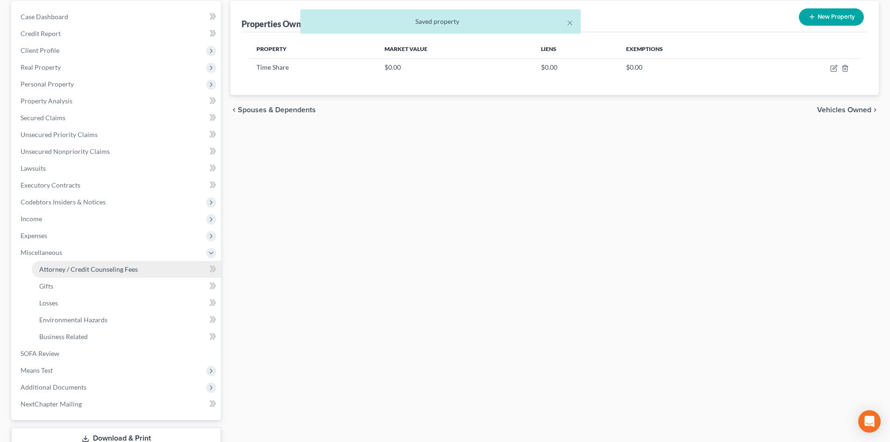
click at [70, 269] on span "Attorney / Credit Counseling Fees" at bounding box center [88, 269] width 99 height 8
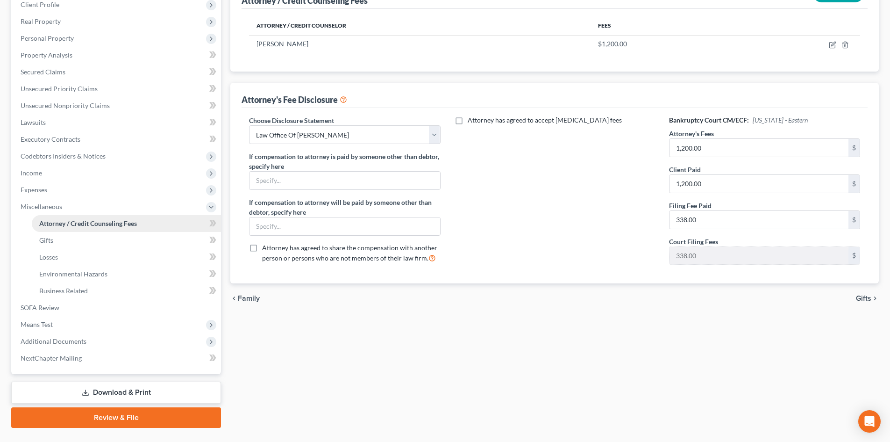
scroll to position [156, 0]
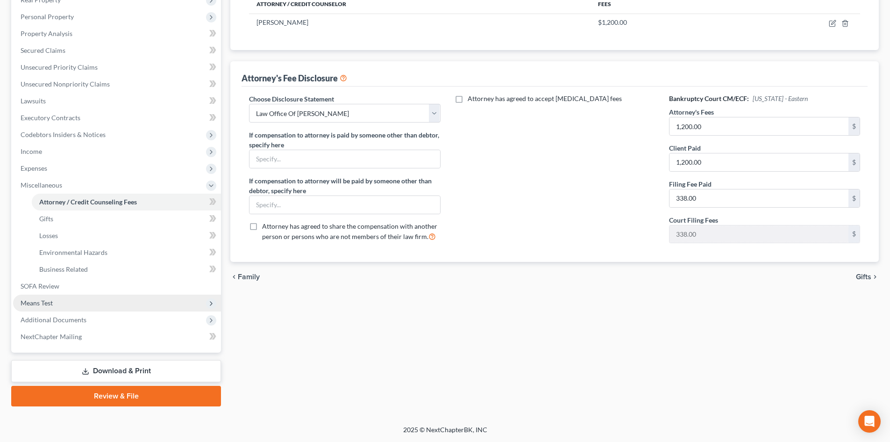
click at [46, 301] on span "Means Test" at bounding box center [37, 303] width 32 height 8
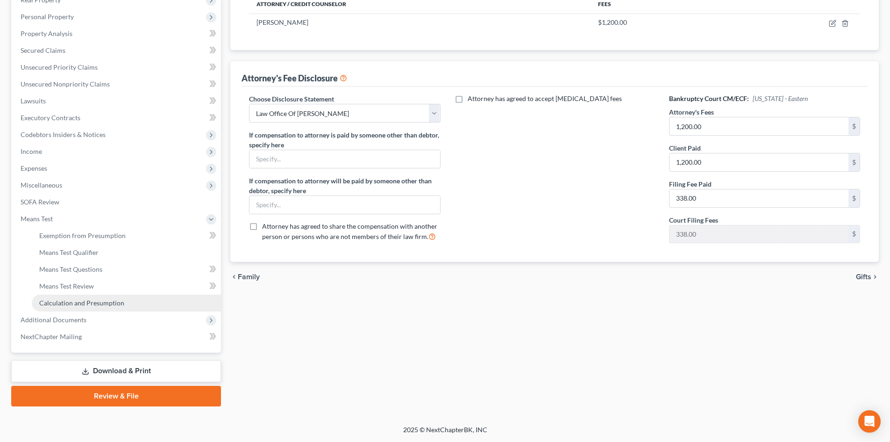
click at [72, 301] on span "Calculation and Presumption" at bounding box center [81, 303] width 85 height 8
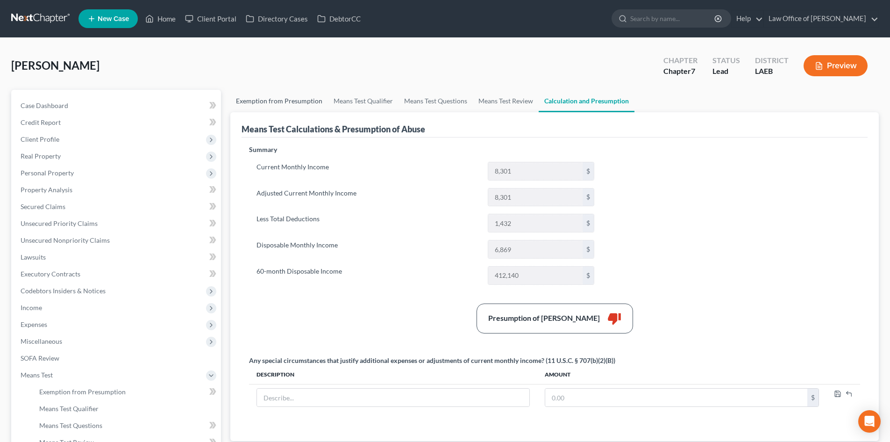
click at [281, 99] on link "Exemption from Presumption" at bounding box center [279, 101] width 98 height 22
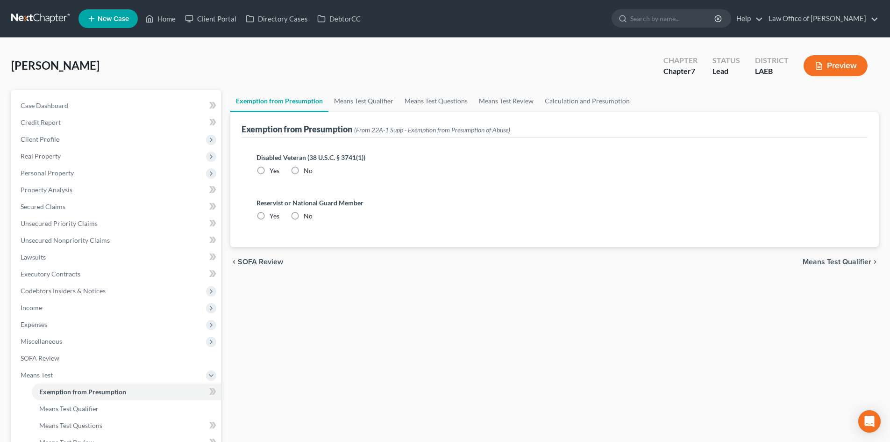
click at [304, 171] on label "No" at bounding box center [308, 170] width 9 height 9
click at [307, 171] on input "No" at bounding box center [310, 169] width 6 height 6
click at [304, 219] on label "No" at bounding box center [308, 215] width 9 height 9
click at [307, 217] on input "No" at bounding box center [310, 214] width 6 height 6
click at [377, 100] on link "Means Test Qualifier" at bounding box center [363, 101] width 71 height 22
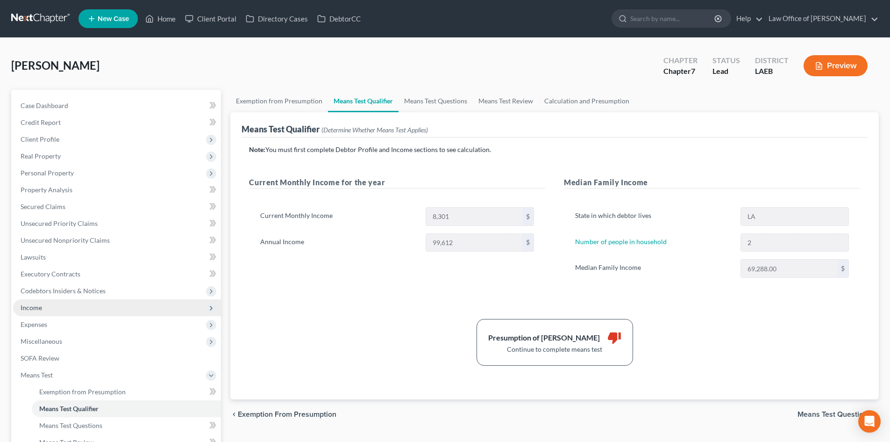
click at [49, 309] on span "Income" at bounding box center [117, 307] width 208 height 17
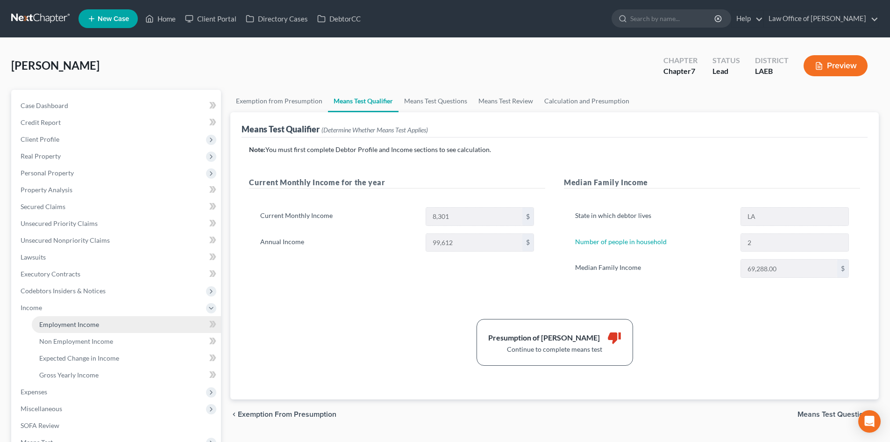
click at [69, 328] on link "Employment Income" at bounding box center [126, 324] width 189 height 17
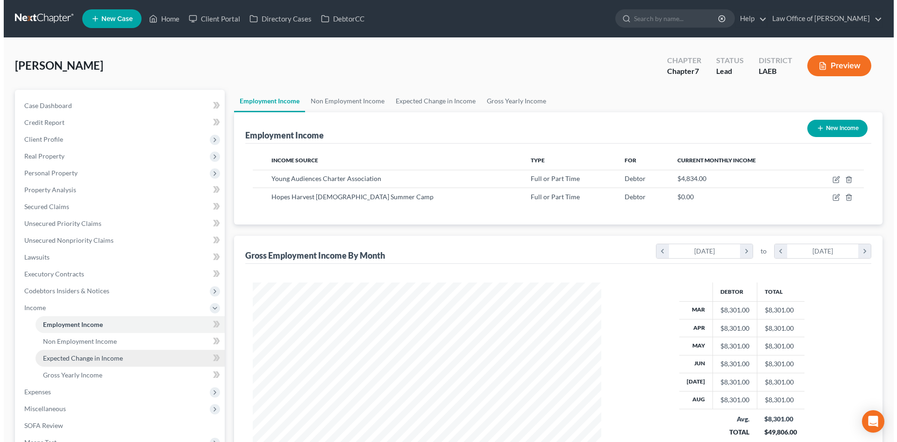
scroll to position [174, 367]
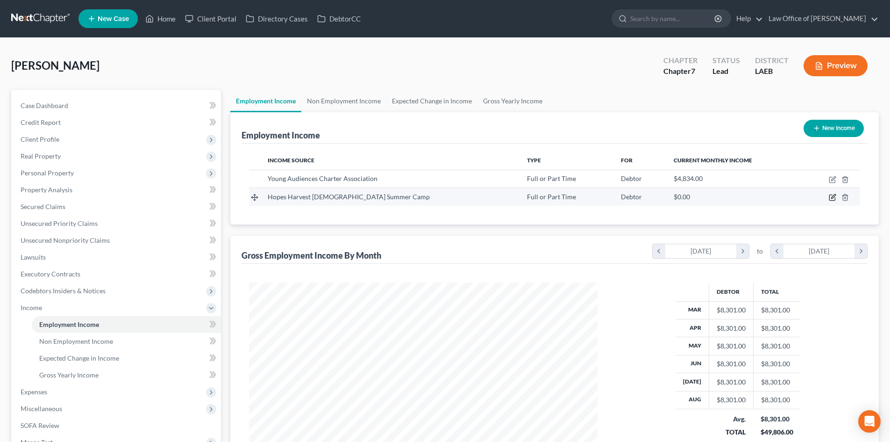
click at [831, 198] on icon "button" at bounding box center [832, 196] width 7 height 7
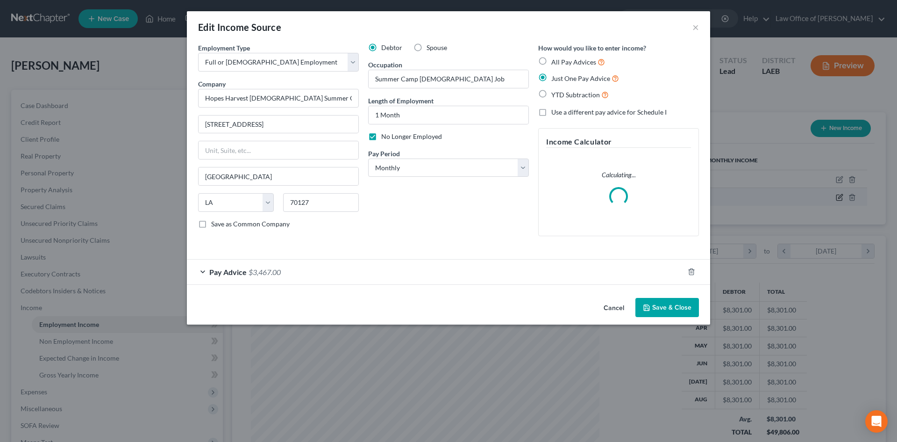
scroll to position [176, 371]
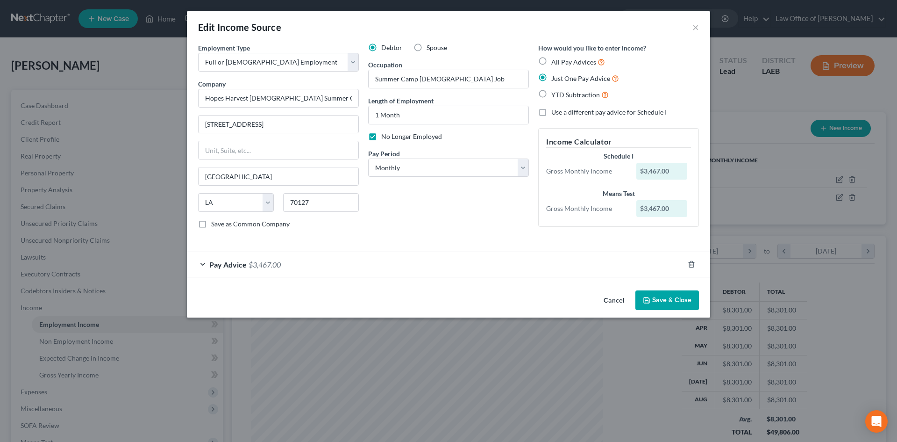
click at [221, 265] on span "Pay Advice" at bounding box center [227, 264] width 37 height 9
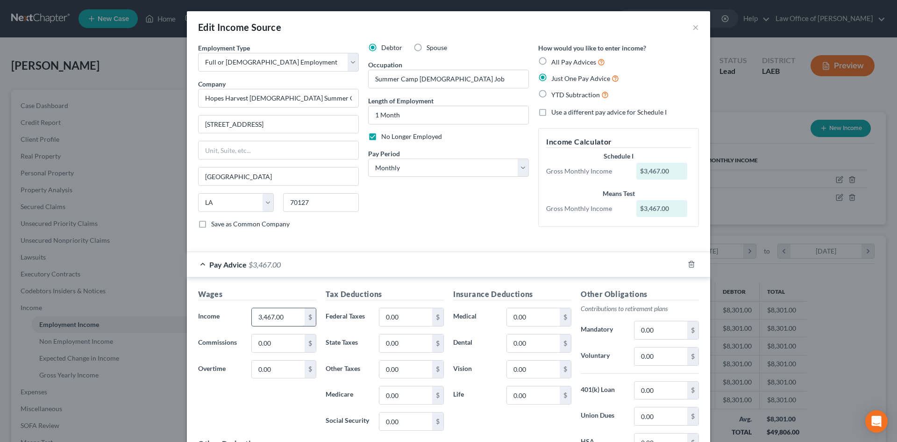
click at [290, 319] on input "3,467.00" at bounding box center [278, 317] width 53 height 18
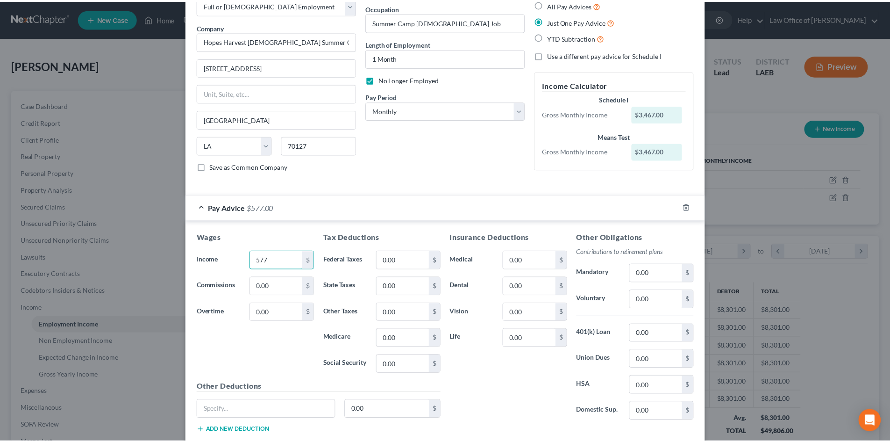
scroll to position [115, 0]
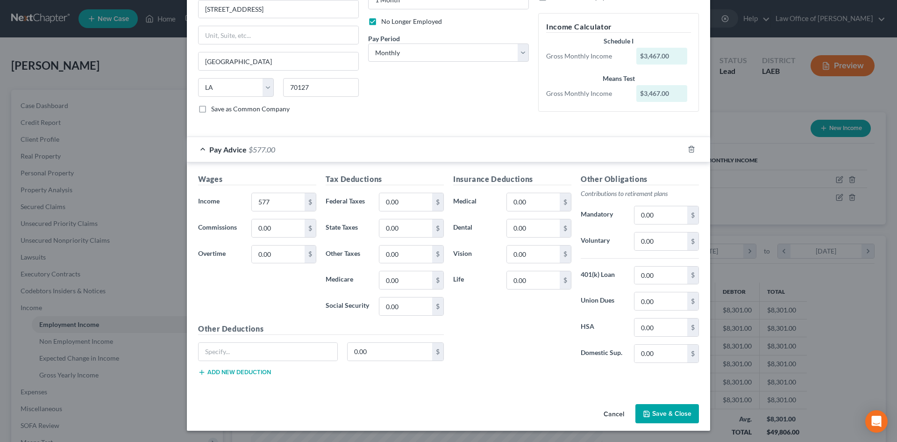
click at [679, 420] on button "Save & Close" at bounding box center [667, 414] width 64 height 20
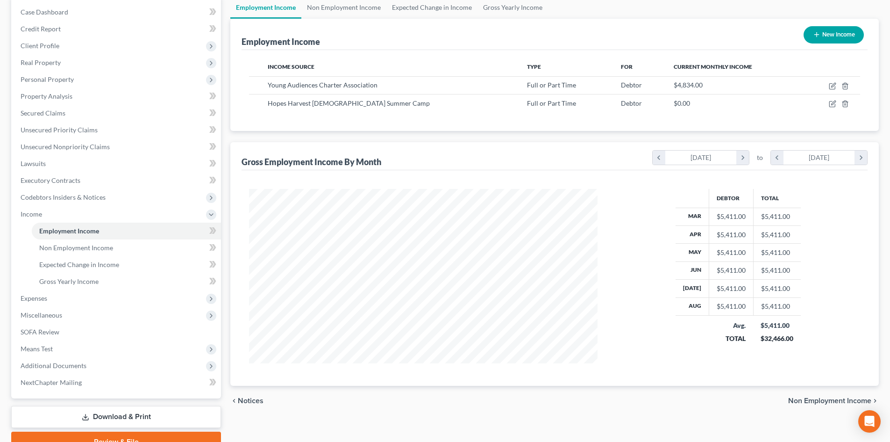
scroll to position [139, 0]
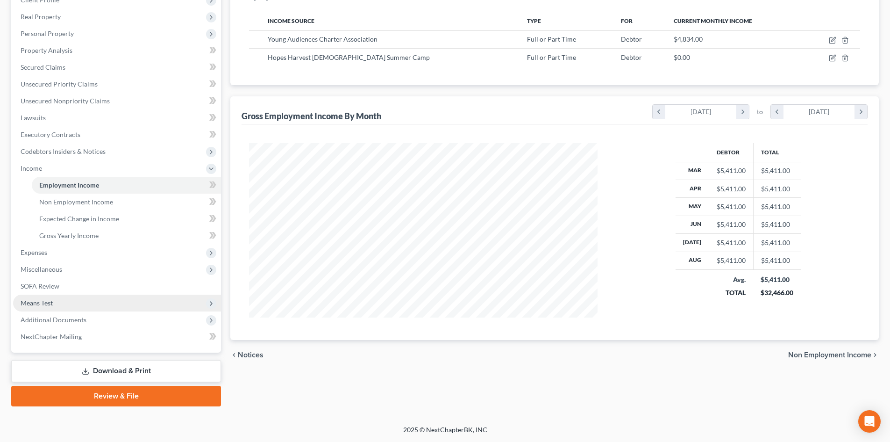
click at [35, 302] on span "Means Test" at bounding box center [37, 303] width 32 height 8
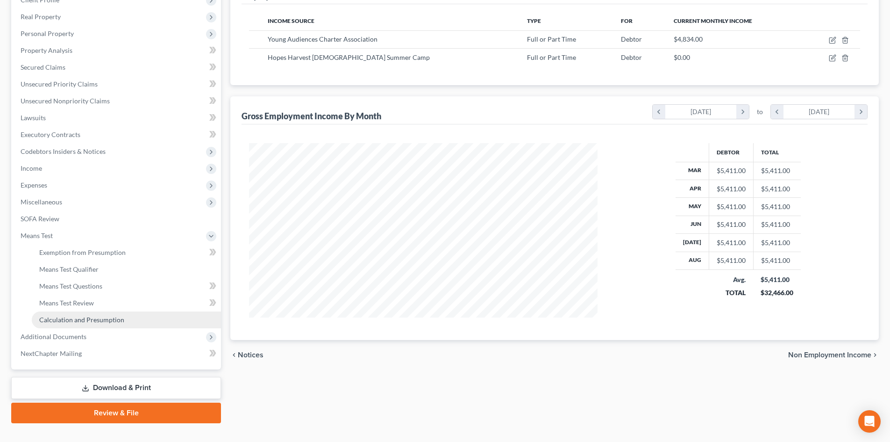
click at [73, 319] on span "Calculation and Presumption" at bounding box center [81, 319] width 85 height 8
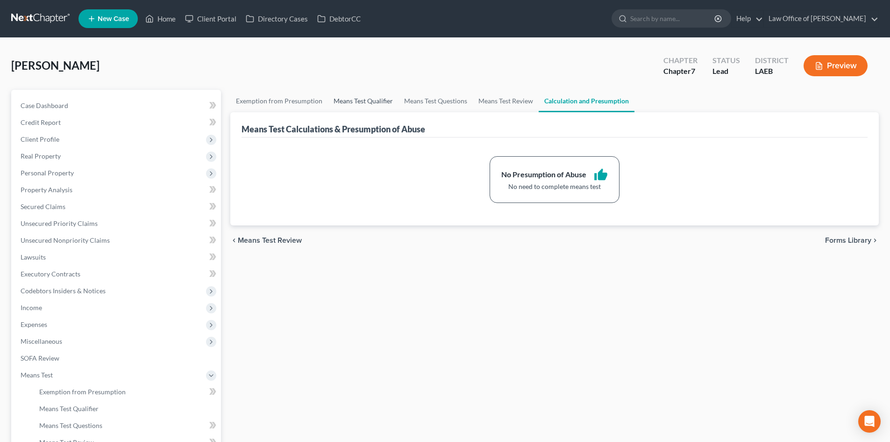
click at [357, 97] on link "Means Test Qualifier" at bounding box center [363, 101] width 71 height 22
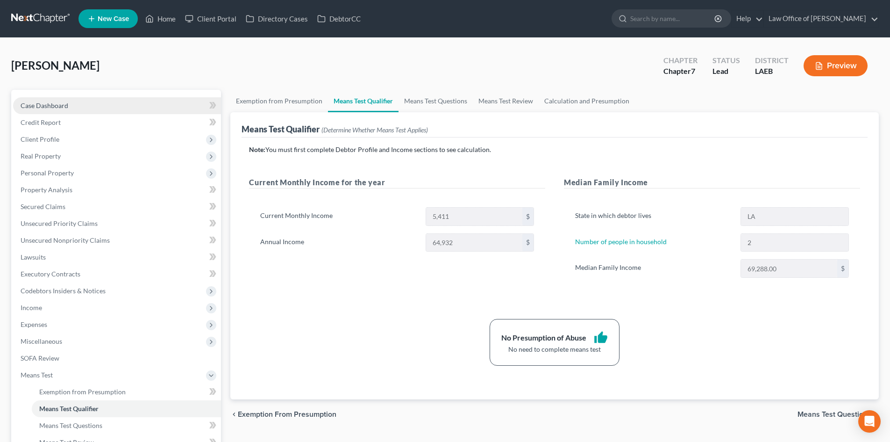
click at [38, 110] on link "Case Dashboard" at bounding box center [117, 105] width 208 height 17
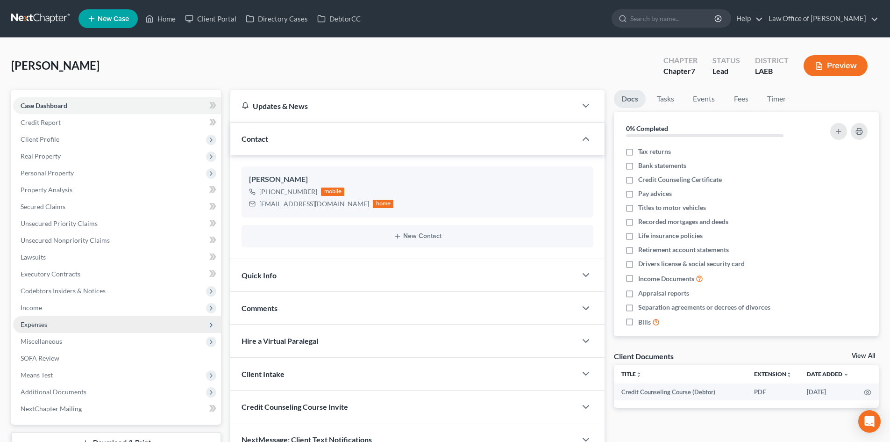
click at [40, 321] on span "Expenses" at bounding box center [34, 324] width 27 height 8
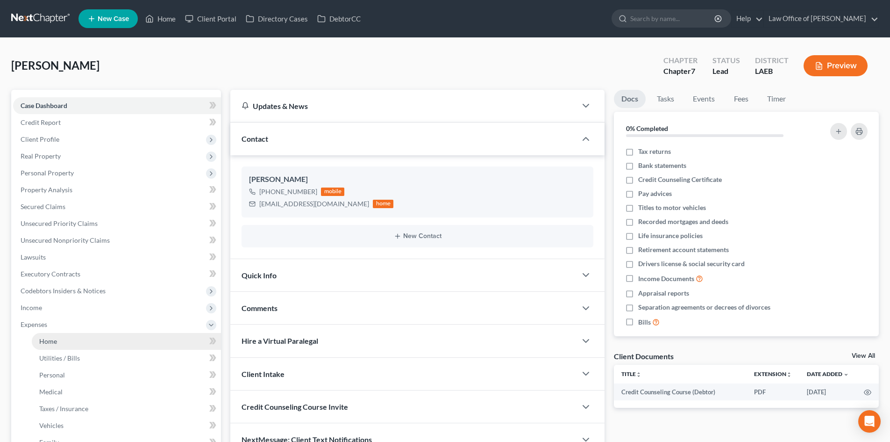
click at [47, 342] on span "Home" at bounding box center [48, 341] width 18 height 8
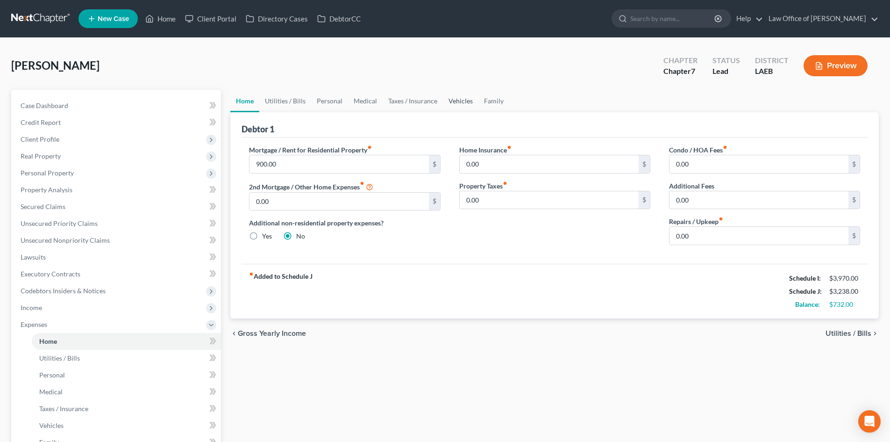
click at [458, 103] on link "Vehicles" at bounding box center [461, 101] width 36 height 22
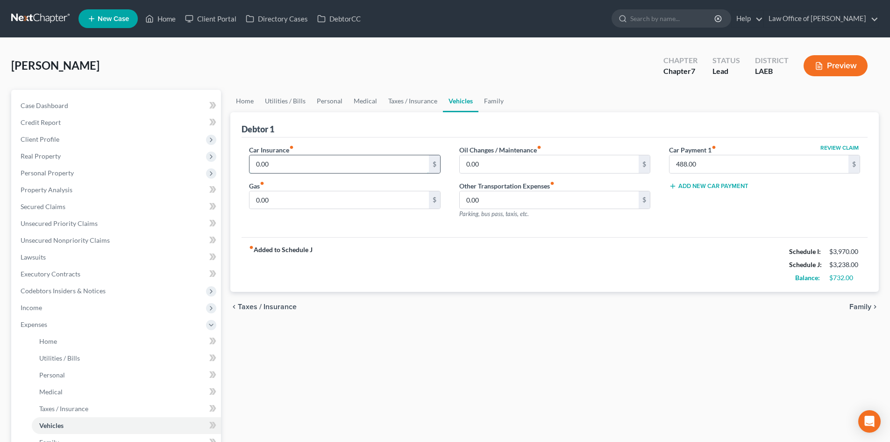
click at [303, 169] on input "0.00" at bounding box center [339, 164] width 179 height 18
click at [365, 105] on link "Medical" at bounding box center [365, 101] width 35 height 22
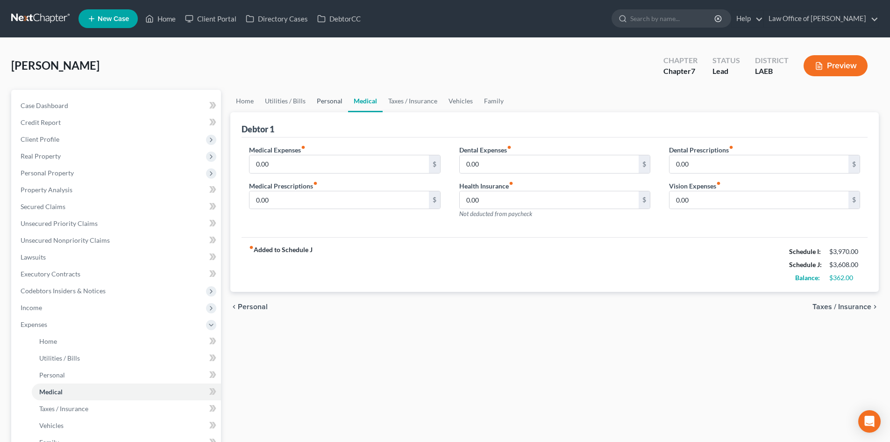
click at [331, 105] on link "Personal" at bounding box center [329, 101] width 37 height 22
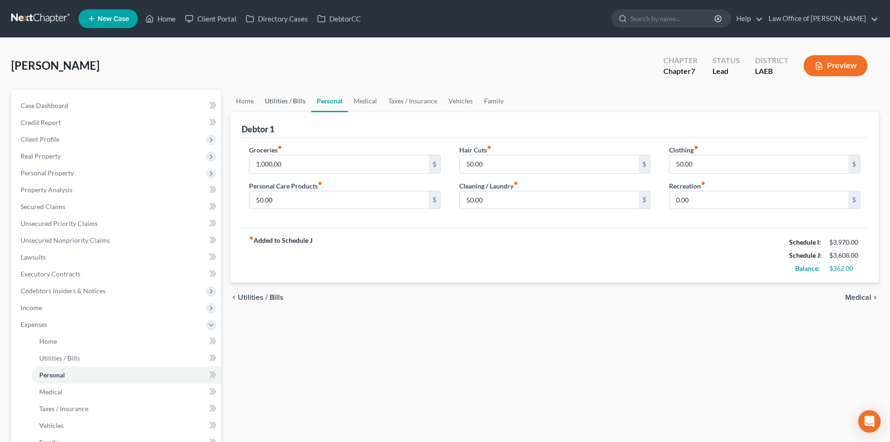
click at [290, 107] on link "Utilities / Bills" at bounding box center [285, 101] width 52 height 22
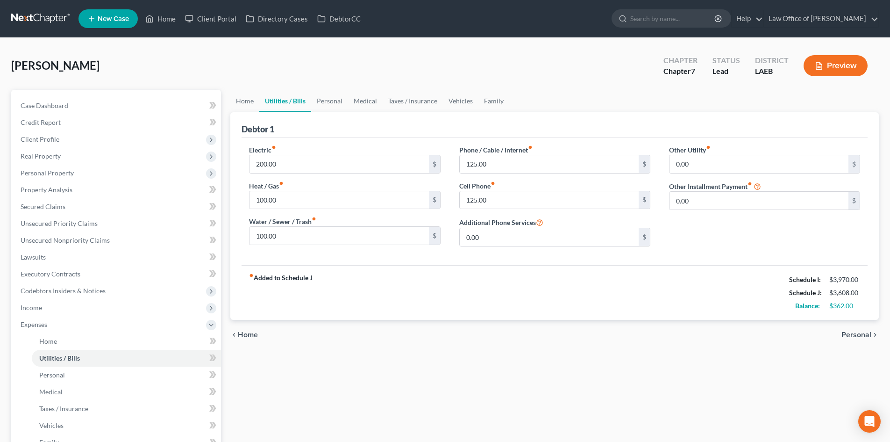
click at [228, 106] on div "Home Utilities / Bills Personal Medical Taxes / Insurance Vehicles Family Debto…" at bounding box center [555, 343] width 658 height 506
click at [257, 99] on link "Home" at bounding box center [244, 101] width 29 height 22
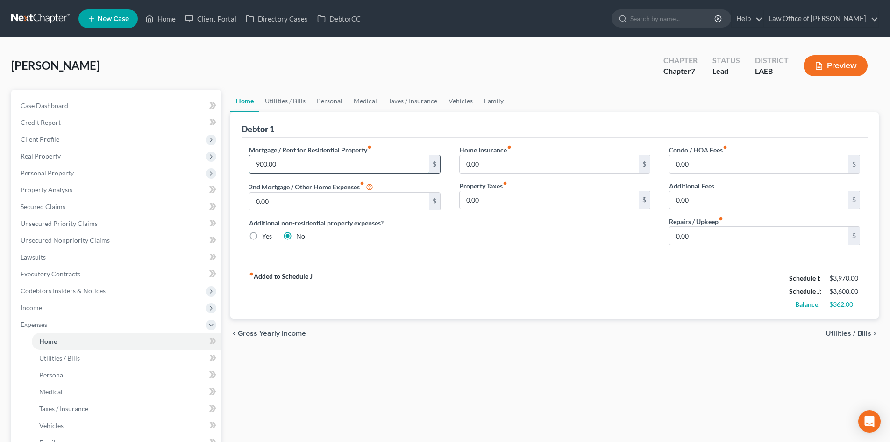
click at [282, 162] on input "900.00" at bounding box center [339, 164] width 179 height 18
click at [289, 103] on link "Utilities / Bills" at bounding box center [285, 101] width 52 height 22
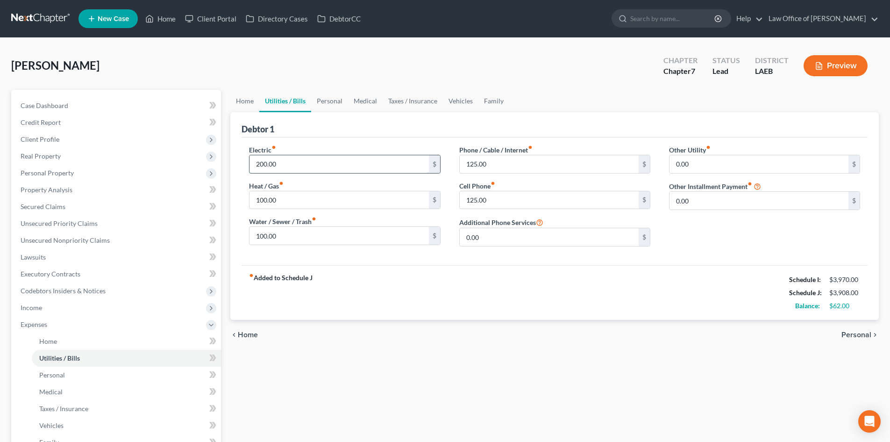
click at [290, 163] on input "200.00" at bounding box center [339, 164] width 179 height 18
click at [332, 101] on link "Personal" at bounding box center [329, 101] width 37 height 22
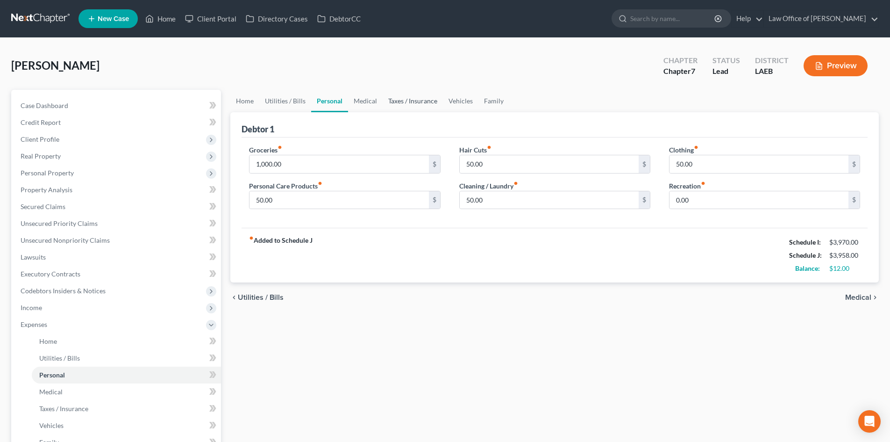
click at [383, 97] on link "Taxes / Insurance" at bounding box center [413, 101] width 60 height 22
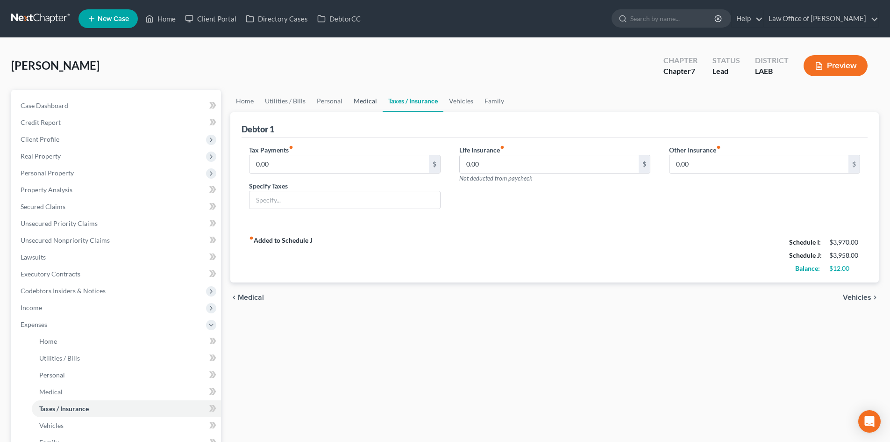
click at [355, 105] on link "Medical" at bounding box center [365, 101] width 35 height 22
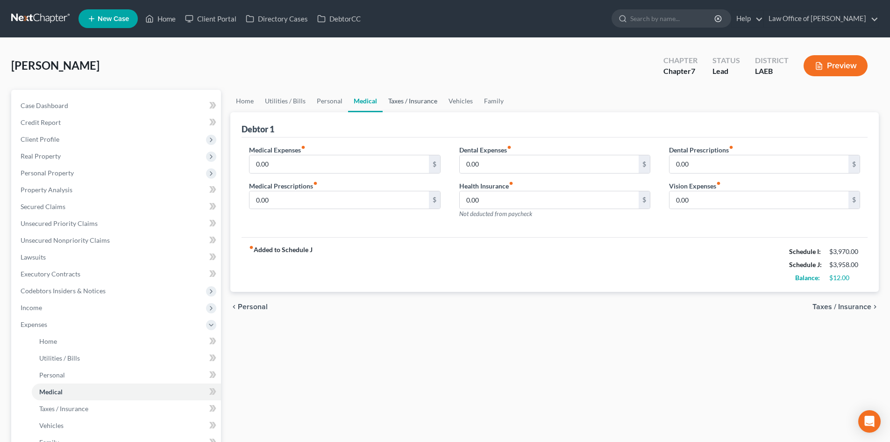
click at [400, 96] on link "Taxes / Insurance" at bounding box center [413, 101] width 60 height 22
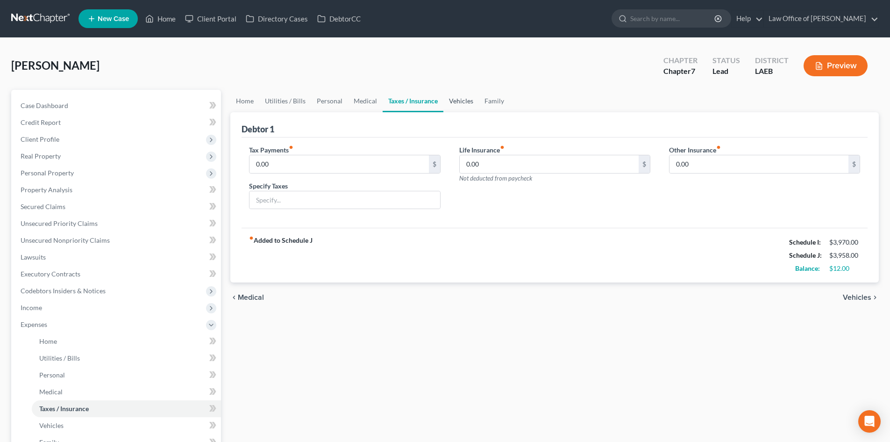
click at [444, 100] on link "Vehicles" at bounding box center [461, 101] width 36 height 22
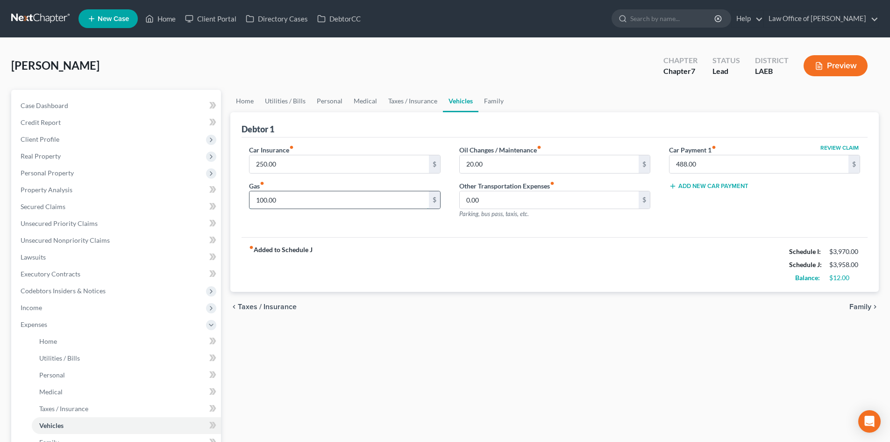
click at [302, 203] on input "100.00" at bounding box center [339, 200] width 179 height 18
click at [637, 321] on div "chevron_left Taxes / Insurance Family chevron_right" at bounding box center [554, 307] width 649 height 30
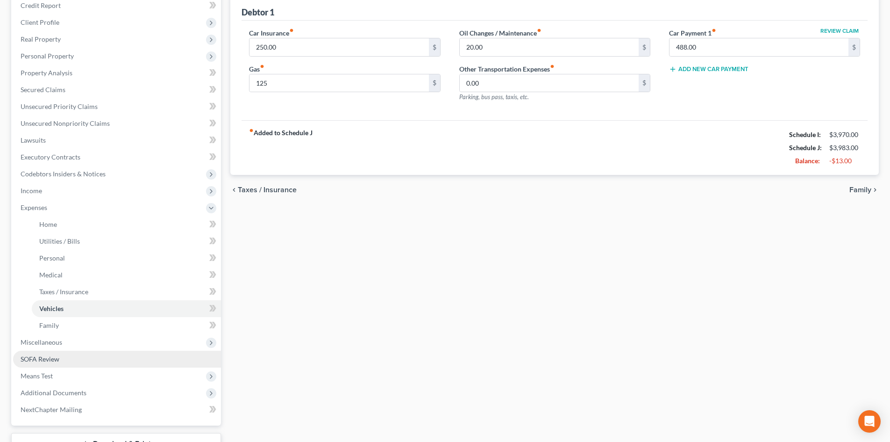
scroll to position [187, 0]
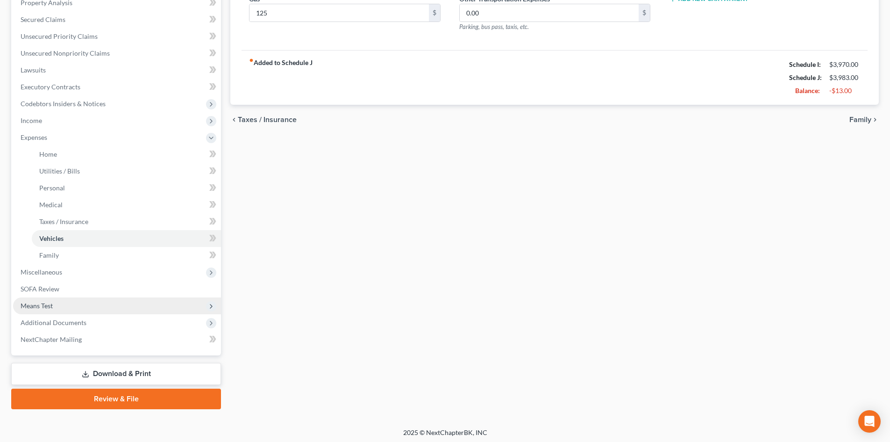
click at [39, 308] on span "Means Test" at bounding box center [37, 305] width 32 height 8
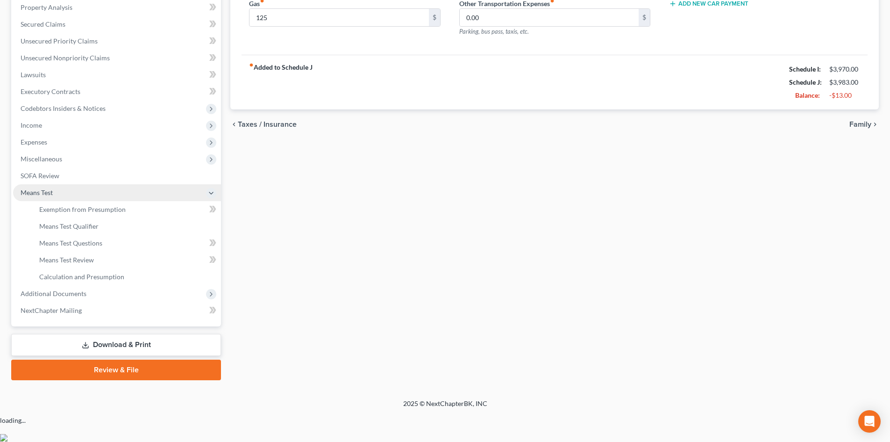
scroll to position [156, 0]
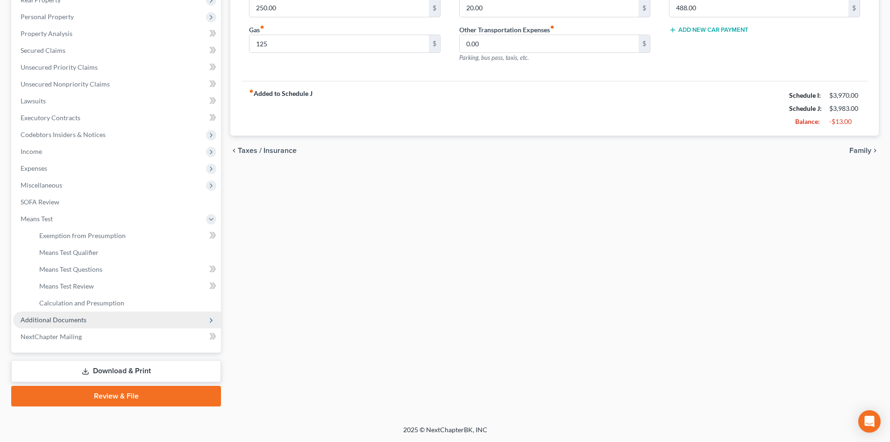
click at [52, 319] on span "Additional Documents" at bounding box center [54, 319] width 66 height 8
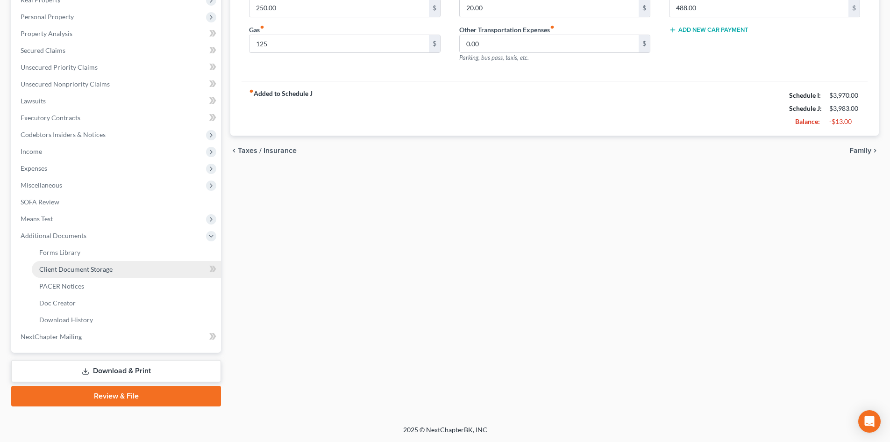
click at [59, 270] on span "Client Document Storage" at bounding box center [75, 269] width 73 height 8
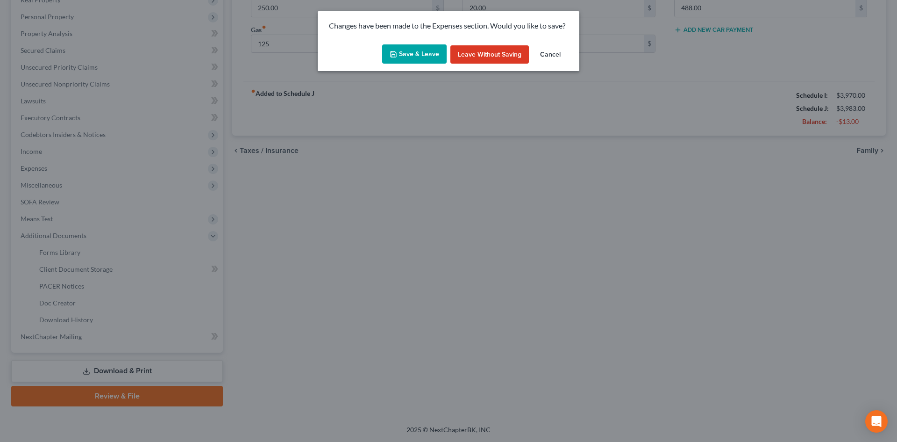
click at [416, 62] on button "Save & Leave" at bounding box center [414, 54] width 64 height 20
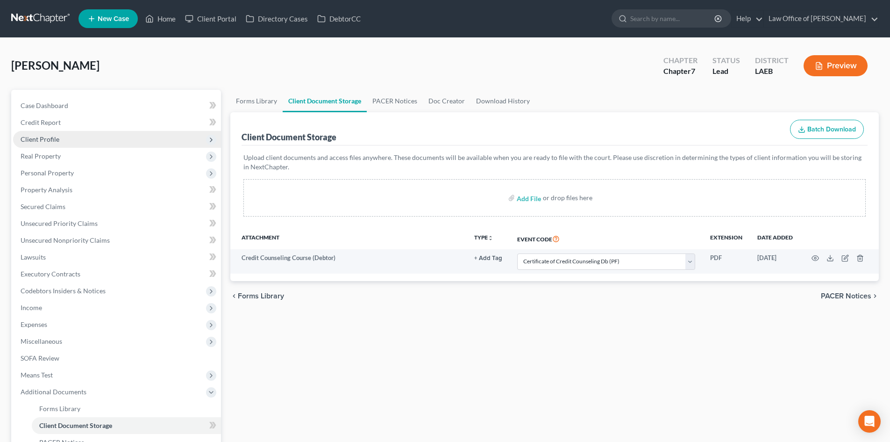
click at [40, 139] on span "Client Profile" at bounding box center [40, 139] width 39 height 8
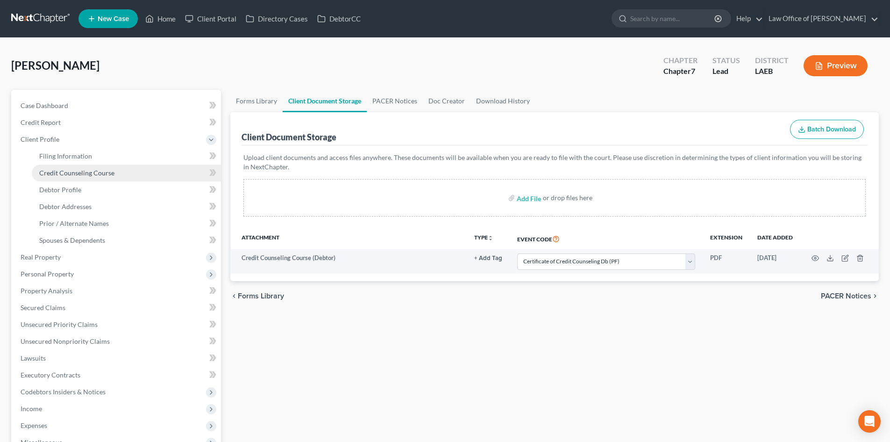
click at [70, 171] on span "Credit Counseling Course" at bounding box center [76, 173] width 75 height 8
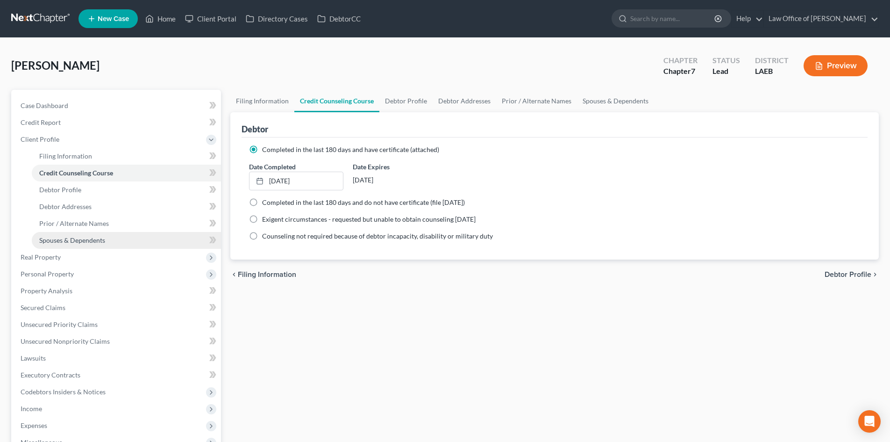
click at [74, 239] on span "Spouses & Dependents" at bounding box center [72, 240] width 66 height 8
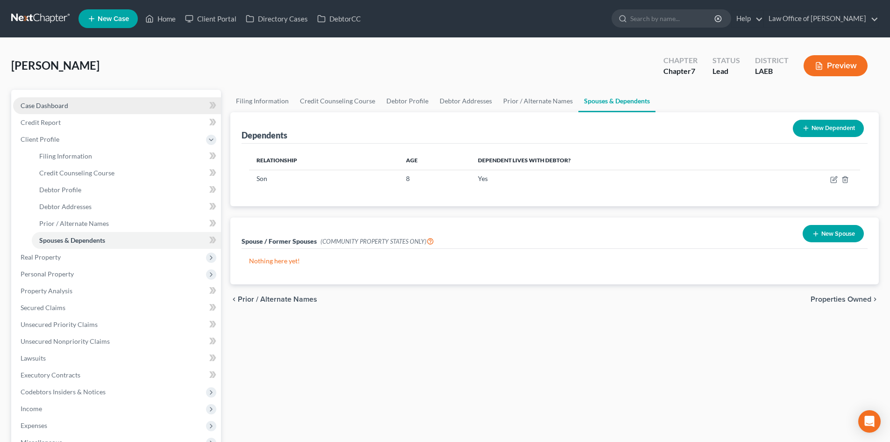
click at [49, 108] on span "Case Dashboard" at bounding box center [45, 105] width 48 height 8
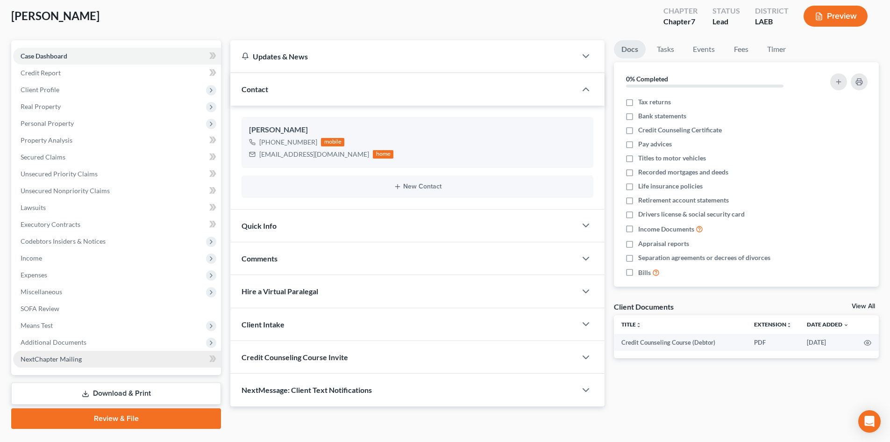
scroll to position [72, 0]
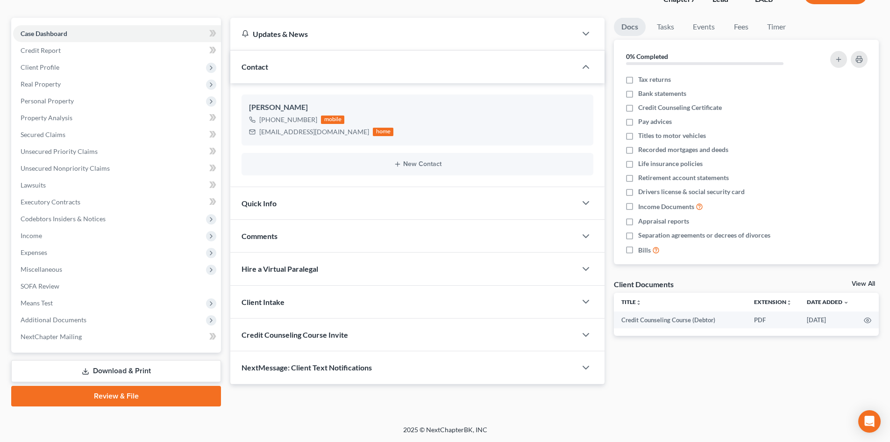
click at [123, 374] on link "Download & Print" at bounding box center [116, 371] width 210 height 22
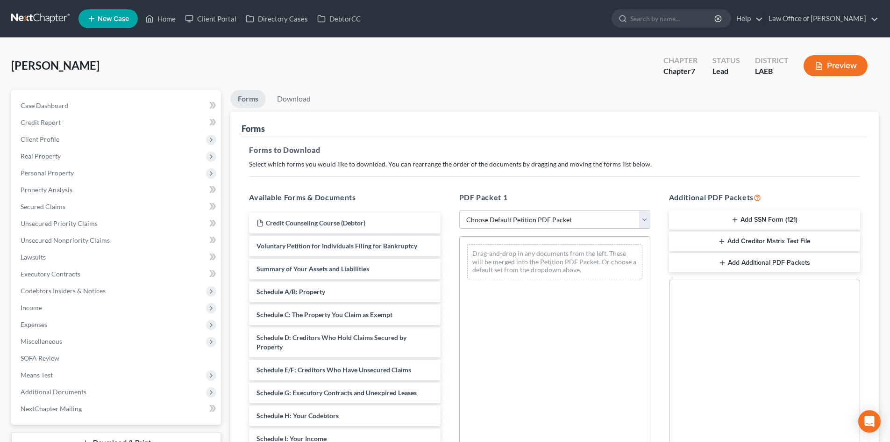
click at [529, 207] on div "PDF Packet 1 Choose Default Petition PDF Packet Complete Bankruptcy Petition (a…" at bounding box center [555, 342] width 210 height 317
click at [522, 218] on select "Choose Default Petition PDF Packet Complete Bankruptcy Petition (all forms and …" at bounding box center [554, 219] width 191 height 19
click at [459, 210] on select "Choose Default Petition PDF Packet Complete Bankruptcy Petition (all forms and …" at bounding box center [554, 219] width 191 height 19
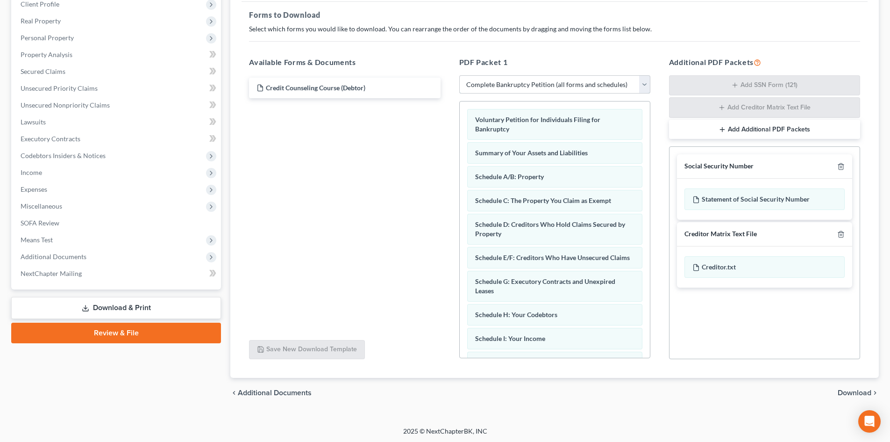
scroll to position [136, 0]
click at [843, 235] on icon "button" at bounding box center [841, 232] width 4 height 6
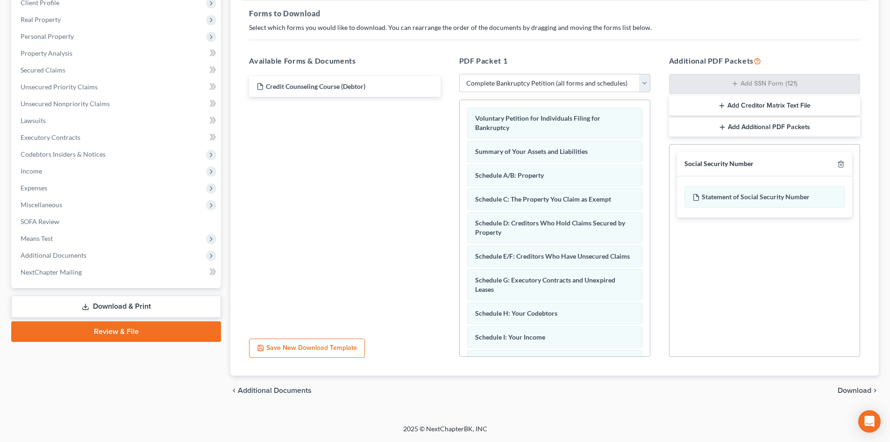
scroll to position [136, 0]
click at [854, 390] on span "Download" at bounding box center [855, 390] width 34 height 7
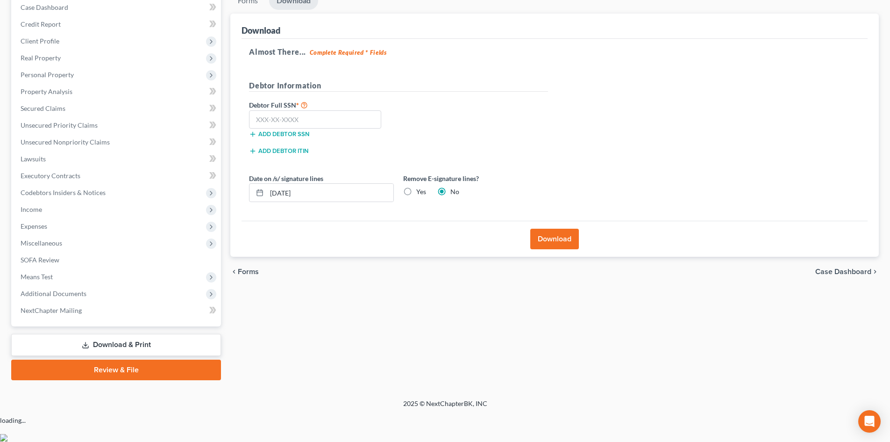
scroll to position [72, 0]
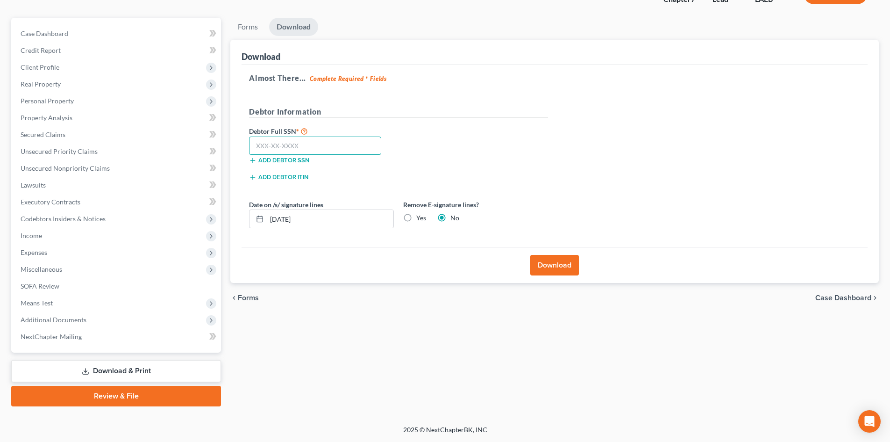
click at [300, 148] on input "text" at bounding box center [315, 145] width 132 height 19
click at [283, 145] on input "text" at bounding box center [315, 145] width 132 height 19
click at [556, 268] on button "Download" at bounding box center [554, 265] width 49 height 21
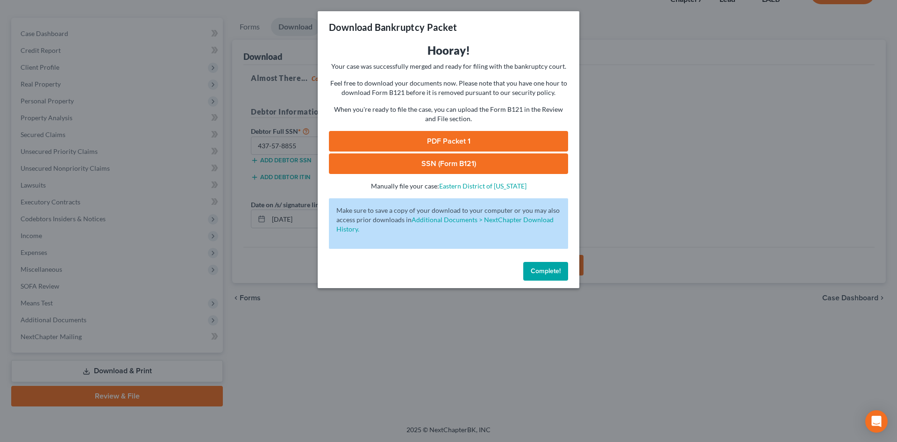
click at [480, 143] on link "PDF Packet 1" at bounding box center [448, 141] width 239 height 21
click at [549, 273] on span "Complete!" at bounding box center [546, 271] width 30 height 8
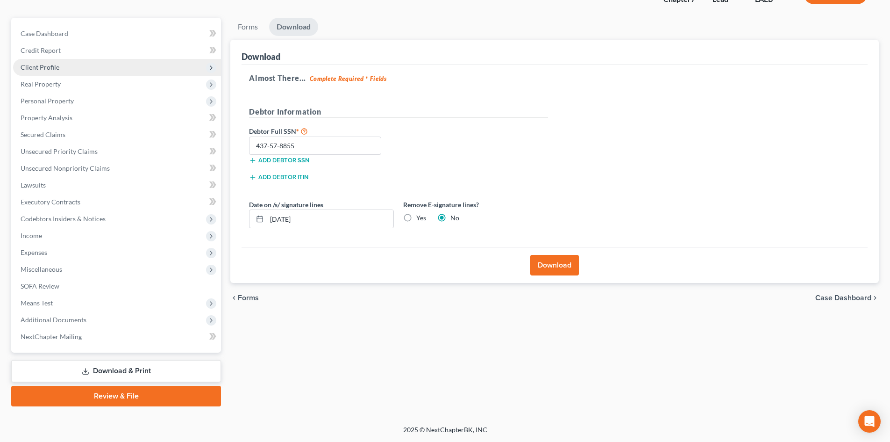
click at [45, 65] on span "Client Profile" at bounding box center [40, 67] width 39 height 8
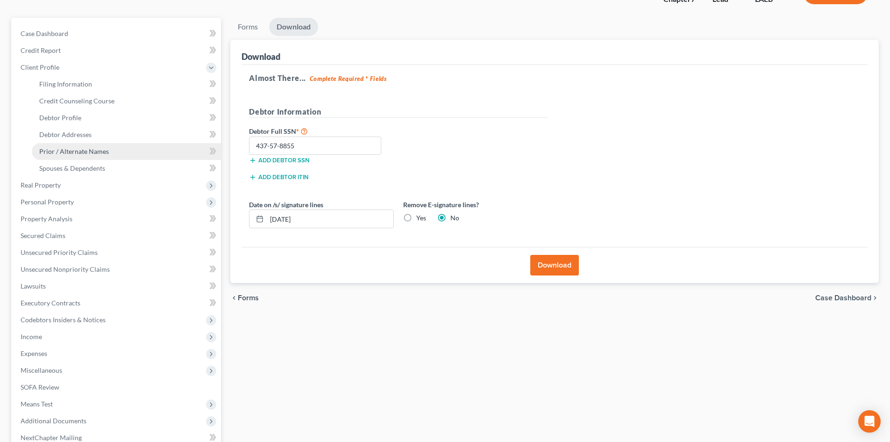
click at [75, 153] on span "Prior / Alternate Names" at bounding box center [74, 151] width 70 height 8
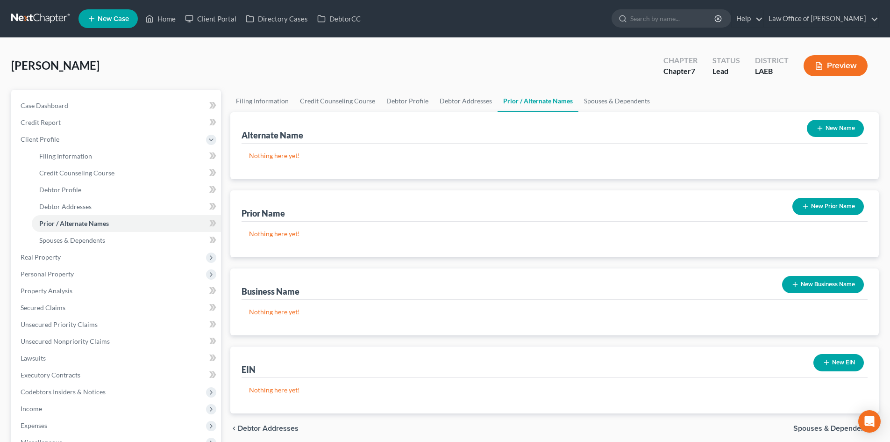
click at [831, 128] on button "New Name" at bounding box center [835, 128] width 57 height 17
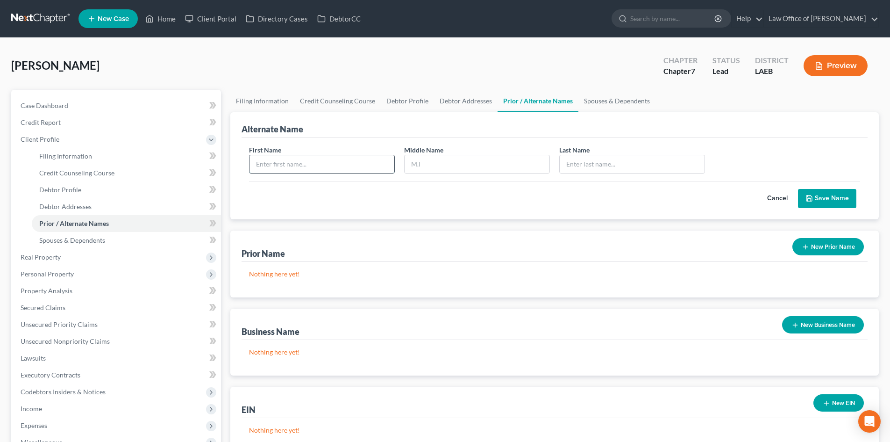
click at [320, 171] on input "text" at bounding box center [322, 164] width 145 height 18
click at [822, 197] on button "Save Name" at bounding box center [827, 199] width 58 height 20
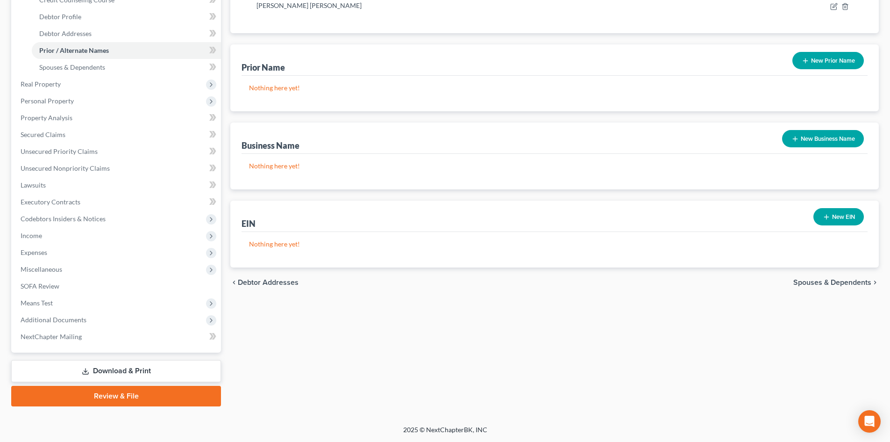
click at [112, 368] on link "Download & Print" at bounding box center [116, 371] width 210 height 22
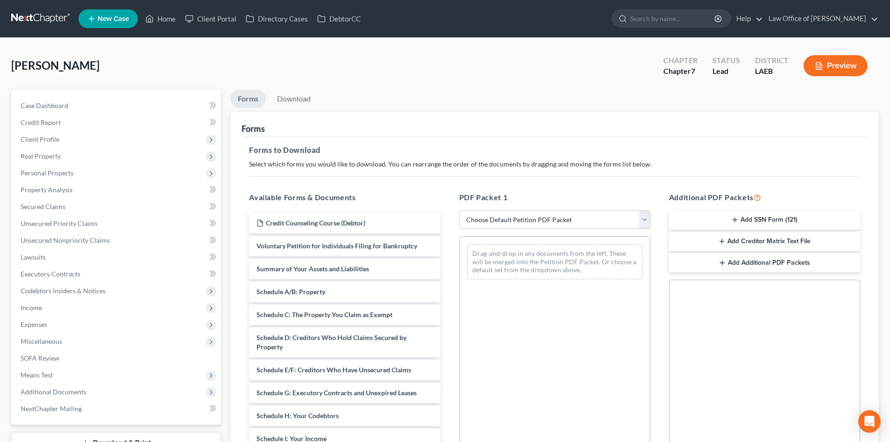
click at [549, 221] on select "Choose Default Petition PDF Packet Complete Bankruptcy Petition (all forms and …" at bounding box center [554, 219] width 191 height 19
click at [459, 210] on select "Choose Default Petition PDF Packet Complete Bankruptcy Petition (all forms and …" at bounding box center [554, 219] width 191 height 19
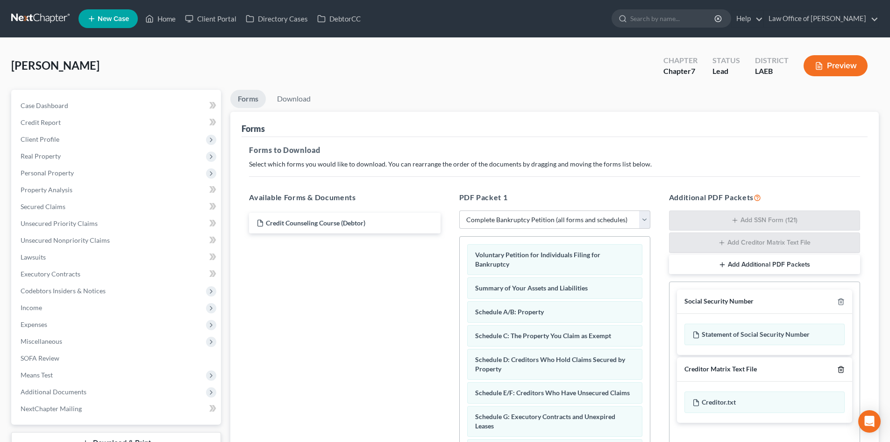
click at [842, 368] on icon "button" at bounding box center [840, 368] width 7 height 7
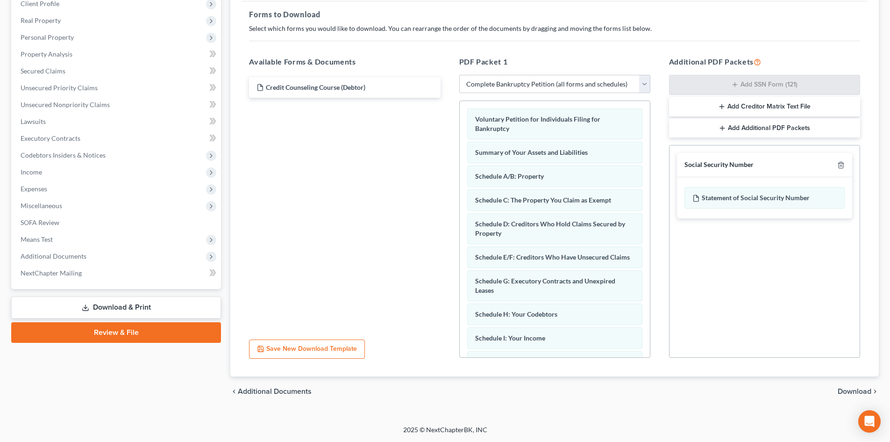
click at [853, 392] on span "Download" at bounding box center [855, 390] width 34 height 7
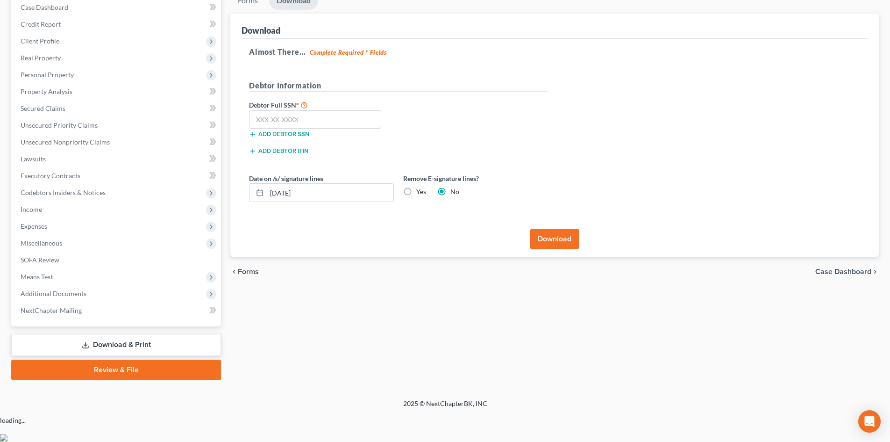
scroll to position [72, 0]
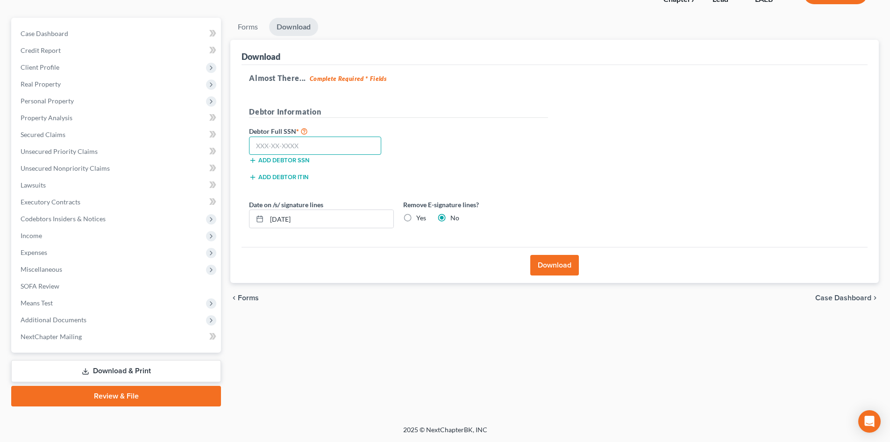
click at [285, 146] on input "text" at bounding box center [315, 145] width 132 height 19
click at [549, 265] on button "Download" at bounding box center [554, 265] width 49 height 21
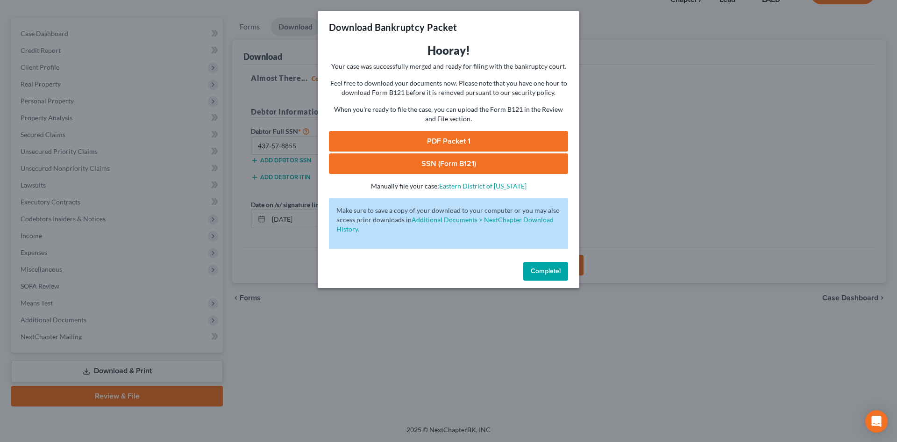
click at [449, 133] on link "PDF Packet 1" at bounding box center [448, 141] width 239 height 21
click at [435, 163] on link "SSN (Form B121)" at bounding box center [448, 163] width 239 height 21
click at [531, 267] on span "Complete!" at bounding box center [546, 271] width 30 height 8
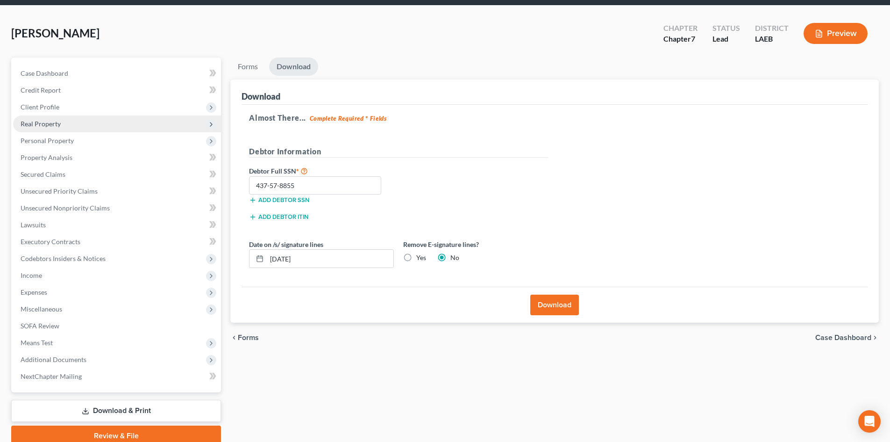
scroll to position [0, 0]
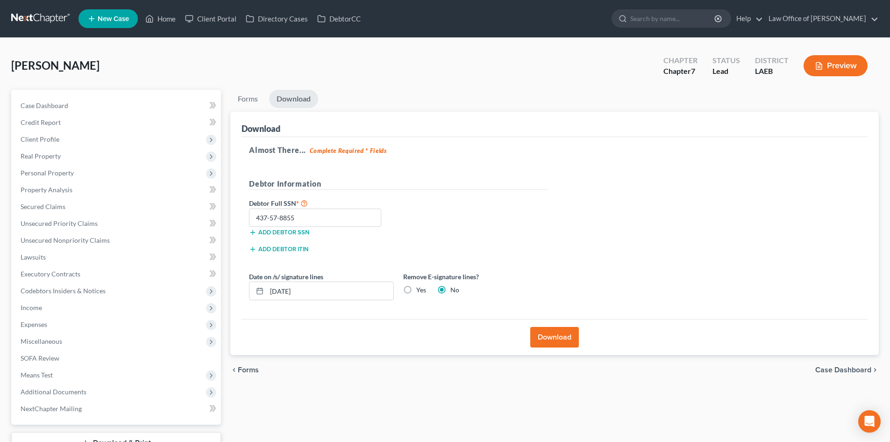
click at [30, 14] on link at bounding box center [41, 18] width 60 height 17
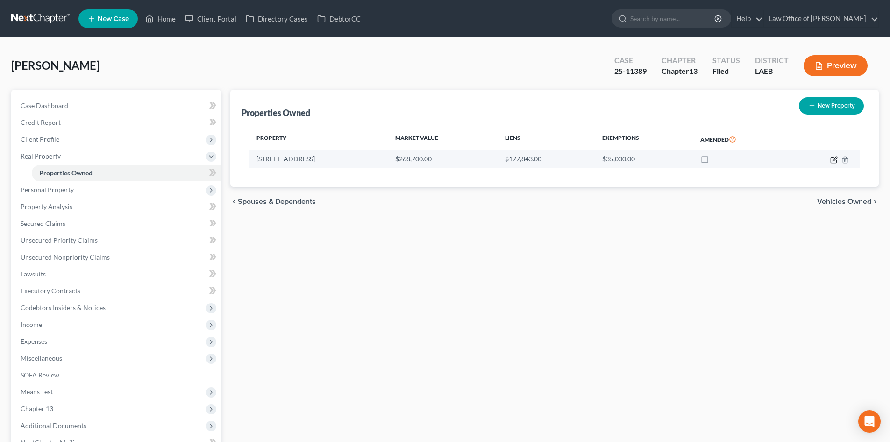
click at [830, 161] on icon "button" at bounding box center [833, 159] width 7 height 7
select select "19"
select select "35"
select select "4"
select select "0"
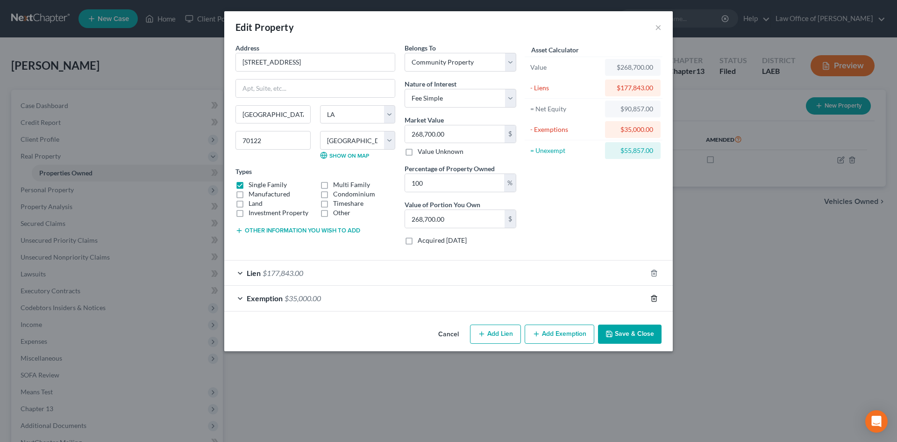
click at [655, 298] on line "button" at bounding box center [655, 299] width 0 height 2
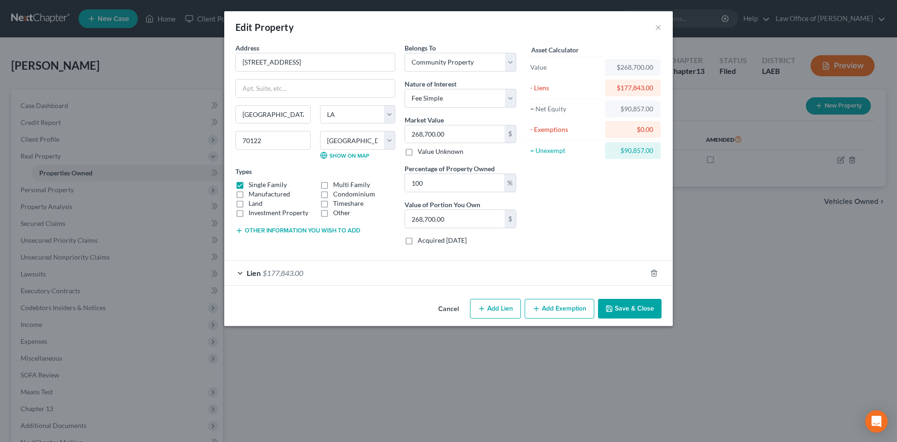
click at [631, 309] on button "Save & Close" at bounding box center [630, 309] width 64 height 20
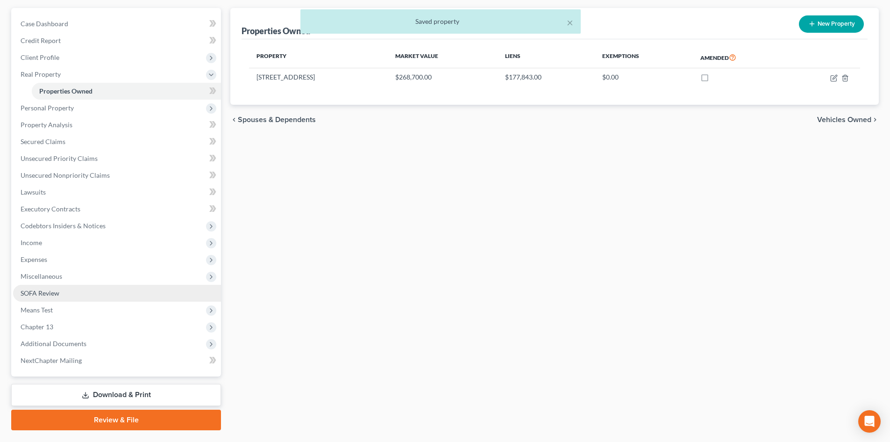
scroll to position [93, 0]
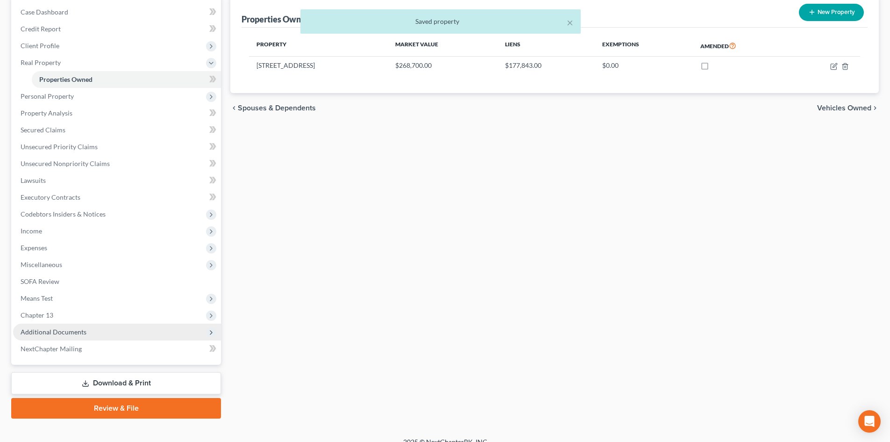
click at [94, 328] on span "Additional Documents" at bounding box center [117, 331] width 208 height 17
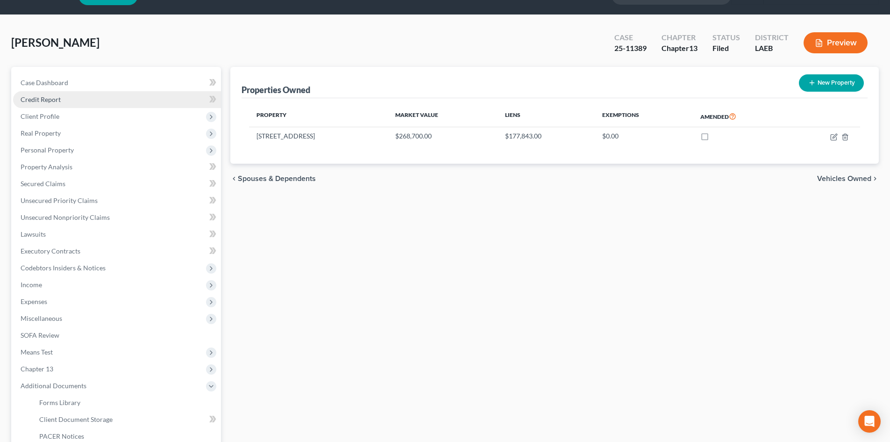
scroll to position [0, 0]
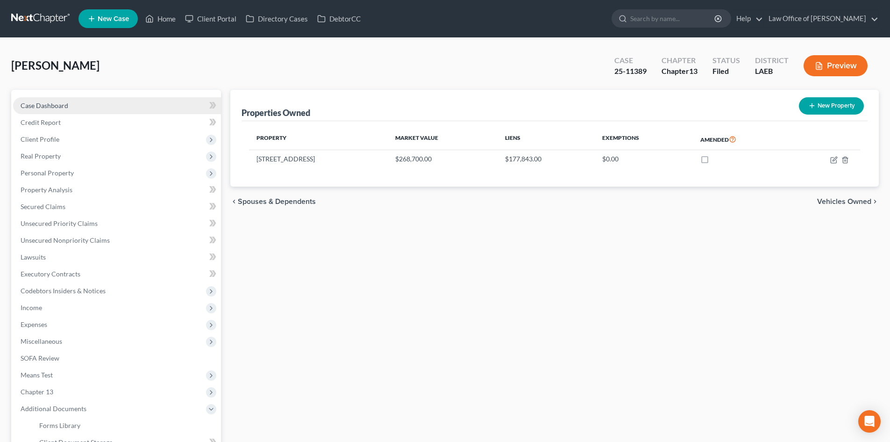
click at [50, 106] on span "Case Dashboard" at bounding box center [45, 105] width 48 height 8
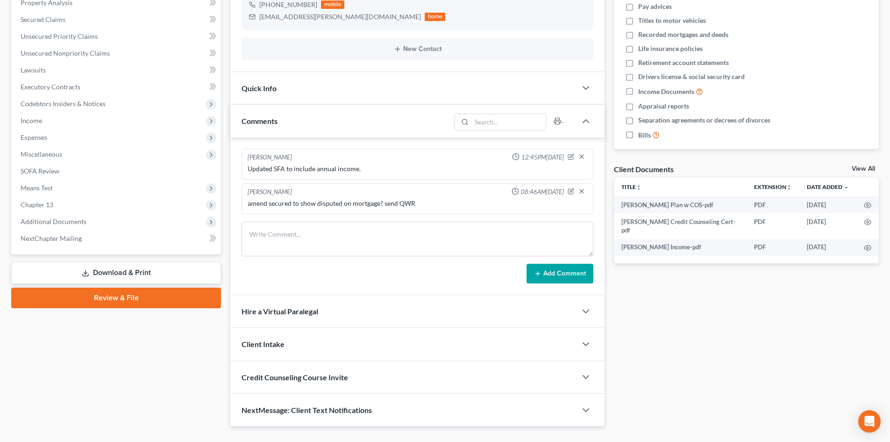
scroll to position [93, 0]
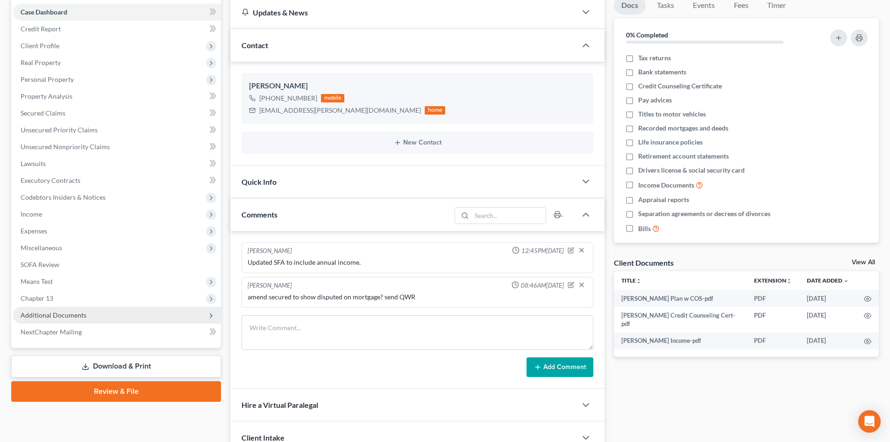
click at [50, 315] on span "Additional Documents" at bounding box center [54, 315] width 66 height 8
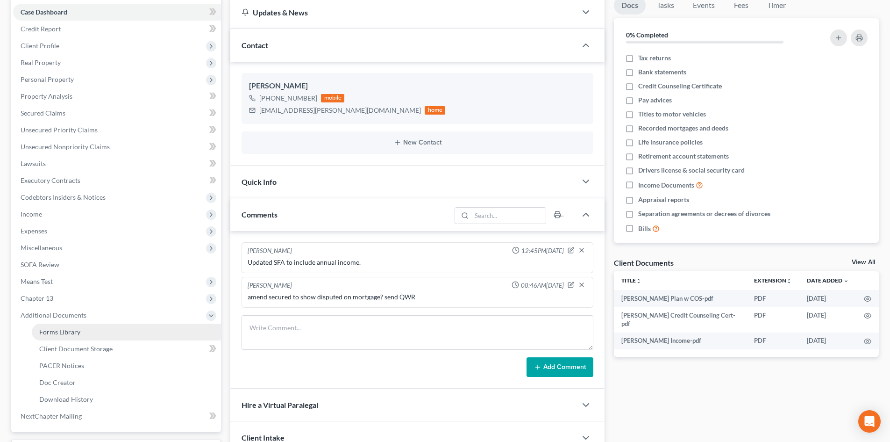
click at [73, 329] on span "Forms Library" at bounding box center [59, 332] width 41 height 8
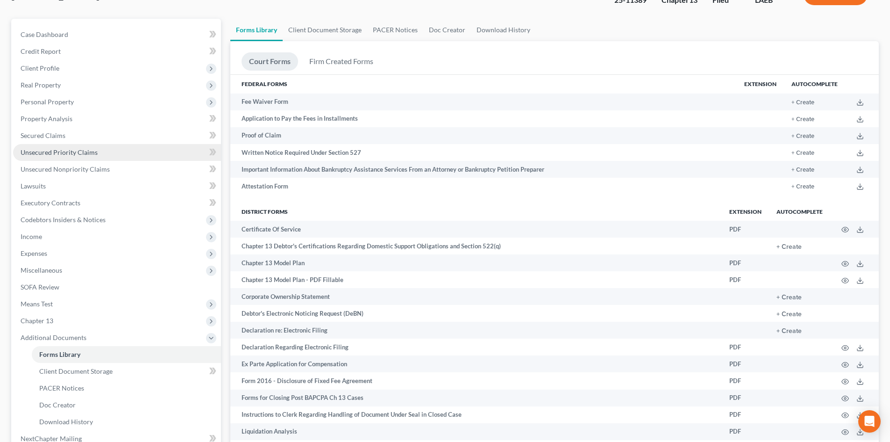
scroll to position [93, 0]
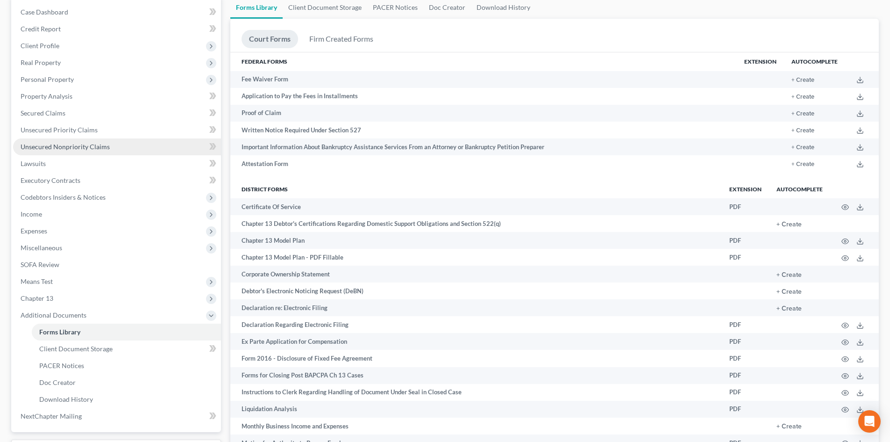
click at [44, 147] on span "Unsecured Nonpriority Claims" at bounding box center [65, 147] width 89 height 8
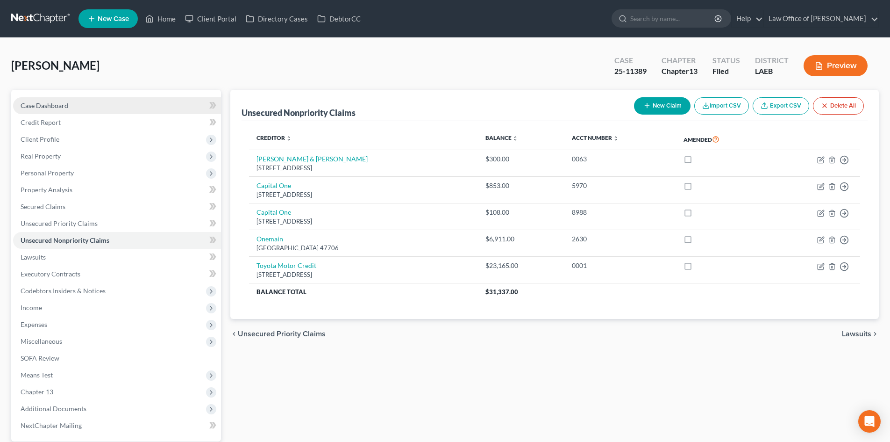
click at [62, 110] on link "Case Dashboard" at bounding box center [117, 105] width 208 height 17
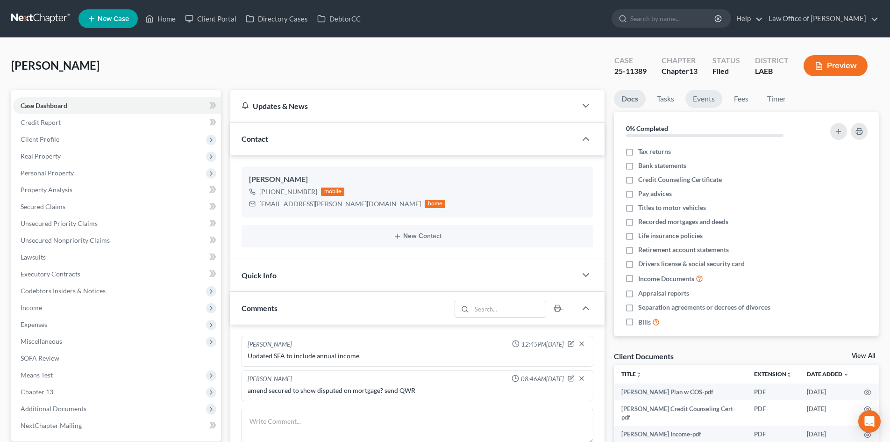
click at [711, 106] on link "Events" at bounding box center [703, 99] width 37 height 18
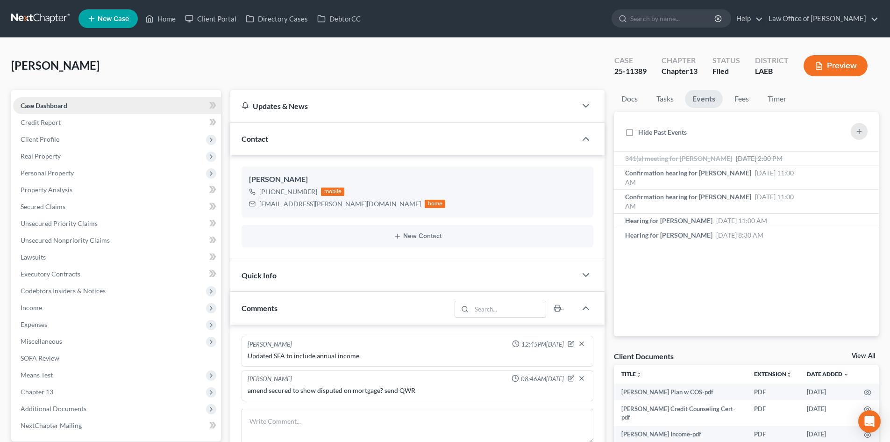
click at [41, 105] on span "Case Dashboard" at bounding box center [44, 105] width 47 height 8
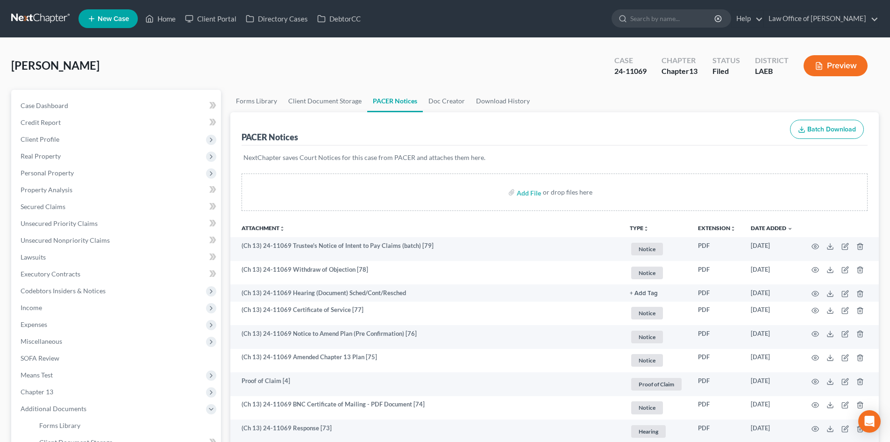
click at [36, 18] on link at bounding box center [41, 18] width 60 height 17
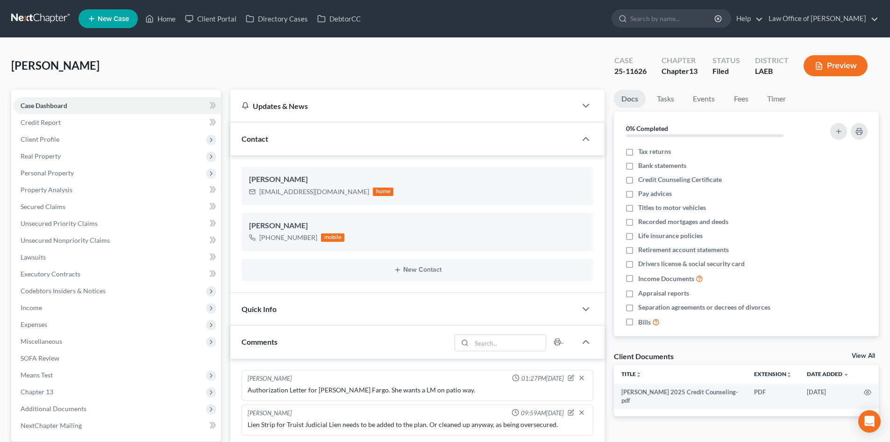
scroll to position [93, 0]
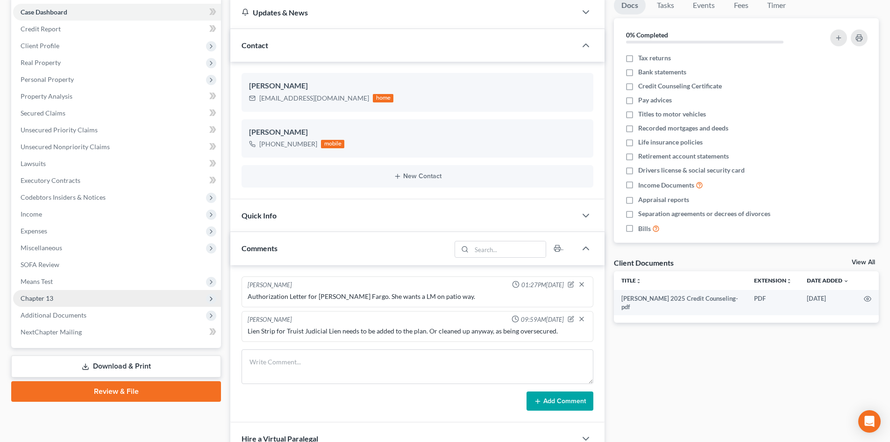
click at [39, 300] on span "Chapter 13" at bounding box center [37, 298] width 33 height 8
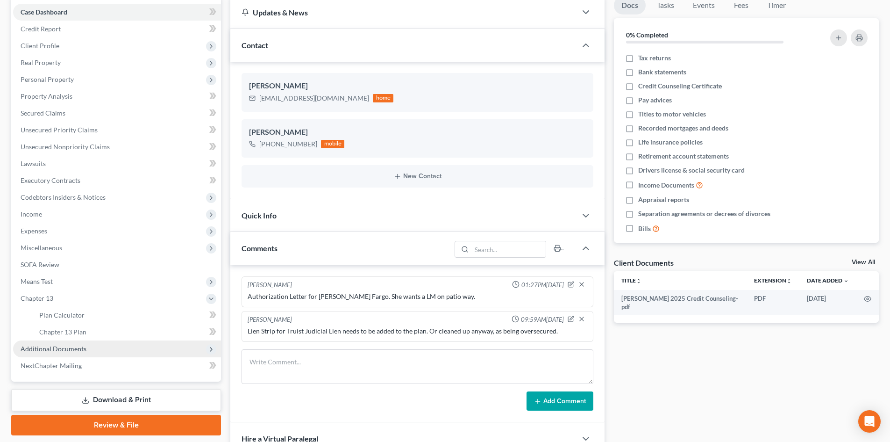
click at [65, 347] on span "Additional Documents" at bounding box center [54, 348] width 66 height 8
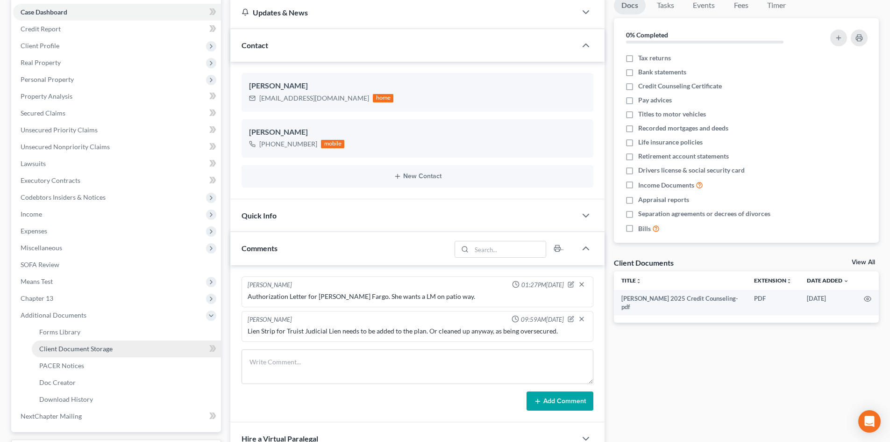
click at [68, 355] on link "Client Document Storage" at bounding box center [126, 348] width 189 height 17
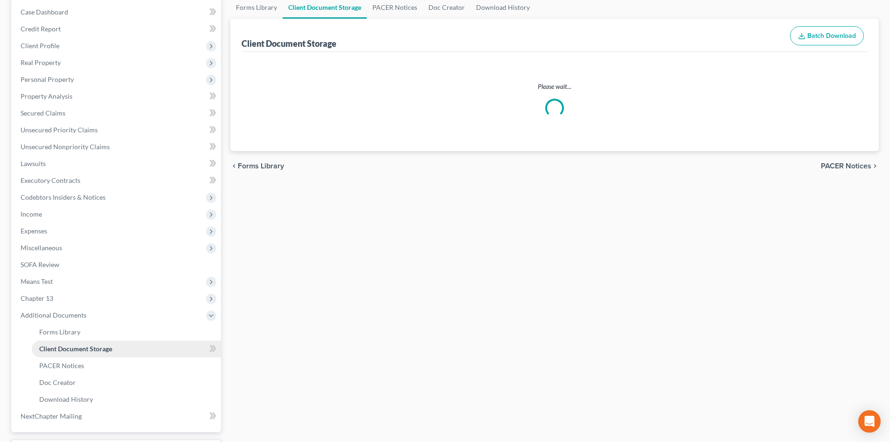
scroll to position [6, 0]
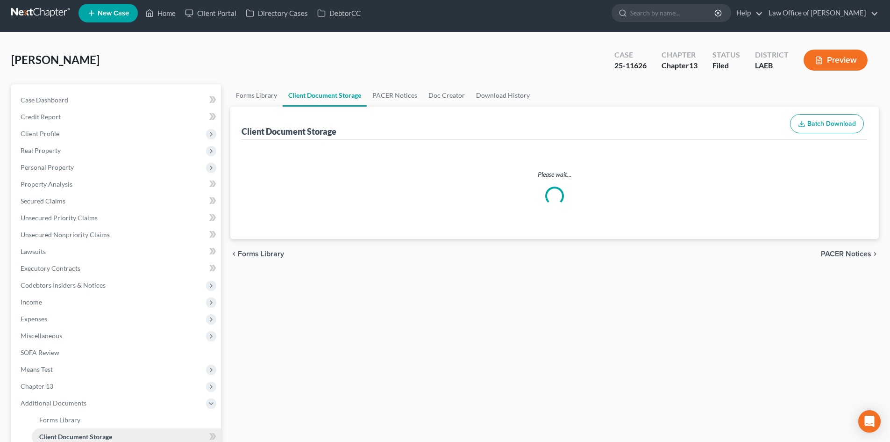
select select "0"
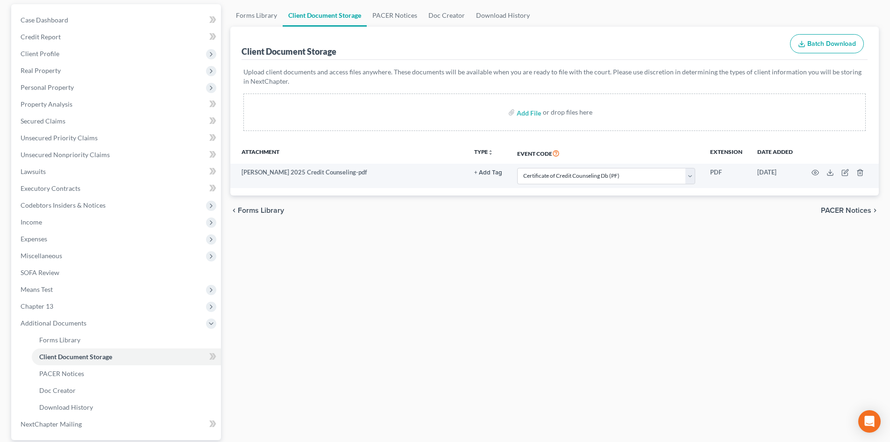
scroll to position [173, 0]
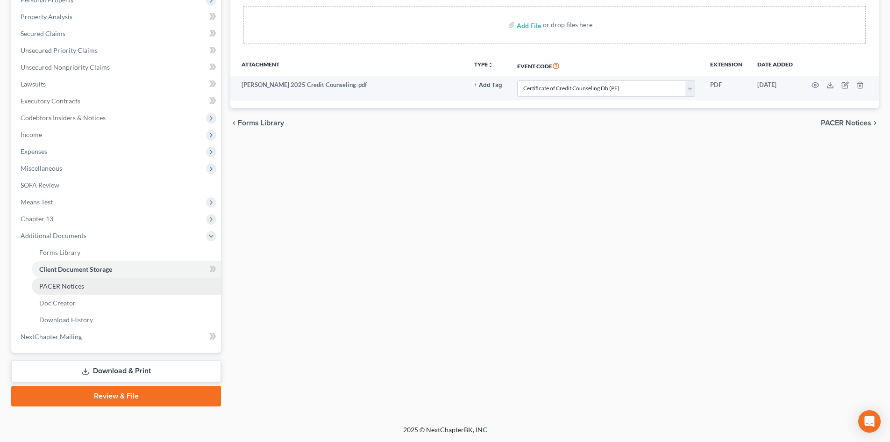
click at [74, 292] on link "PACER Notices" at bounding box center [126, 286] width 189 height 17
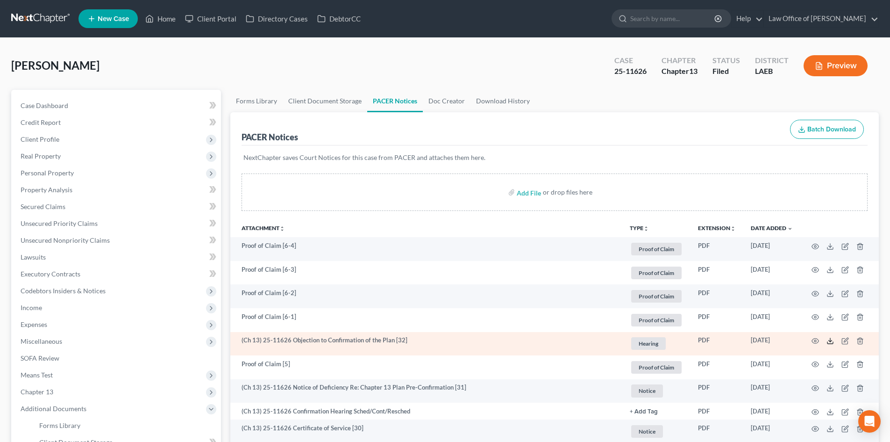
click at [830, 341] on line at bounding box center [830, 340] width 0 height 4
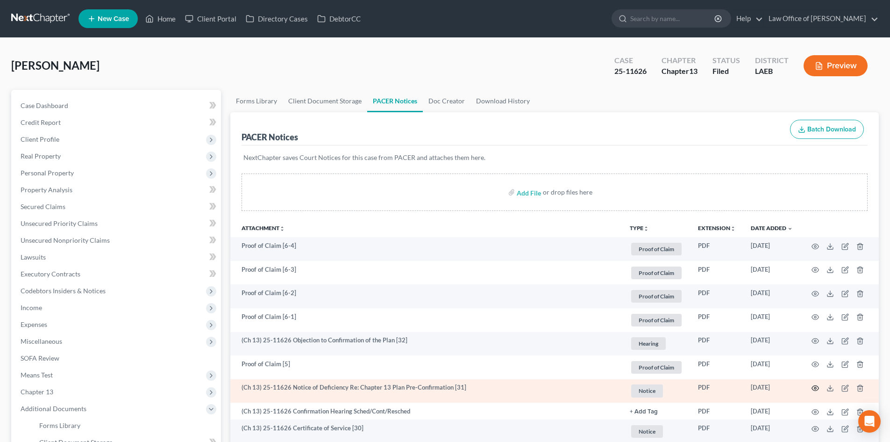
click at [817, 388] on icon "button" at bounding box center [815, 387] width 7 height 7
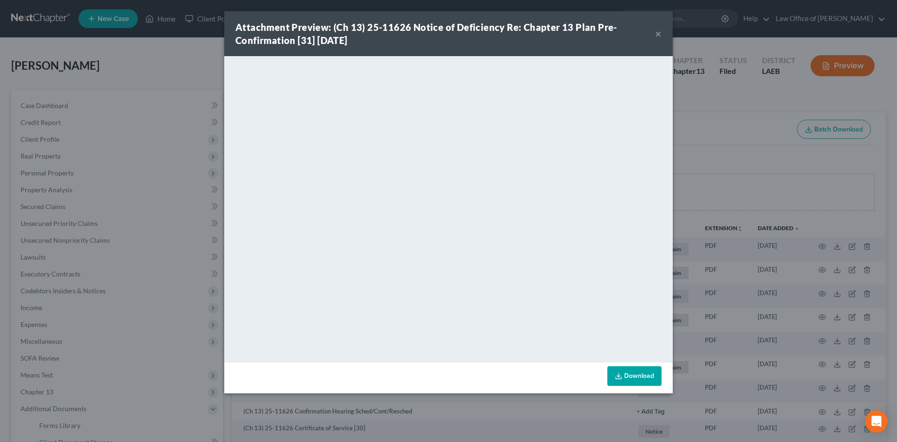
click at [656, 36] on button "×" at bounding box center [658, 33] width 7 height 11
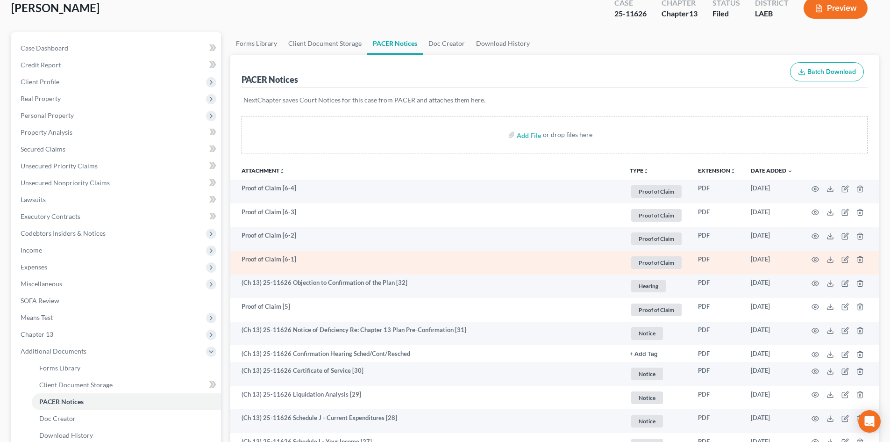
scroll to position [93, 0]
